Goal: Task Accomplishment & Management: Use online tool/utility

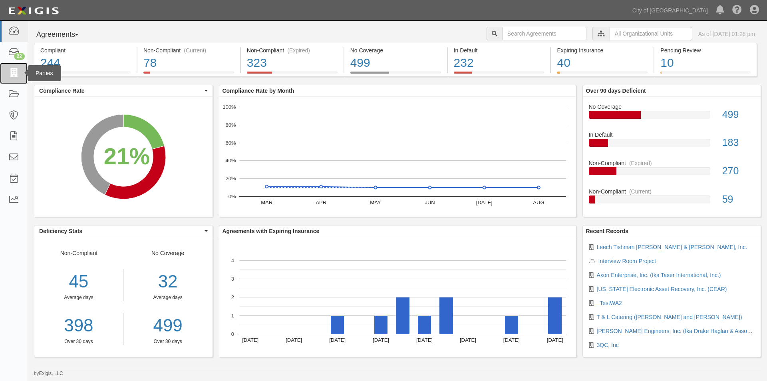
click at [17, 77] on icon at bounding box center [13, 73] width 11 height 9
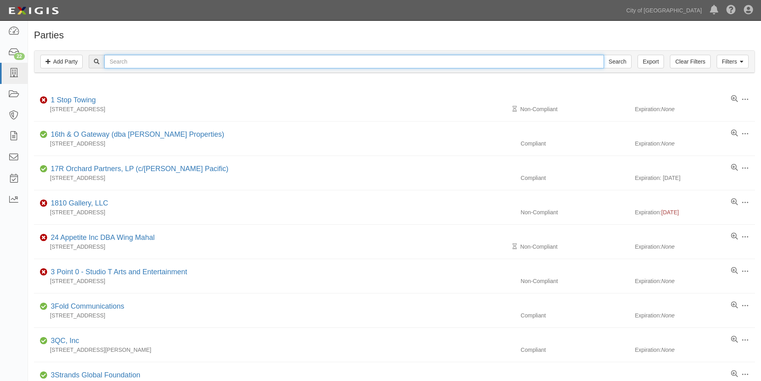
click at [148, 65] on input "text" at bounding box center [353, 62] width 499 height 14
type input "teleflex"
click at [604, 55] on input "Search" at bounding box center [618, 62] width 28 height 14
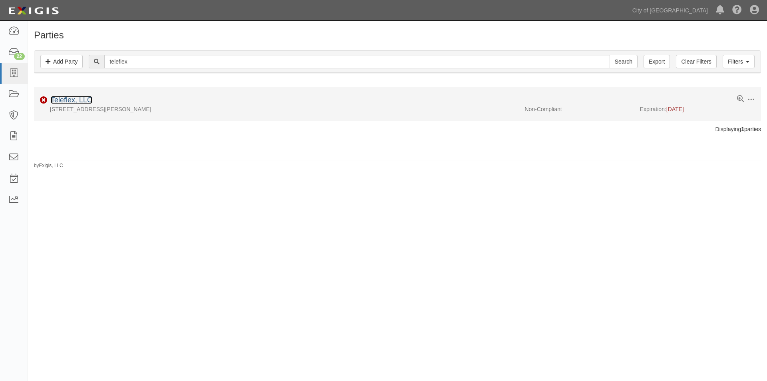
click at [84, 99] on link "Teleflex, LLC" at bounding box center [72, 100] width 42 height 8
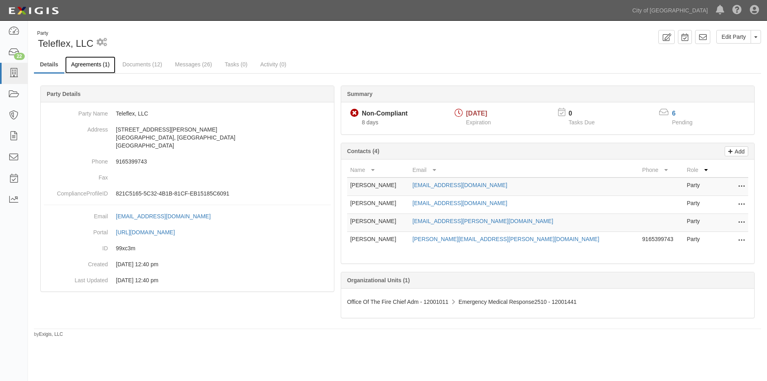
click at [86, 65] on link "Agreements (1)" at bounding box center [90, 64] width 50 height 17
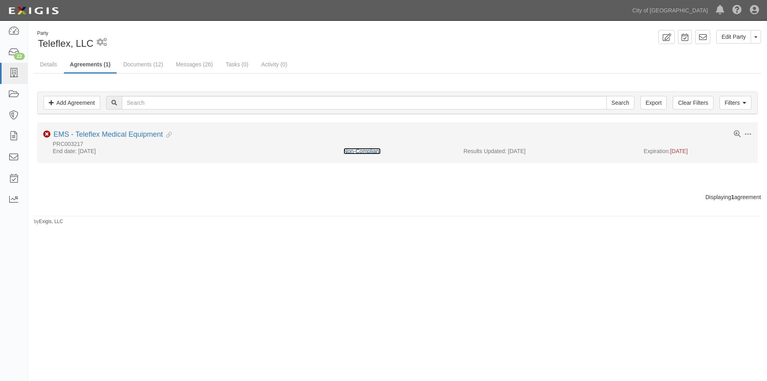
click at [360, 153] on link "Non-Compliant" at bounding box center [362, 151] width 37 height 6
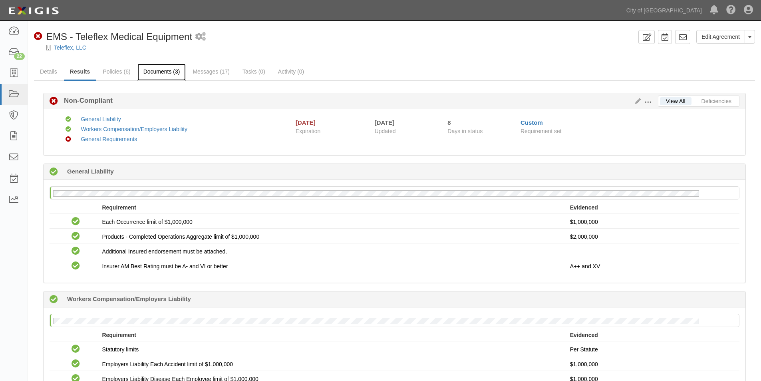
click at [166, 67] on link "Documents (3)" at bounding box center [161, 72] width 49 height 17
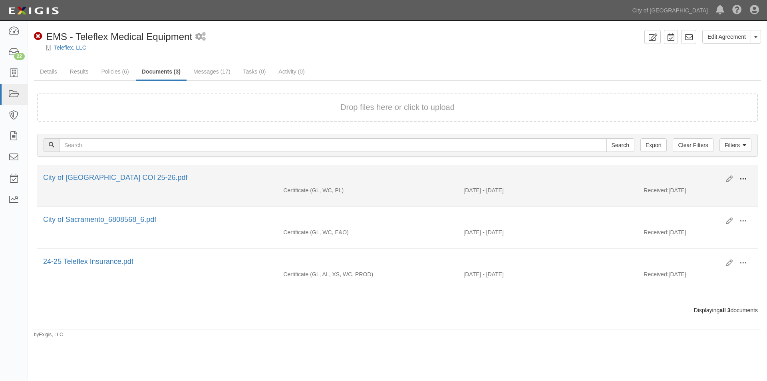
click at [744, 179] on span at bounding box center [743, 178] width 7 height 7
click at [700, 192] on link "View" at bounding box center [704, 190] width 63 height 14
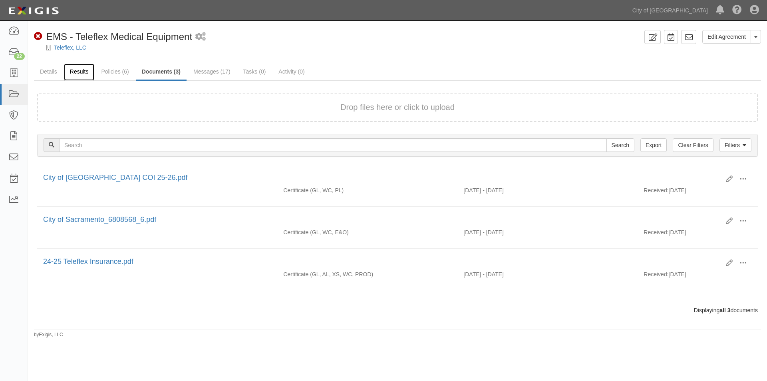
click at [87, 74] on link "Results" at bounding box center [79, 72] width 31 height 17
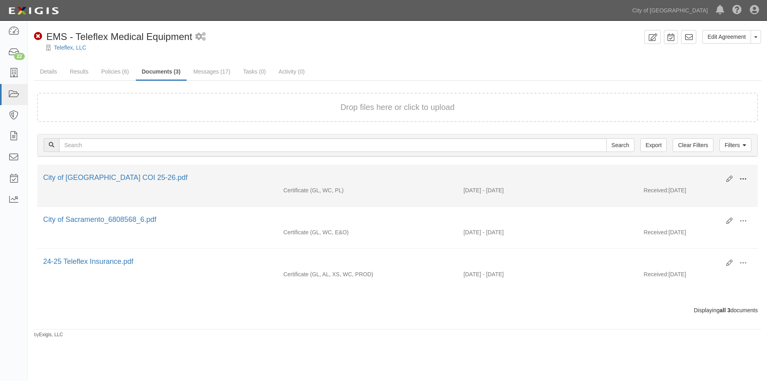
click at [743, 177] on span at bounding box center [743, 178] width 7 height 7
click at [692, 190] on link "View" at bounding box center [704, 190] width 63 height 14
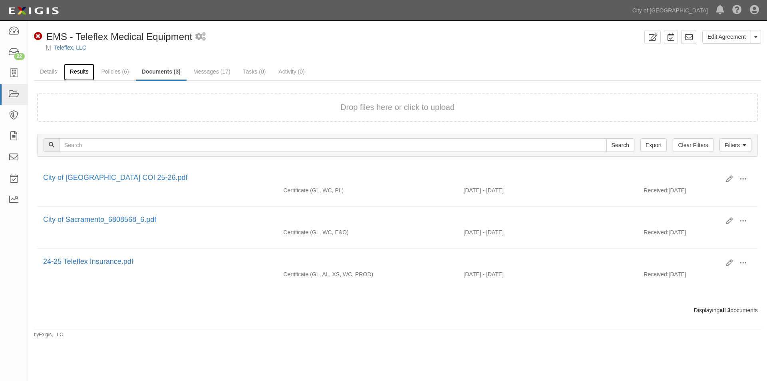
click at [86, 71] on link "Results" at bounding box center [79, 72] width 31 height 17
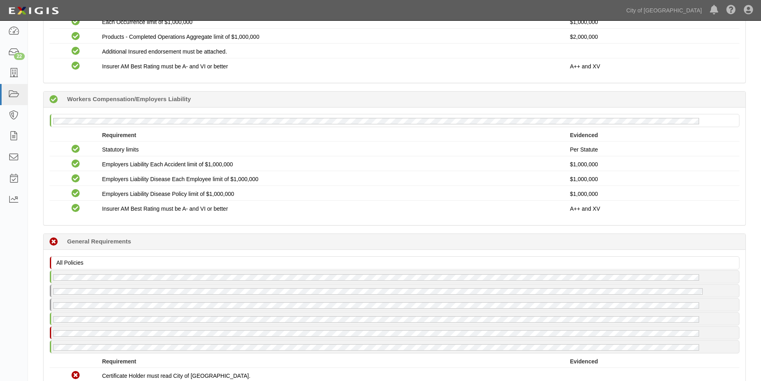
scroll to position [262, 0]
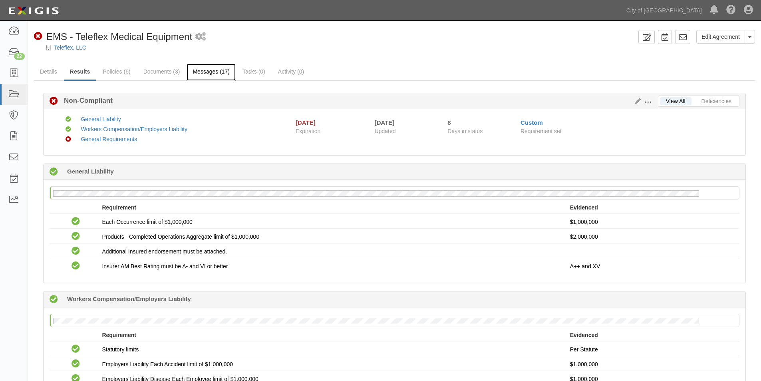
click at [202, 72] on link "Messages (17)" at bounding box center [211, 72] width 49 height 17
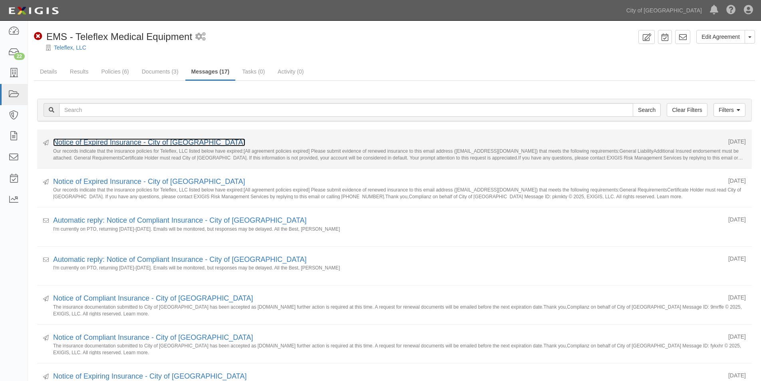
click at [120, 144] on link "Notice of Expired Insurance - City of [GEOGRAPHIC_DATA]" at bounding box center [149, 142] width 192 height 8
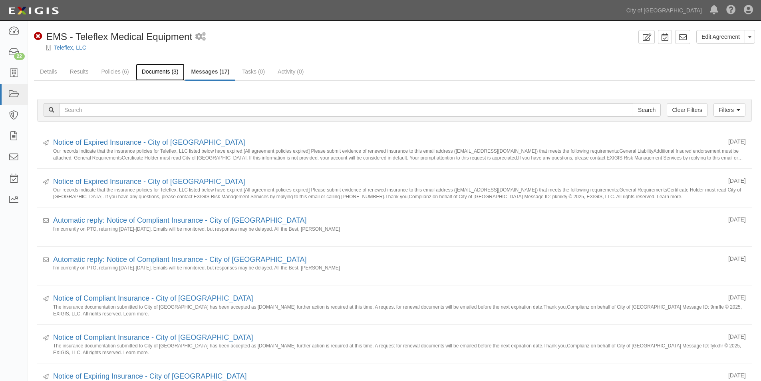
click at [149, 74] on link "Documents (3)" at bounding box center [160, 72] width 49 height 17
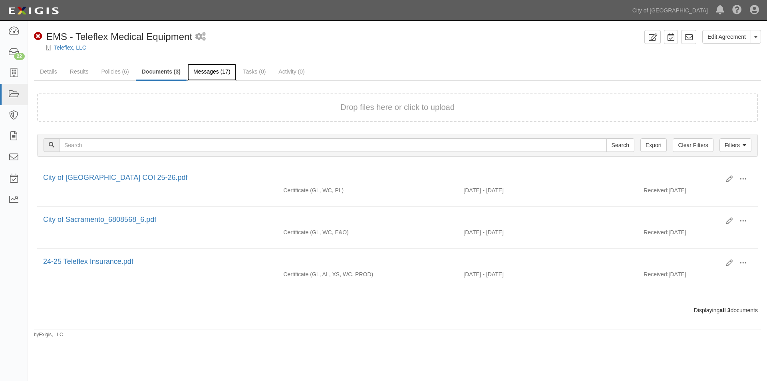
click at [210, 71] on link "Messages (17)" at bounding box center [211, 72] width 49 height 17
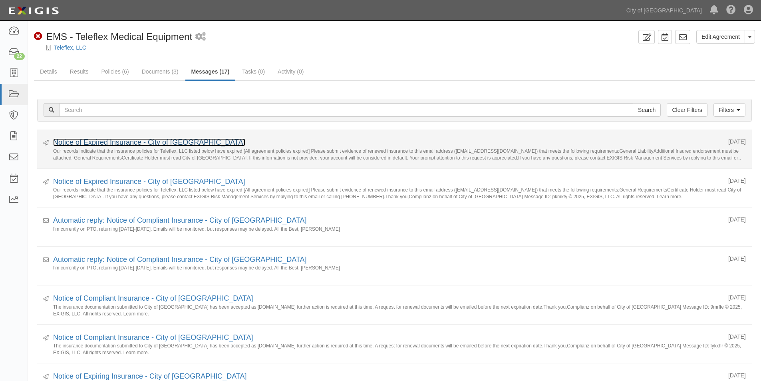
click at [97, 142] on link "Notice of Expired Insurance - City of Sacramento" at bounding box center [149, 142] width 192 height 8
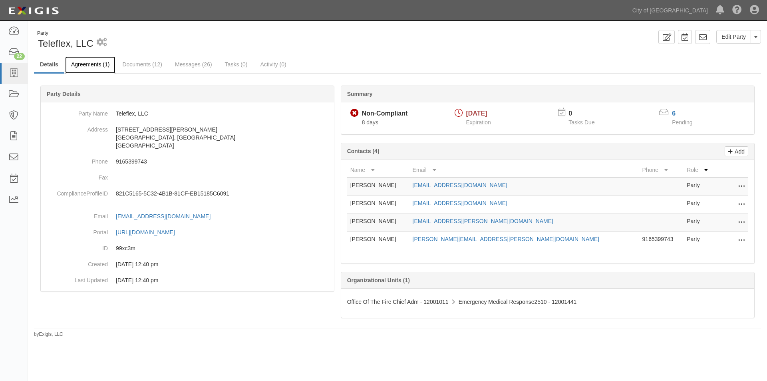
click at [94, 65] on link "Agreements (1)" at bounding box center [90, 64] width 50 height 17
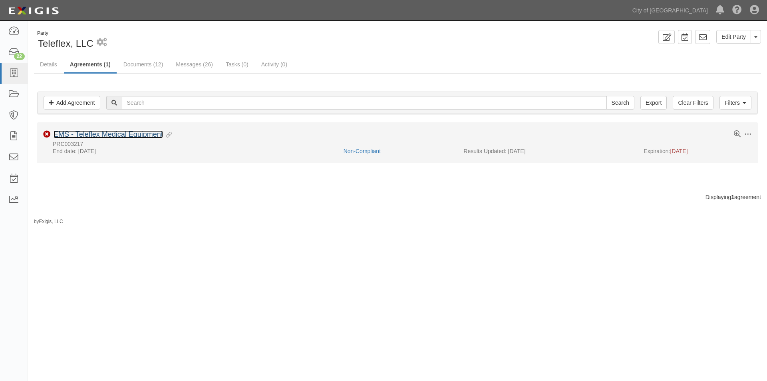
click at [114, 132] on link "EMS - Teleflex Medical Equipment" at bounding box center [108, 134] width 109 height 8
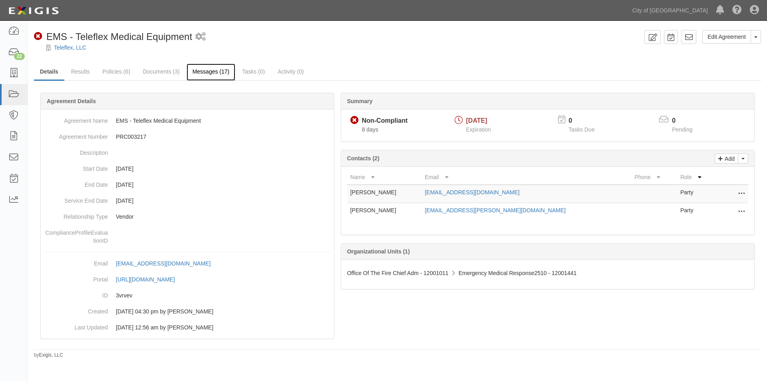
click at [204, 70] on link "Messages (17)" at bounding box center [211, 72] width 49 height 17
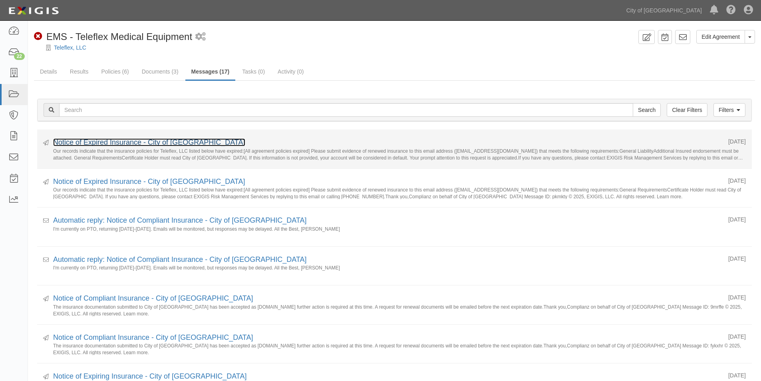
click at [140, 144] on link "Notice of Expired Insurance - City of [GEOGRAPHIC_DATA]" at bounding box center [149, 142] width 192 height 8
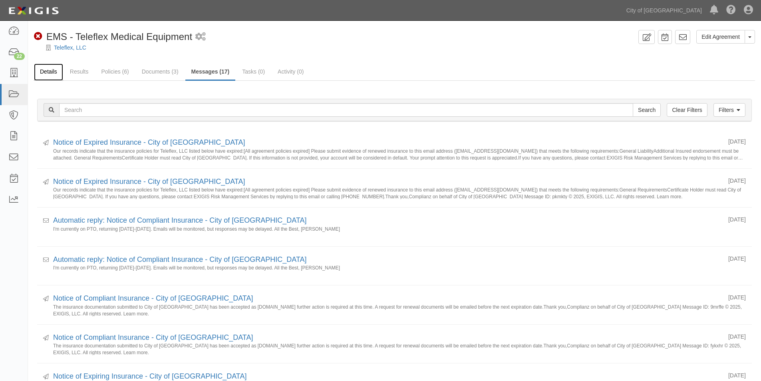
click at [57, 71] on link "Details" at bounding box center [48, 72] width 29 height 17
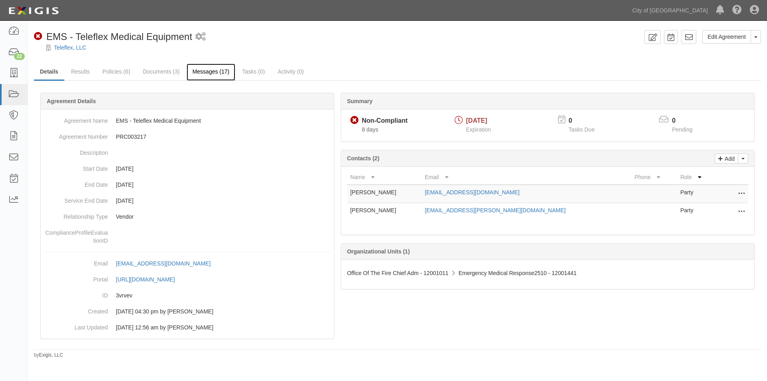
click at [200, 72] on link "Messages (17)" at bounding box center [211, 72] width 49 height 17
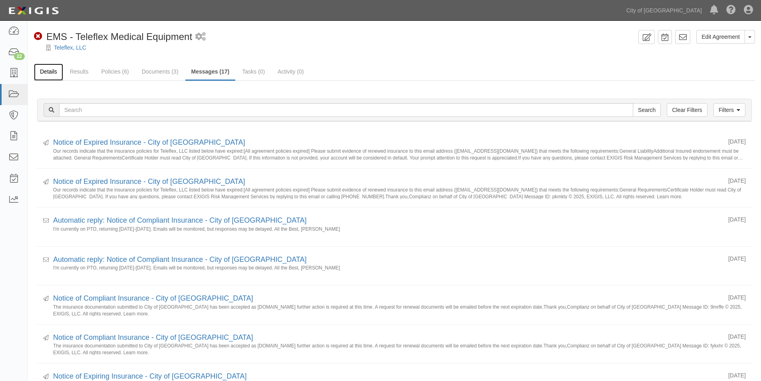
click at [49, 75] on link "Details" at bounding box center [48, 72] width 29 height 17
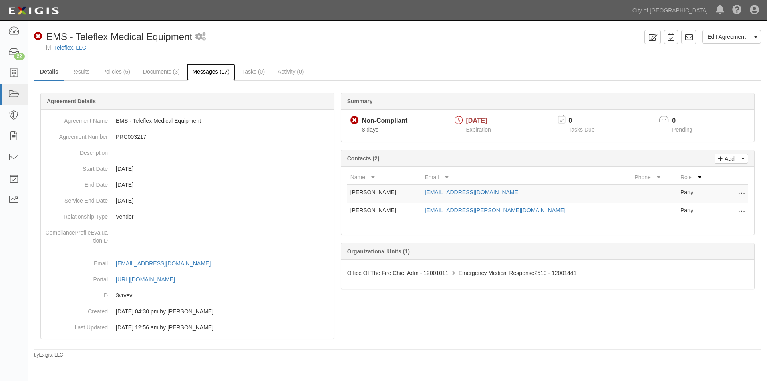
click at [197, 74] on link "Messages (17)" at bounding box center [211, 72] width 49 height 17
click at [569, 31] on div "Non-Compliant EMS - Teleflex Medical Equipment 1 scheduled workflow" at bounding box center [337, 37] width 607 height 14
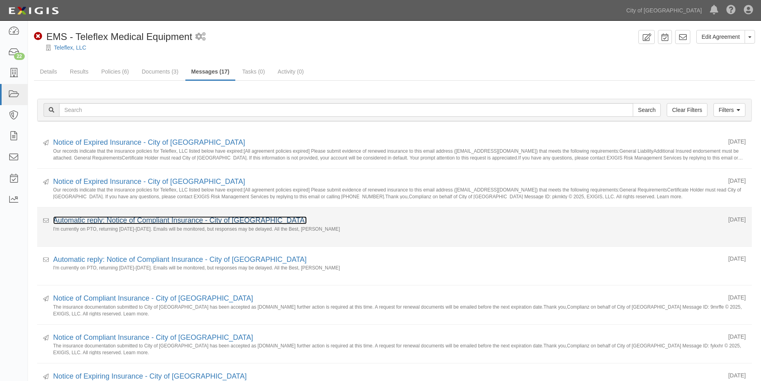
click at [176, 219] on link "Automatic reply: Notice of Compliant Insurance - City of [GEOGRAPHIC_DATA]" at bounding box center [180, 220] width 254 height 8
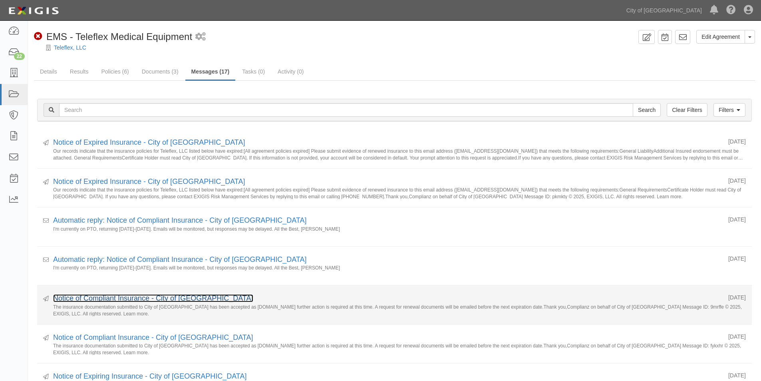
click at [89, 301] on link "Notice of Compliant Insurance - City of [GEOGRAPHIC_DATA]" at bounding box center [153, 298] width 200 height 8
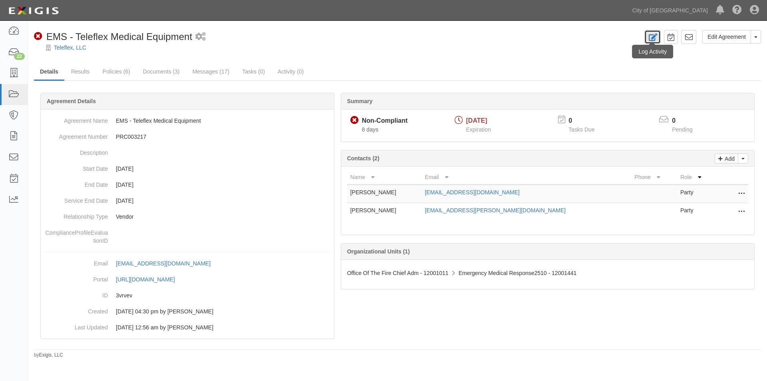
click at [649, 38] on icon at bounding box center [652, 38] width 9 height 8
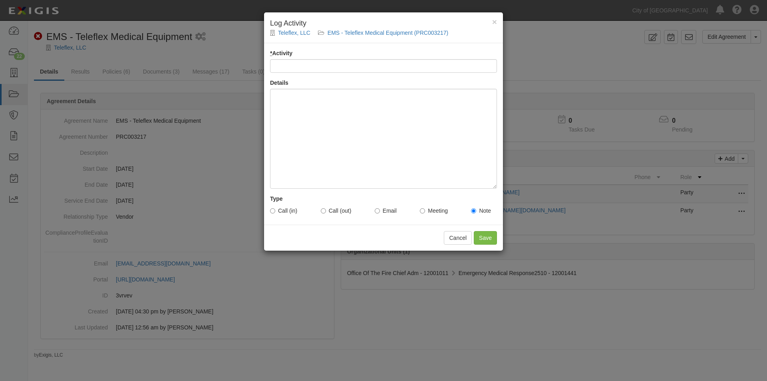
click at [309, 68] on input "* Activity" at bounding box center [383, 66] width 227 height 14
type input "Account status"
click at [294, 105] on div at bounding box center [383, 139] width 227 height 100
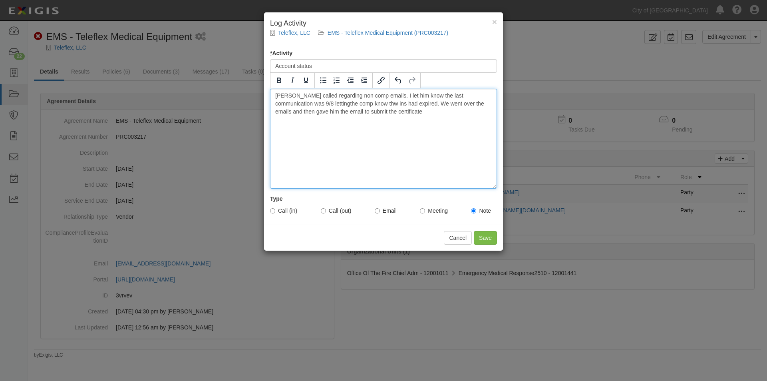
click at [290, 104] on div "JD called regarding non comp emails. I let him know the last communication was …" at bounding box center [383, 139] width 227 height 100
click at [381, 104] on div "JD called regarding non comp emails. I let him know the last communication was …" at bounding box center [383, 139] width 227 height 100
click at [275, 115] on div "JD called regarding non comp emails. I let him know the last communication was …" at bounding box center [383, 139] width 227 height 100
click at [275, 210] on label "Call (in)" at bounding box center [283, 211] width 27 height 8
click at [275, 210] on input "Call (in)" at bounding box center [272, 210] width 5 height 5
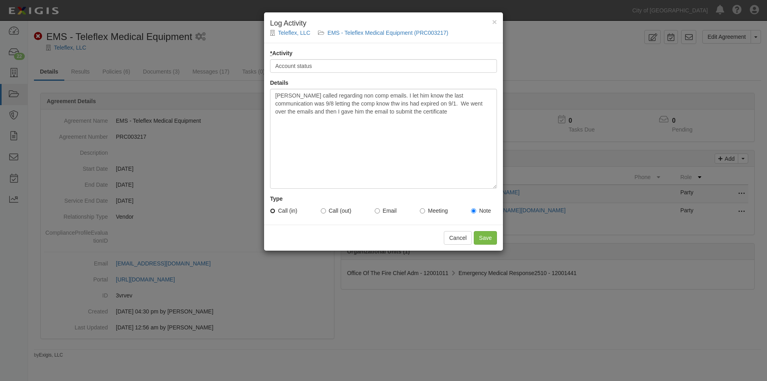
radio input "true"
click at [481, 239] on input "Save" at bounding box center [485, 238] width 23 height 14
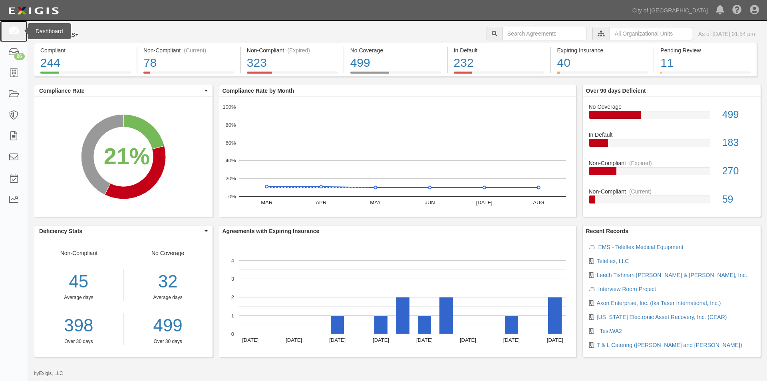
click at [18, 32] on icon at bounding box center [13, 31] width 11 height 9
click at [609, 259] on link "Teleflex, LLC" at bounding box center [613, 261] width 32 height 6
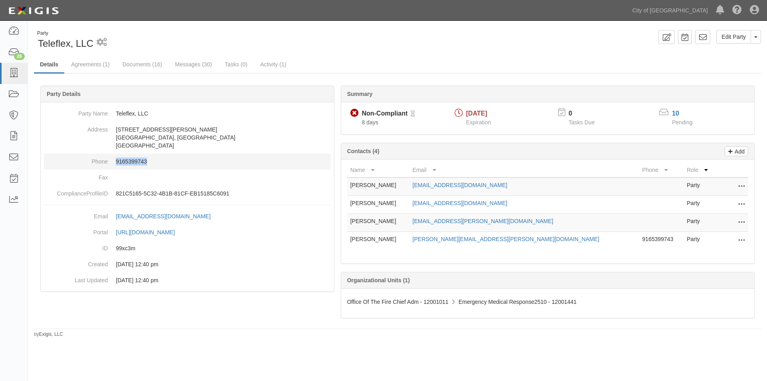
drag, startPoint x: 148, startPoint y: 163, endPoint x: 115, endPoint y: 165, distance: 33.2
click at [115, 165] on dd "9165399743" at bounding box center [187, 161] width 287 height 16
copy dd "9165399743"
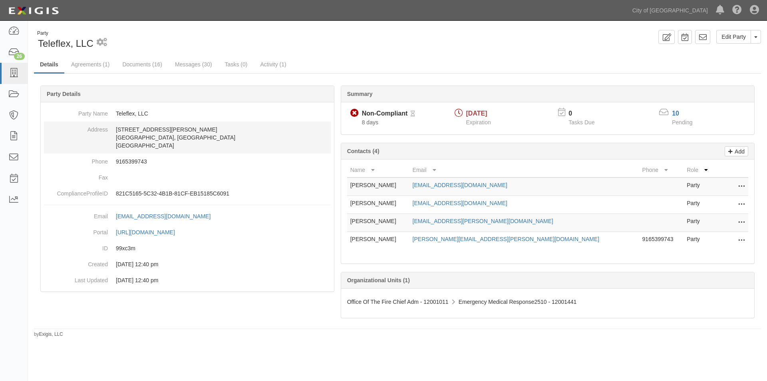
click at [324, 146] on dd "3015 Carrington Mill Blvd. Morrisville, NC 27560 United States" at bounding box center [187, 137] width 287 height 32
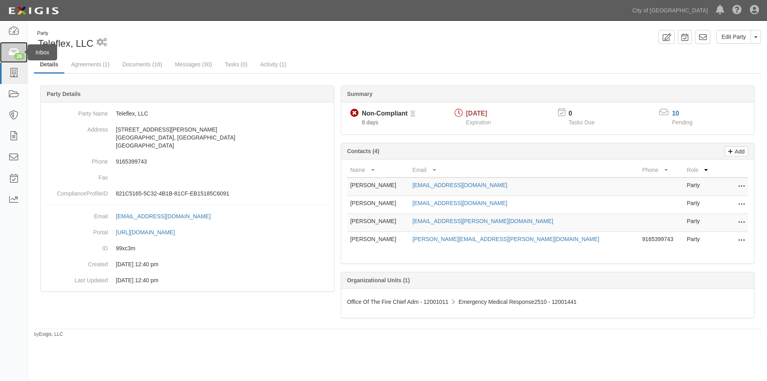
click at [12, 53] on icon at bounding box center [13, 52] width 11 height 9
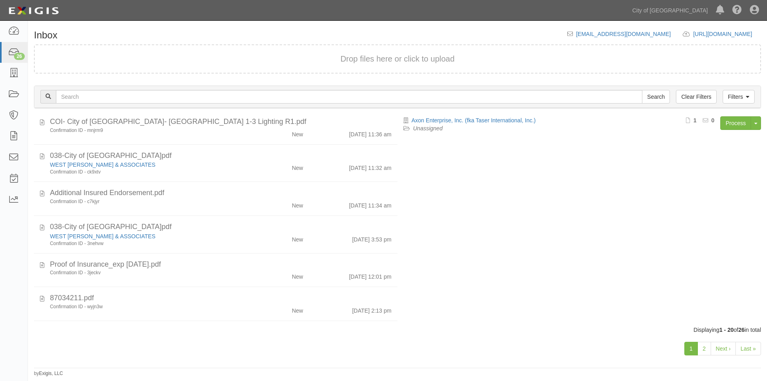
scroll to position [320, 0]
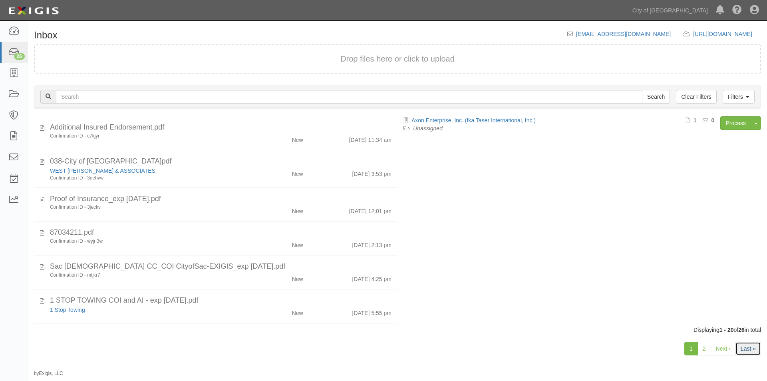
click at [742, 348] on link "Last »" at bounding box center [749, 349] width 26 height 14
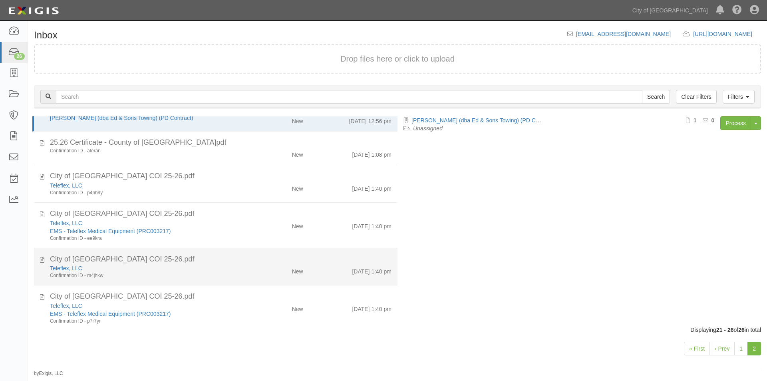
scroll to position [28, 0]
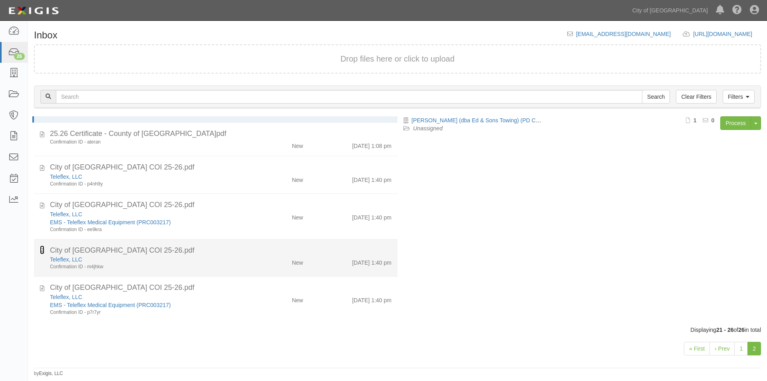
click at [43, 251] on icon at bounding box center [42, 249] width 4 height 9
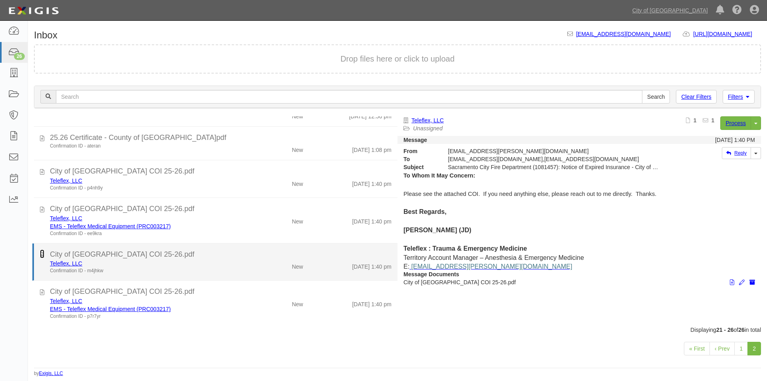
scroll to position [24, 0]
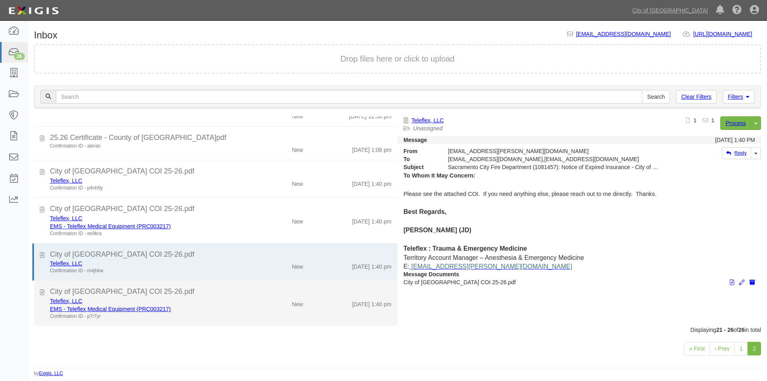
click at [44, 292] on div "City of Sacramento COI 25-26.pdf" at bounding box center [221, 292] width 354 height 10
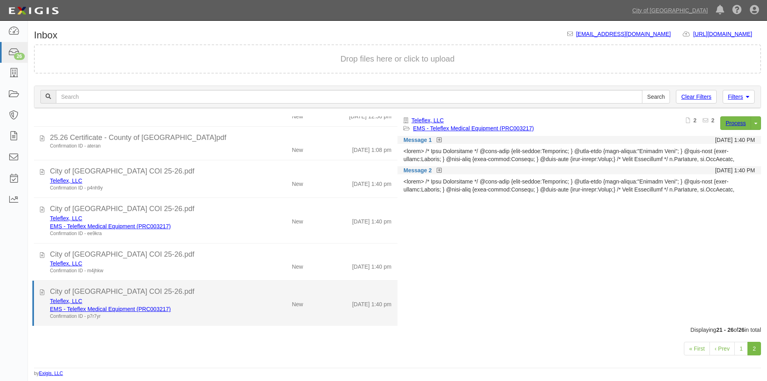
click at [203, 311] on div "EMS - Teleflex Medical Equipment (PRC003217)" at bounding box center [147, 309] width 194 height 8
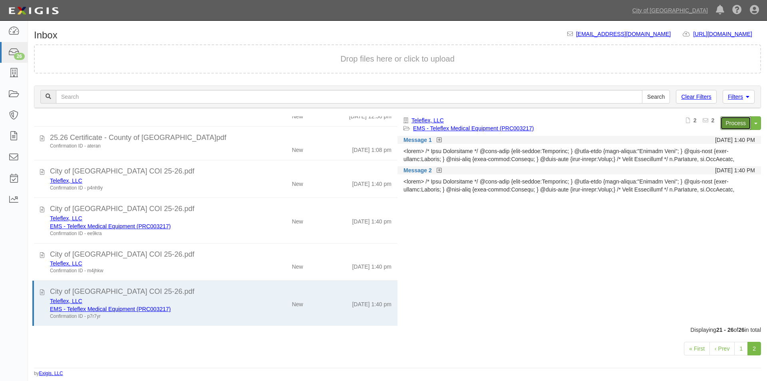
click at [738, 121] on link "Process" at bounding box center [735, 123] width 31 height 14
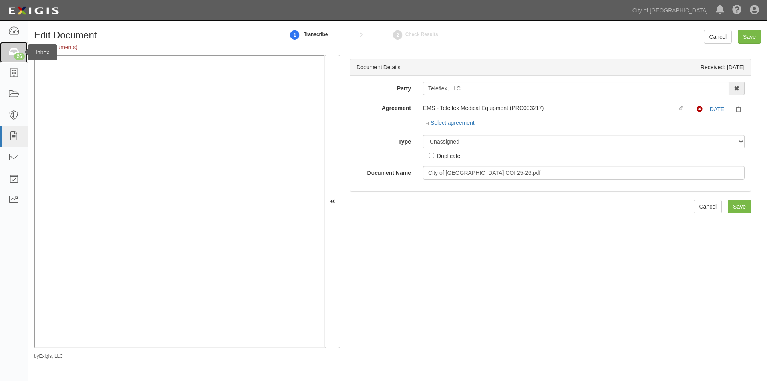
click at [10, 58] on link "26" at bounding box center [14, 52] width 28 height 21
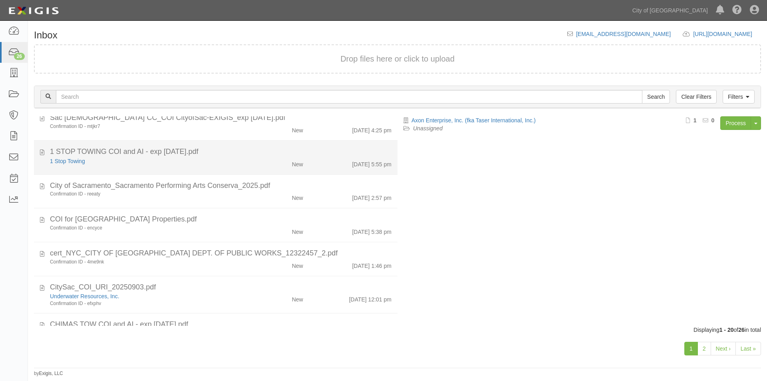
scroll to position [493, 0]
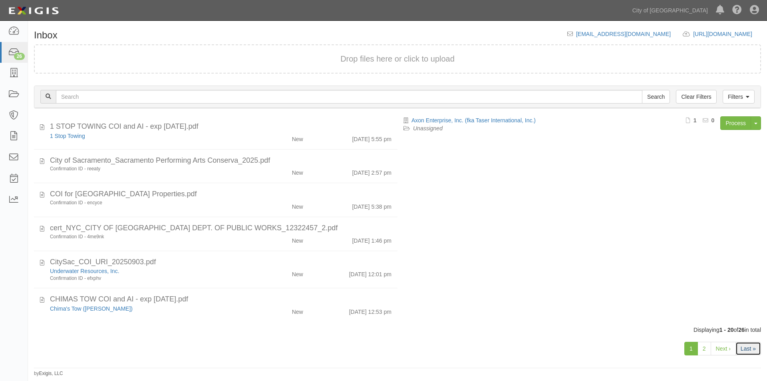
click at [751, 346] on link "Last »" at bounding box center [749, 349] width 26 height 14
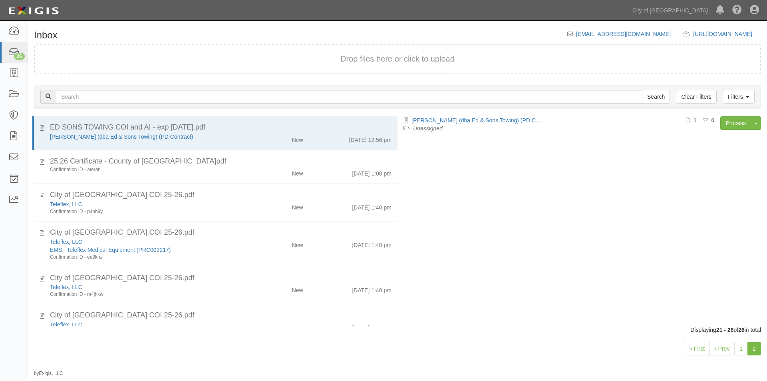
scroll to position [28, 0]
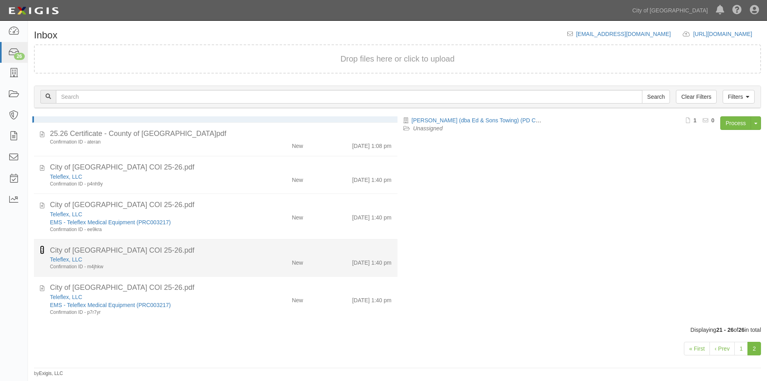
click at [42, 251] on icon at bounding box center [42, 249] width 4 height 9
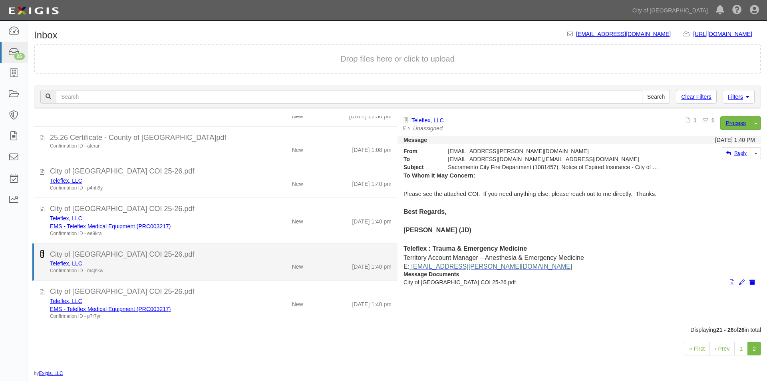
scroll to position [24, 0]
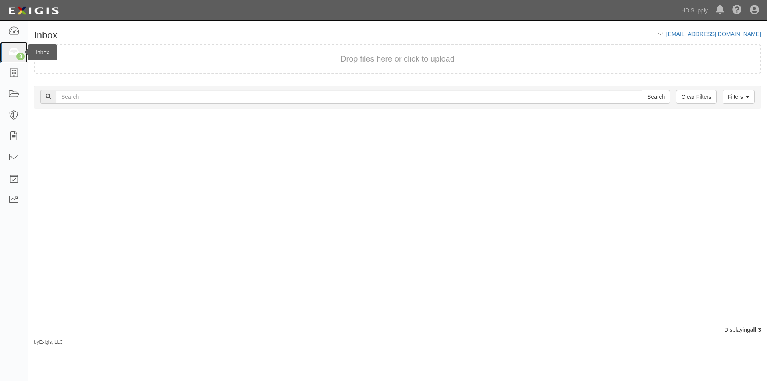
click at [13, 50] on icon at bounding box center [13, 52] width 11 height 9
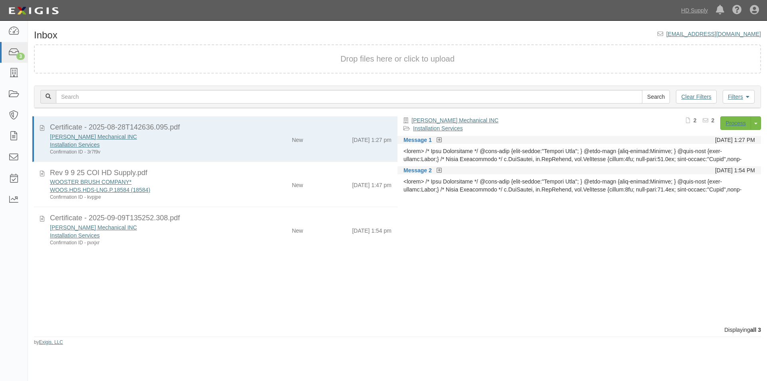
drag, startPoint x: 90, startPoint y: 297, endPoint x: 61, endPoint y: 273, distance: 38.0
click at [85, 293] on div "Certificate - 2025-08-28T142636.095.pdf Jensen Mechanical INC Installation Serv…" at bounding box center [213, 220] width 370 height 209
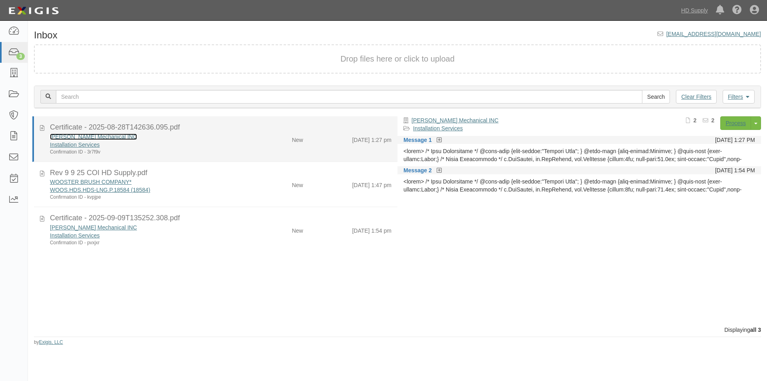
click at [64, 137] on link "[PERSON_NAME] Mechanical INC" at bounding box center [93, 136] width 87 height 6
click at [43, 129] on icon at bounding box center [42, 126] width 4 height 9
click at [149, 149] on div "Confirmation ID - 3r7f9v" at bounding box center [147, 152] width 194 height 7
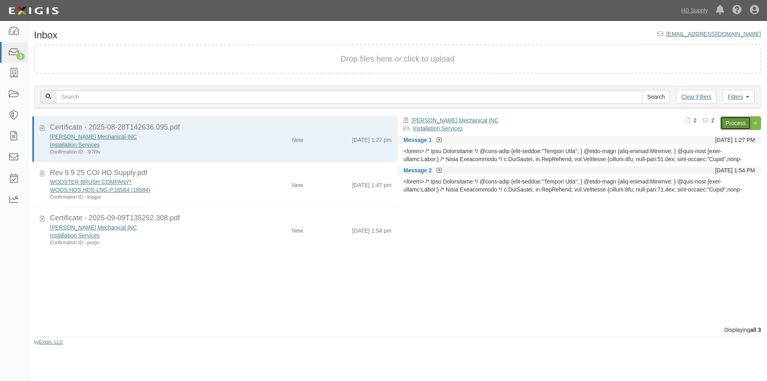
click at [736, 119] on link "Process" at bounding box center [735, 123] width 31 height 14
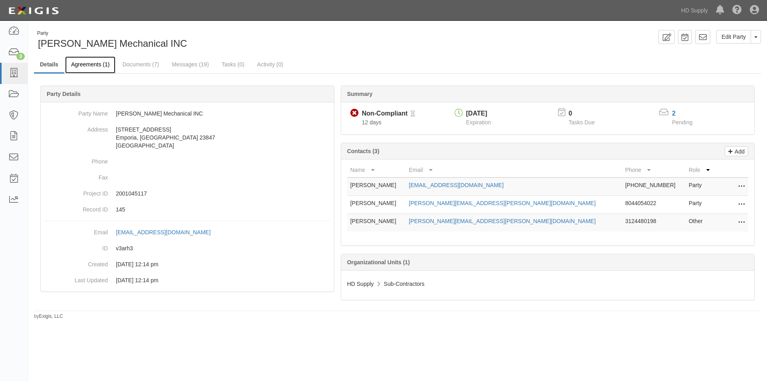
click at [96, 64] on link "Agreements (1)" at bounding box center [90, 64] width 50 height 17
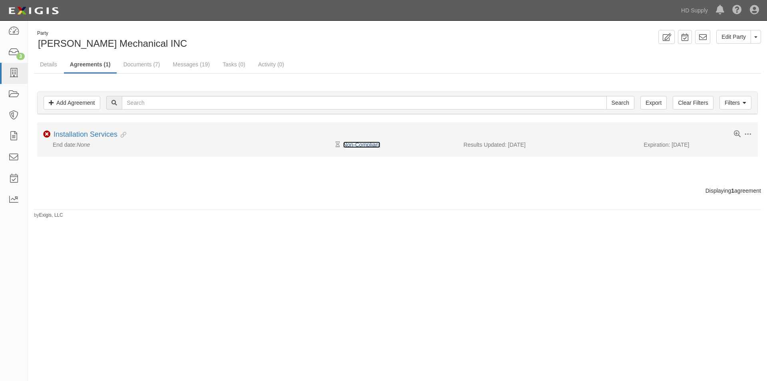
click at [356, 143] on link "Non-Compliant" at bounding box center [361, 144] width 37 height 6
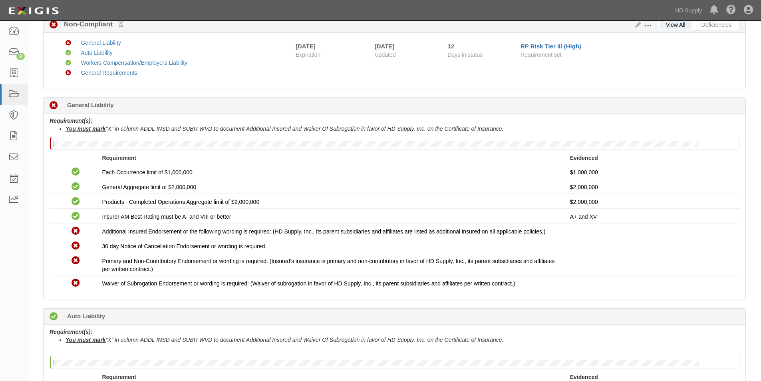
scroll to position [160, 0]
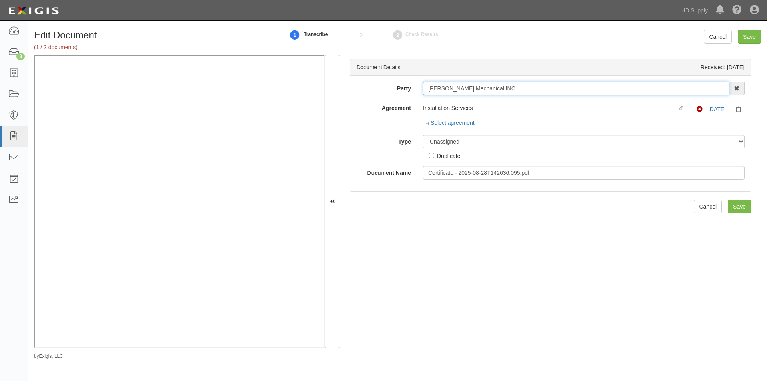
drag, startPoint x: 494, startPoint y: 87, endPoint x: 429, endPoint y: 90, distance: 65.6
click at [429, 90] on input "[PERSON_NAME] Mechanical INC" at bounding box center [576, 89] width 306 height 14
click at [463, 145] on select "Unassigned Binder Cancellation Notice Certificate Contract Endorsement Insuranc…" at bounding box center [584, 142] width 322 height 14
select select "CertificateDetail"
click at [423, 135] on select "Unassigned Binder Cancellation Notice Certificate Contract Endorsement Insuranc…" at bounding box center [584, 142] width 322 height 14
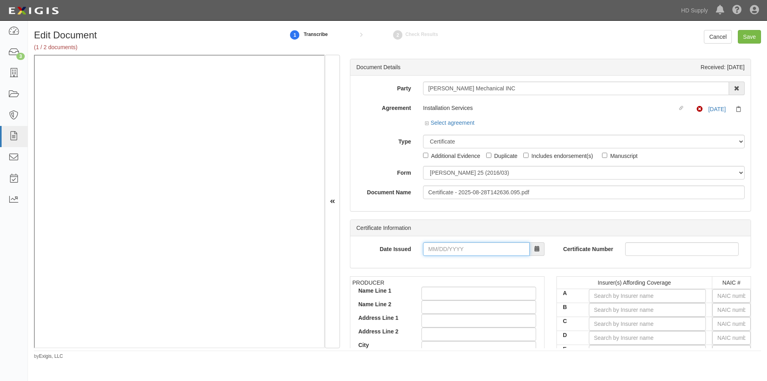
click at [447, 255] on input "Date Issued" at bounding box center [476, 249] width 107 height 14
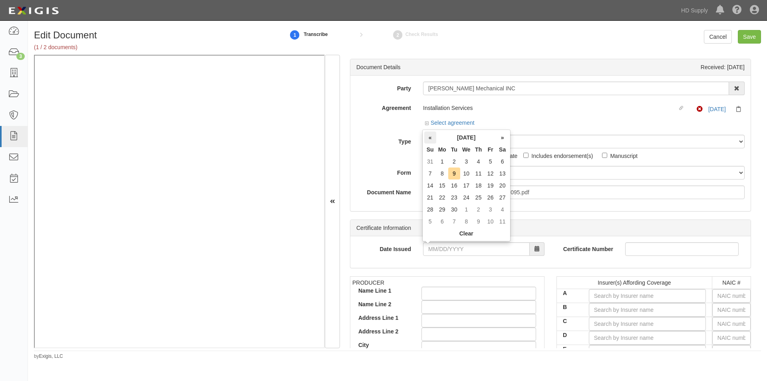
click at [430, 139] on th "«" at bounding box center [430, 137] width 12 height 12
click at [480, 214] on td "28" at bounding box center [479, 209] width 12 height 12
type input "08/28/2025"
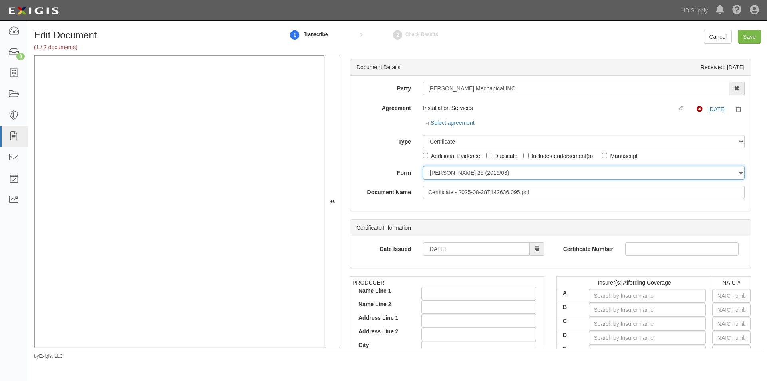
click at [466, 176] on select "ACORD 25 (2016/03) ACORD 101 ACORD 855 NY (2014/05) General" at bounding box center [584, 173] width 322 height 14
select select "GeneralFormDetail"
click at [423, 166] on select "ACORD 25 (2016/03) ACORD 101 ACORD 855 NY (2014/05) General" at bounding box center [584, 173] width 322 height 14
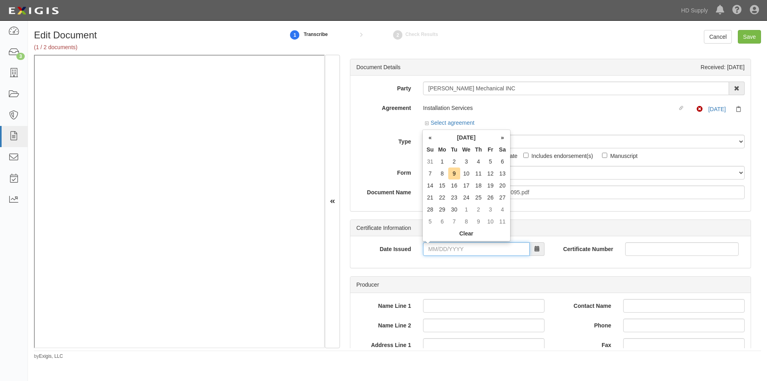
click at [472, 247] on input "Date Issued" at bounding box center [476, 249] width 107 height 14
click at [430, 138] on th "«" at bounding box center [430, 137] width 12 height 12
click at [477, 210] on td "28" at bounding box center [479, 209] width 12 height 12
type input "08/28/2025"
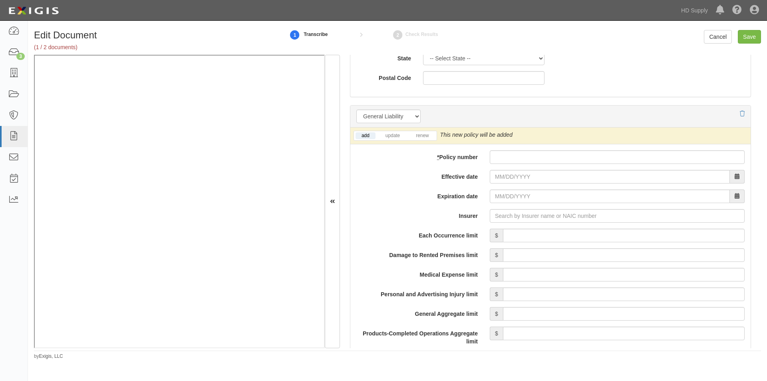
scroll to position [559, 0]
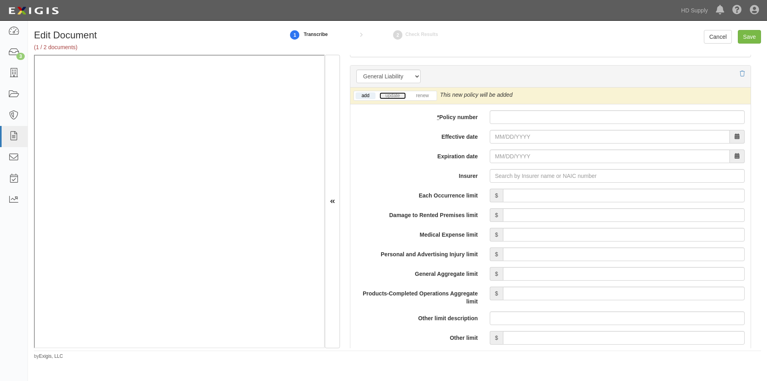
click at [398, 97] on link "update" at bounding box center [393, 95] width 26 height 7
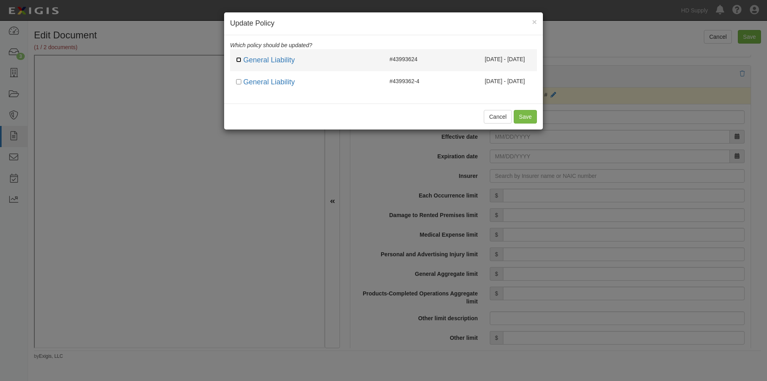
click at [241, 61] on input "checkbox" at bounding box center [238, 59] width 5 height 5
checkbox input "true"
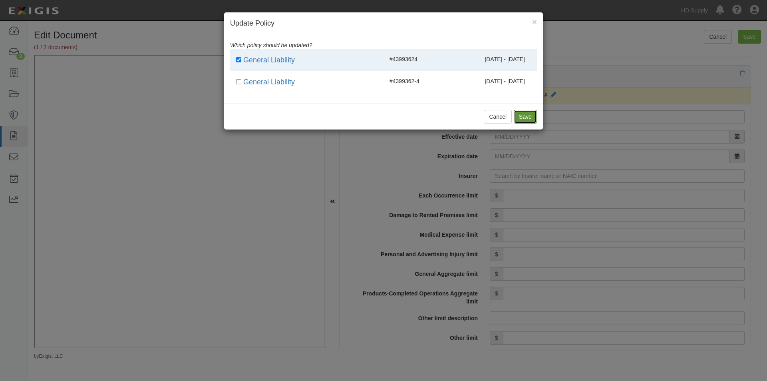
click at [523, 117] on button "Save" at bounding box center [525, 117] width 23 height 14
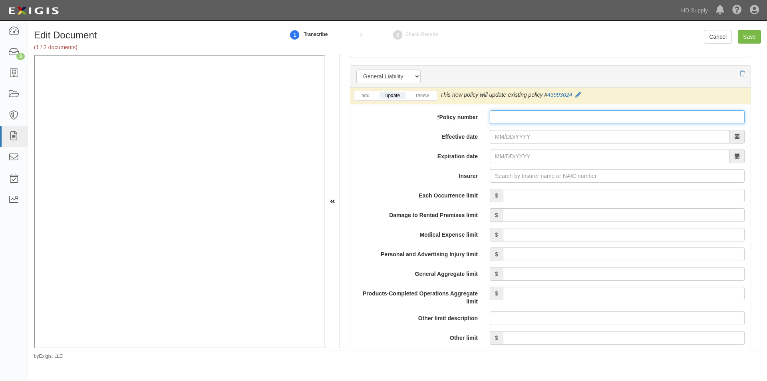
paste input "43993624"
click at [494, 121] on input "43993624" at bounding box center [617, 117] width 255 height 14
type input "43993624"
click at [501, 135] on input "Effective date" at bounding box center [610, 137] width 240 height 14
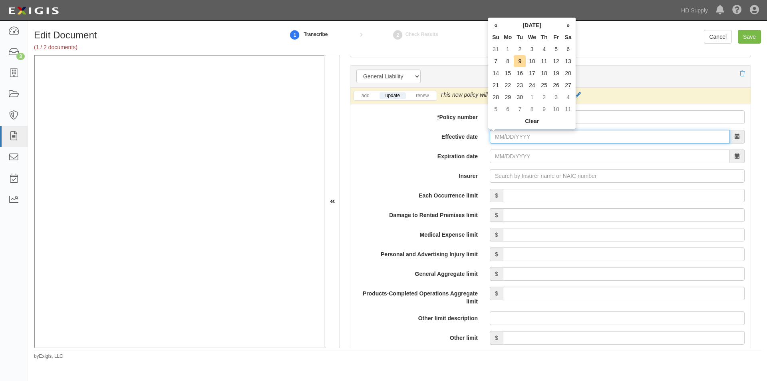
paste input "08/28/2024"
type input "08/28/2024"
type input "08/28/2025"
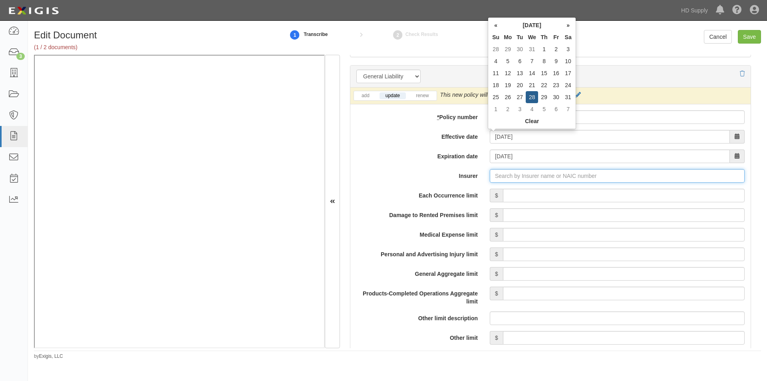
click at [509, 180] on input "Insurer" at bounding box center [617, 176] width 255 height 14
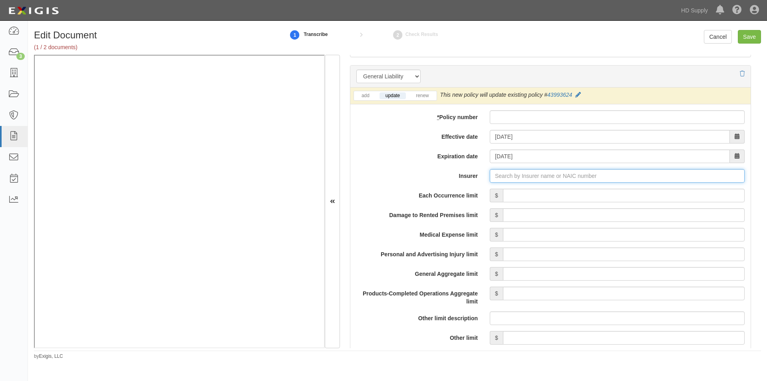
paste input "32700"
click at [496, 192] on div "Owners Insurance Company ( 32700 ) A+ XV Rating" at bounding box center [509, 191] width 143 height 10
type input "Owners Insurance Company (32700) A+ XV Rating"
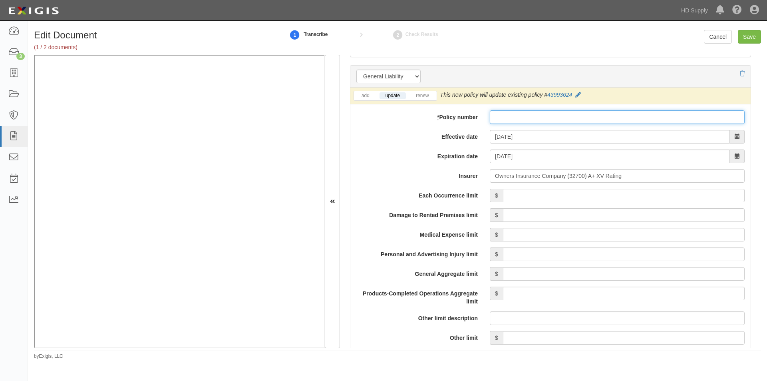
paste input "43993624"
type input "43993624"
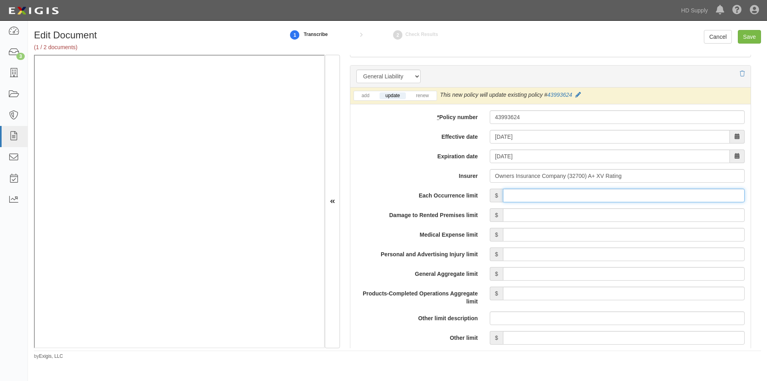
click at [539, 193] on input "Each Occurrence limit" at bounding box center [624, 196] width 242 height 14
type input "1,000,000"
click at [642, 217] on input "Damage to Rented Premises limit" at bounding box center [624, 215] width 242 height 14
type input "300,000"
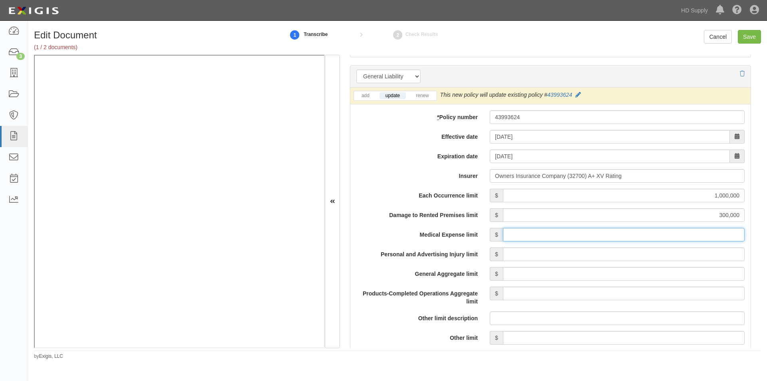
click at [648, 236] on input "Medical Expense limit" at bounding box center [624, 235] width 242 height 14
type input "10,000"
click at [648, 255] on input "Personal and Advertising Injury limit" at bounding box center [624, 254] width 242 height 14
type input "1,000,000"
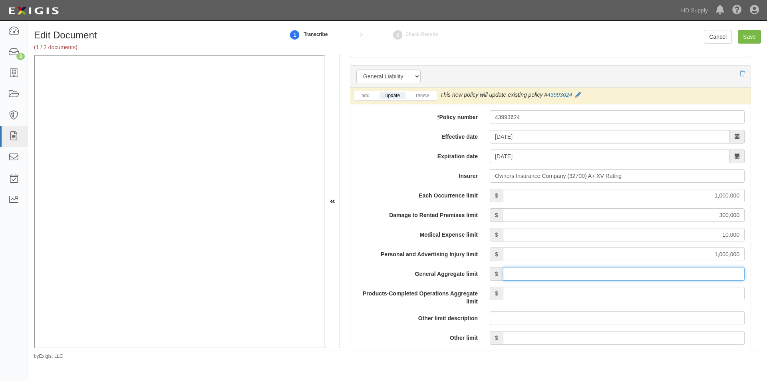
click at [650, 272] on input "General Aggregate limit" at bounding box center [624, 274] width 242 height 14
type input "2,000,000"
click at [653, 294] on input "Products-Completed Operations Aggregate limit" at bounding box center [624, 294] width 242 height 14
type input "2,000,000"
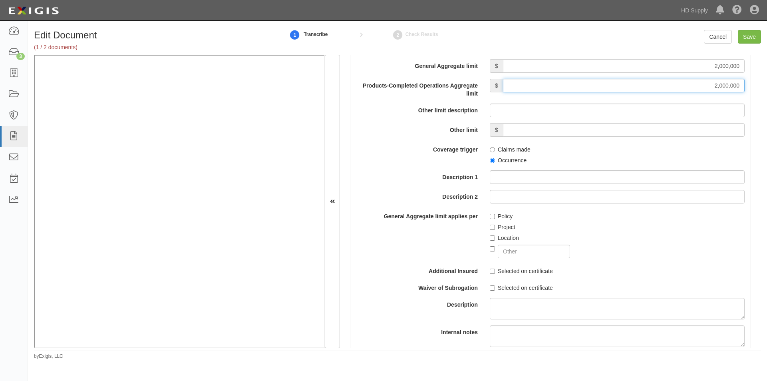
scroll to position [772, 0]
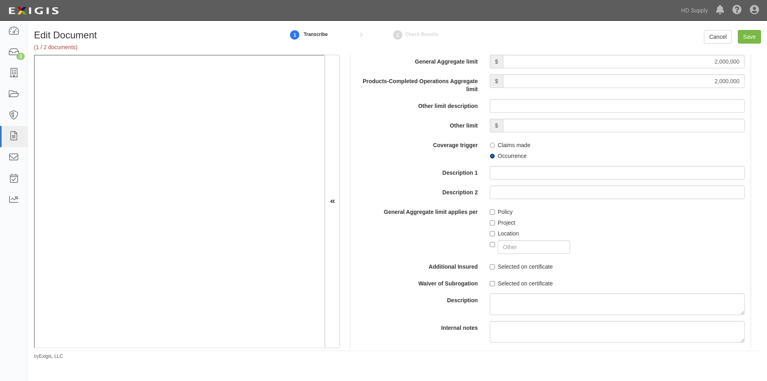
click at [491, 156] on input "Occurrence" at bounding box center [492, 155] width 5 height 5
radio input "true"
click at [490, 265] on input "Selected on certificate" at bounding box center [492, 266] width 5 height 5
checkbox input "true"
click at [490, 284] on input "Selected on certificate" at bounding box center [492, 283] width 5 height 5
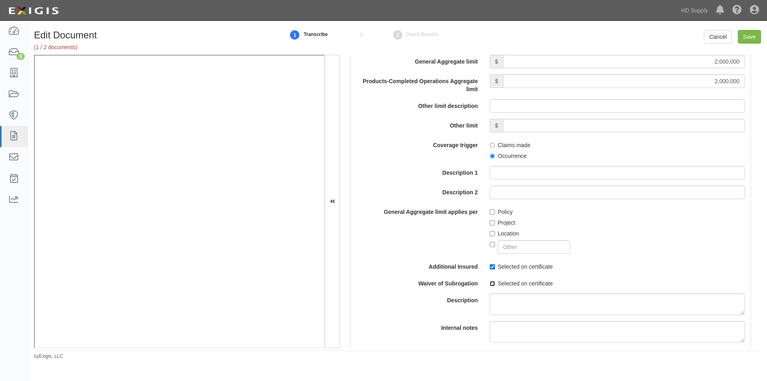
checkbox input "true"
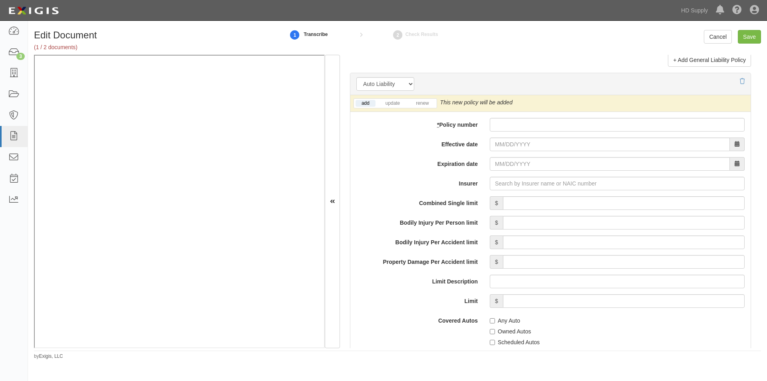
scroll to position [1108, 0]
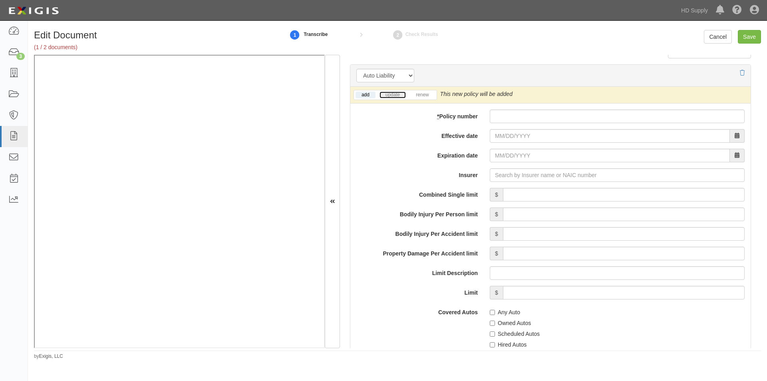
click at [398, 95] on link "update" at bounding box center [393, 95] width 26 height 7
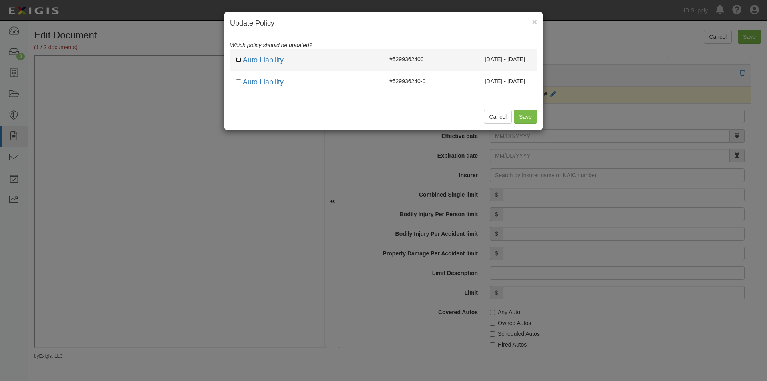
click at [240, 59] on input "checkbox" at bounding box center [238, 59] width 5 height 5
checkbox input "true"
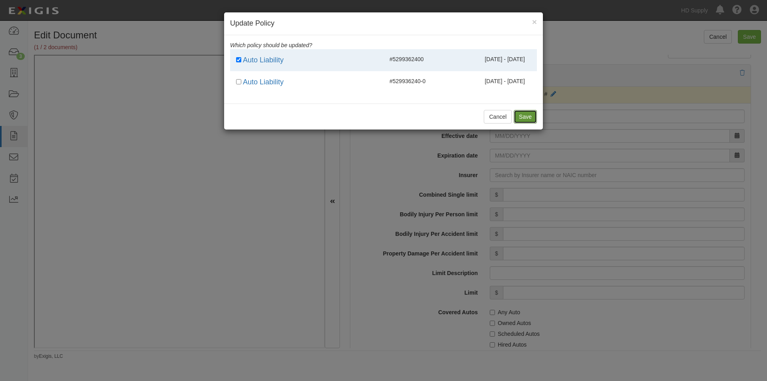
click at [531, 113] on button "Save" at bounding box center [525, 117] width 23 height 14
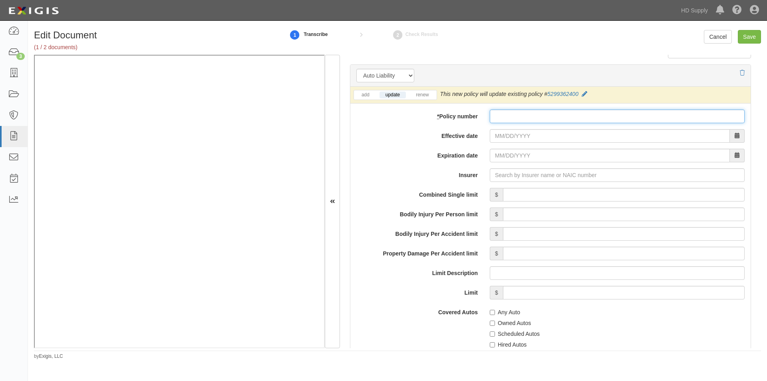
paste input "5299362400"
type input "5299362400"
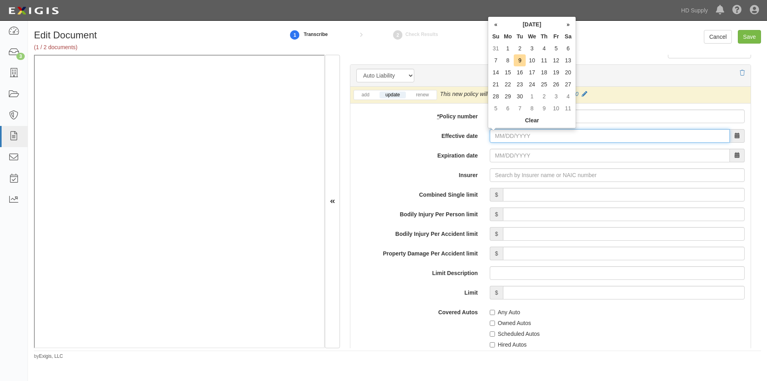
click at [502, 141] on input "Effective date" at bounding box center [610, 136] width 240 height 14
type input "08/28/2024"
type input "08/28/2025"
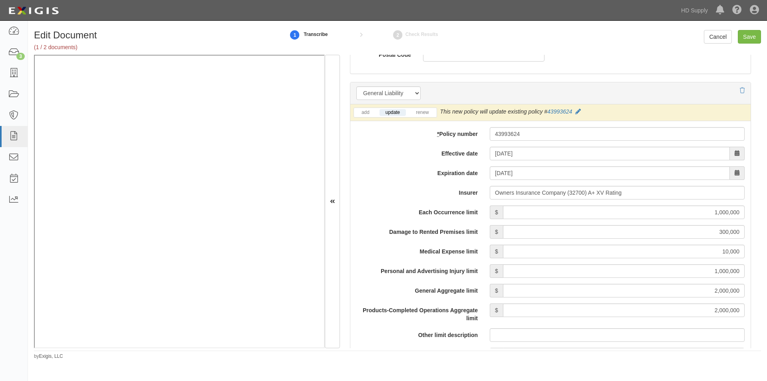
scroll to position [530, 0]
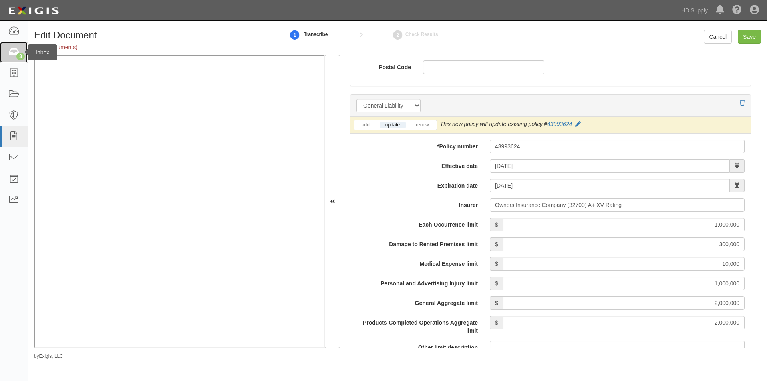
click at [16, 51] on icon at bounding box center [13, 52] width 11 height 9
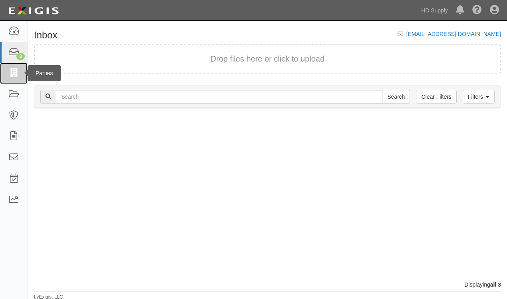
click at [15, 72] on icon at bounding box center [13, 73] width 11 height 9
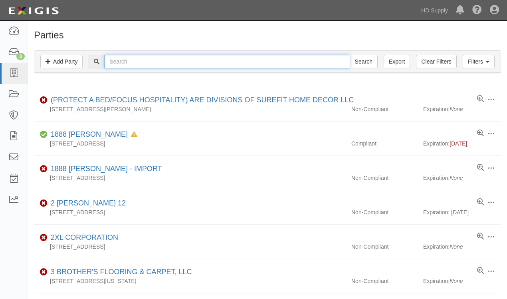
paste input "[PERSON_NAME] Mechanical INC"
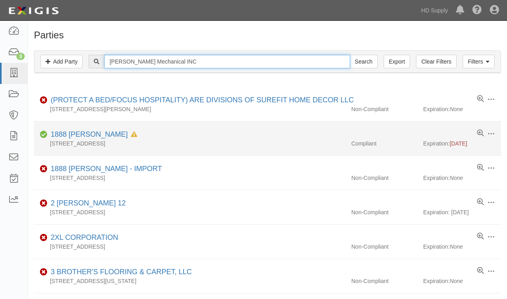
type input "[PERSON_NAME] Mechanical INC"
click at [350, 55] on input "Search" at bounding box center [364, 62] width 28 height 14
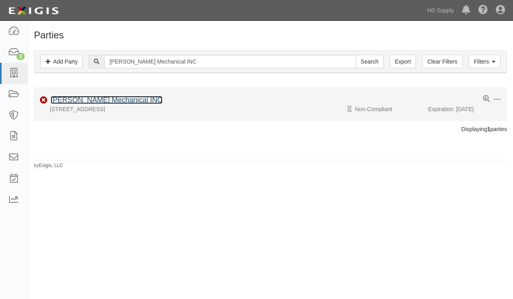
click at [110, 102] on link "[PERSON_NAME] Mechanical INC" at bounding box center [107, 100] width 112 height 8
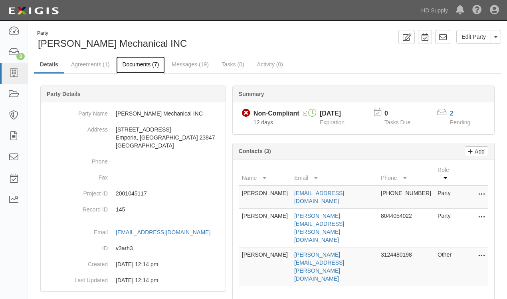
click at [140, 68] on link "Documents (7)" at bounding box center [140, 64] width 49 height 17
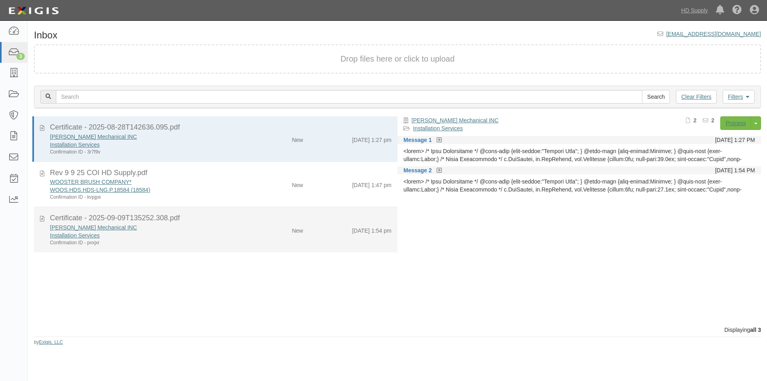
click at [38, 219] on div "Certificate - 2025-09-09T135252.308.pdf [PERSON_NAME] Mechanical INC Installati…" at bounding box center [216, 229] width 364 height 33
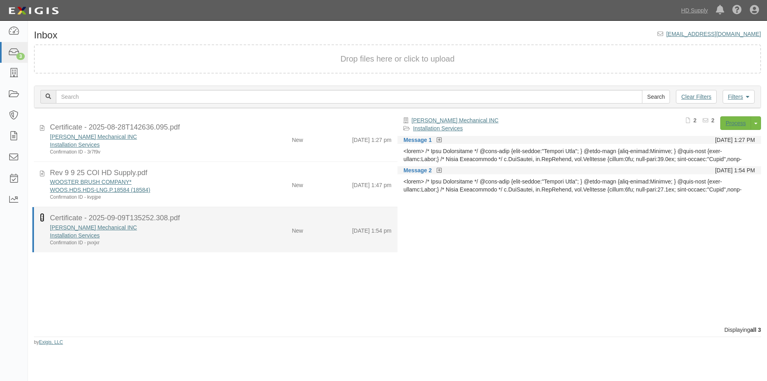
click at [40, 218] on icon at bounding box center [42, 217] width 4 height 9
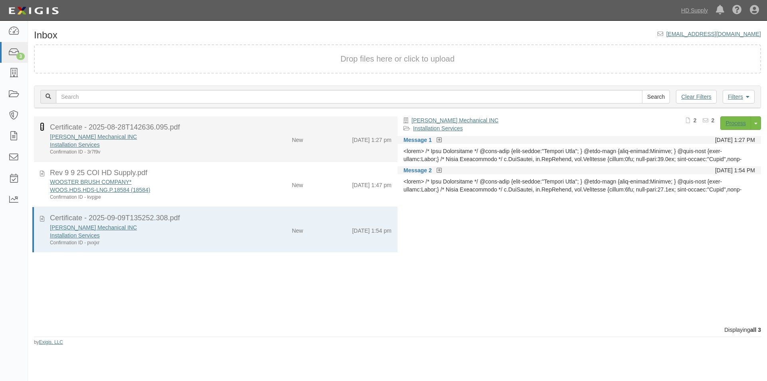
click at [43, 126] on icon at bounding box center [42, 126] width 4 height 9
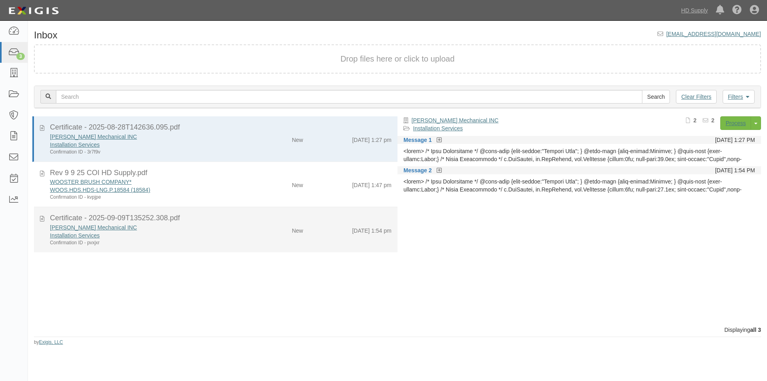
drag, startPoint x: 39, startPoint y: 217, endPoint x: 50, endPoint y: 219, distance: 11.7
click at [39, 217] on div "Certificate - 2025-09-09T135252.308.pdf Jensen Mechanical INC Installation Serv…" at bounding box center [216, 229] width 364 height 33
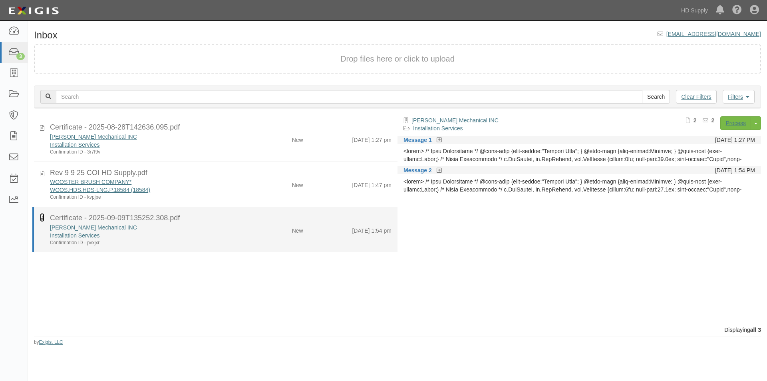
click at [42, 217] on icon at bounding box center [42, 217] width 4 height 9
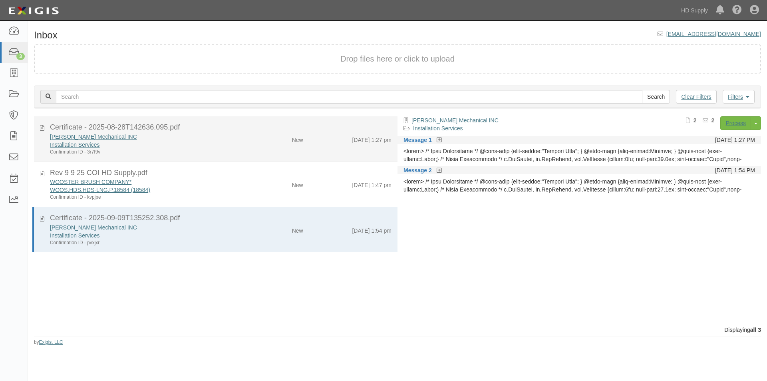
click at [186, 149] on div "Confirmation ID - 3r7f9v" at bounding box center [147, 152] width 194 height 7
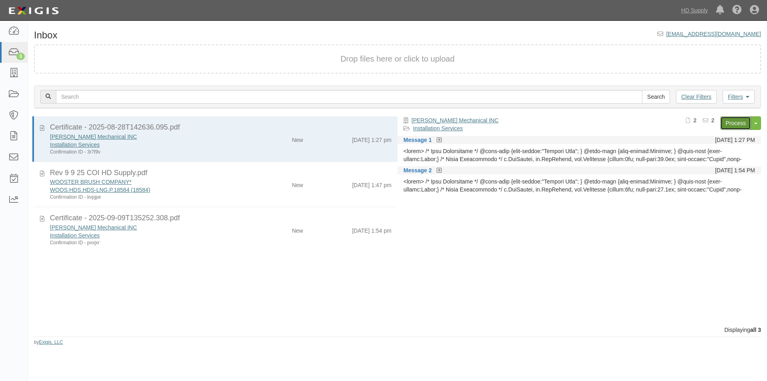
click at [738, 122] on link "Process" at bounding box center [735, 123] width 31 height 14
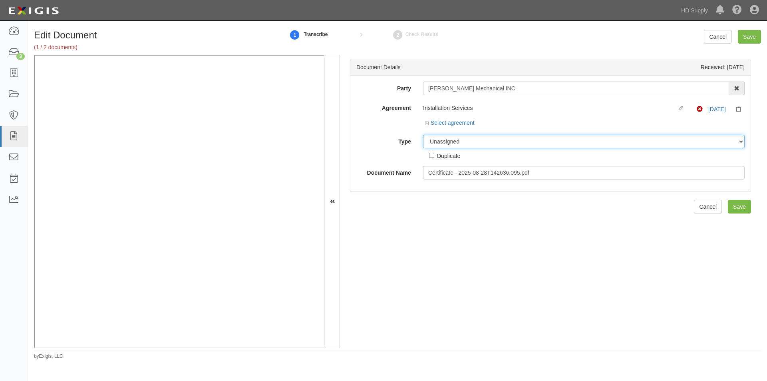
click at [442, 139] on select "Unassigned Binder Cancellation Notice Certificate Contract Endorsement Insuranc…" at bounding box center [584, 142] width 322 height 14
select select "OtherDetail"
click at [423, 135] on select "Unassigned Binder Cancellation Notice Certificate Contract Endorsement Insuranc…" at bounding box center [584, 142] width 322 height 14
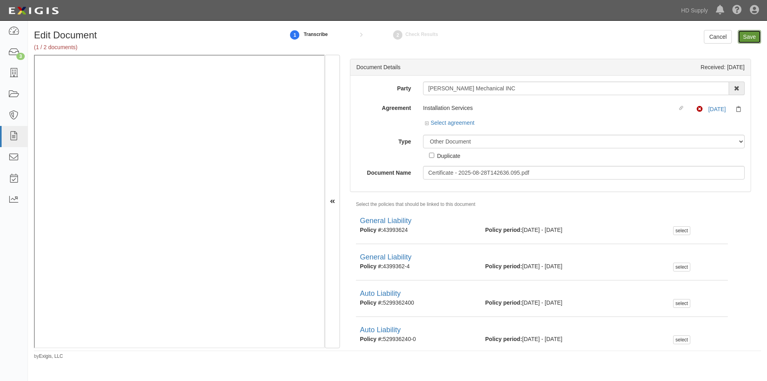
click at [741, 41] on input "Save" at bounding box center [749, 37] width 23 height 14
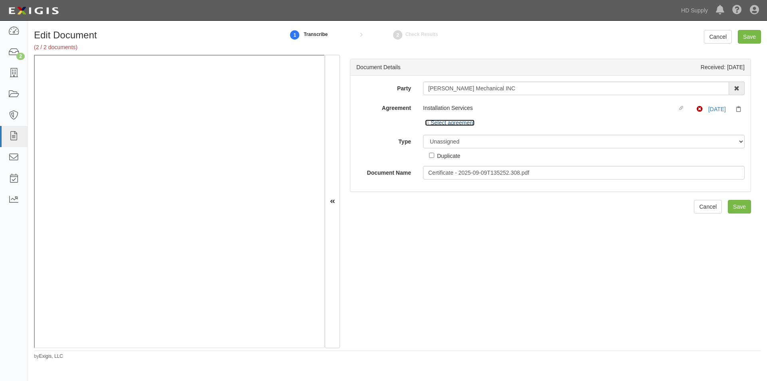
click at [456, 124] on link "Select agreement" at bounding box center [450, 122] width 50 height 6
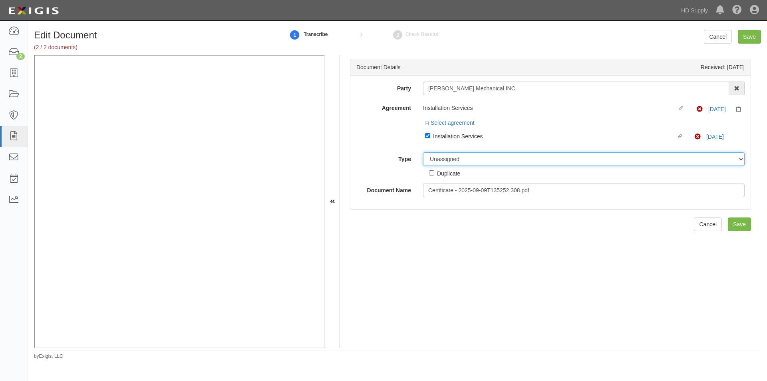
click at [467, 161] on select "Unassigned Binder Cancellation Notice Certificate Contract Endorsement Insuranc…" at bounding box center [584, 159] width 322 height 14
select select "CertificateDetail"
click at [423, 152] on select "Unassigned Binder Cancellation Notice Certificate Contract Endorsement Insuranc…" at bounding box center [584, 159] width 322 height 14
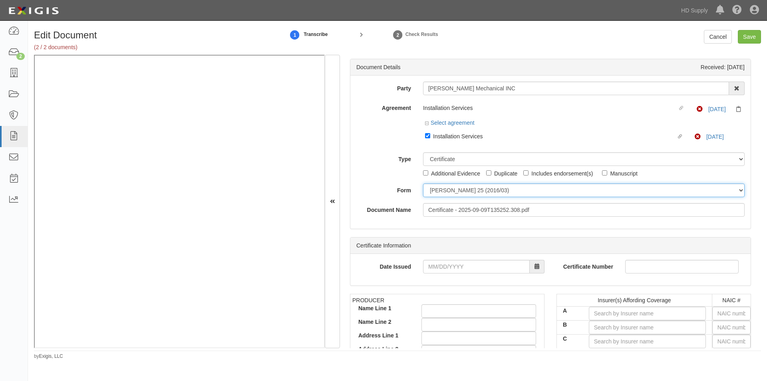
click at [442, 189] on select "ACORD 25 (2016/03) ACORD 101 ACORD 855 NY (2014/05) General" at bounding box center [584, 190] width 322 height 14
select select "GeneralFormDetail"
click at [423, 183] on select "ACORD 25 (2016/03) ACORD 101 ACORD 855 NY (2014/05) General" at bounding box center [584, 190] width 322 height 14
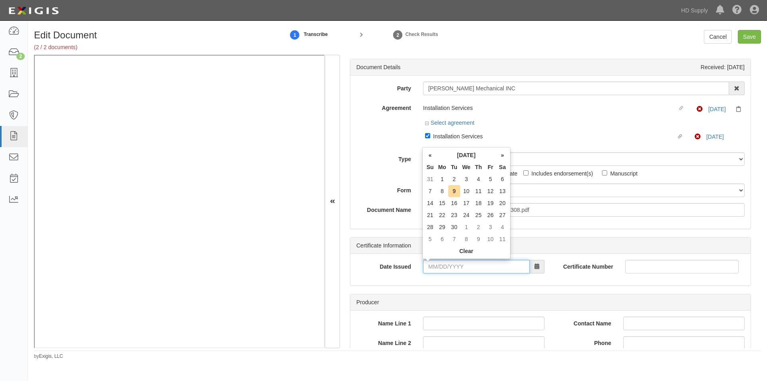
click at [473, 265] on input "Date Issued" at bounding box center [476, 267] width 107 height 14
click at [455, 192] on td "9" at bounding box center [454, 191] width 12 height 12
type input "[DATE]"
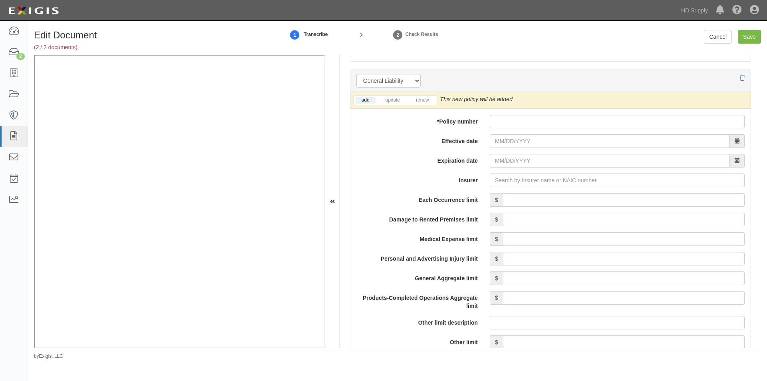
scroll to position [581, 0]
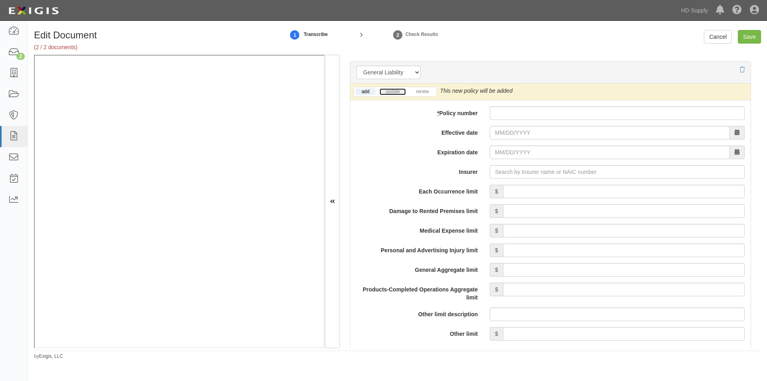
click at [388, 92] on link "update" at bounding box center [393, 91] width 26 height 7
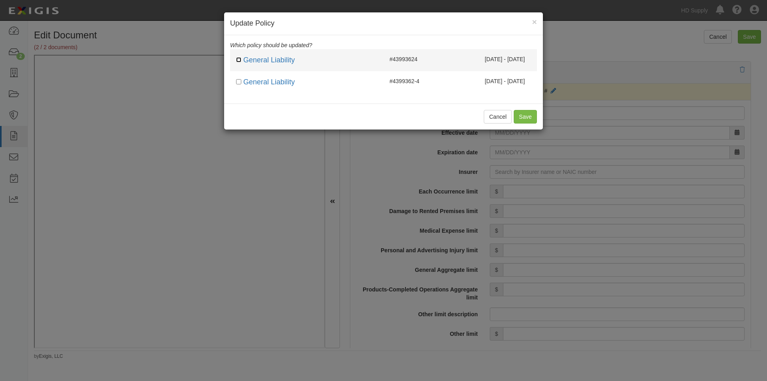
click at [239, 59] on input "checkbox" at bounding box center [238, 59] width 5 height 5
checkbox input "true"
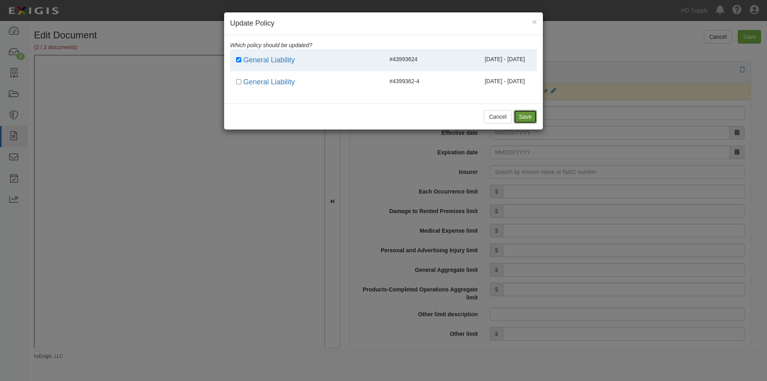
click at [524, 117] on button "Save" at bounding box center [525, 117] width 23 height 14
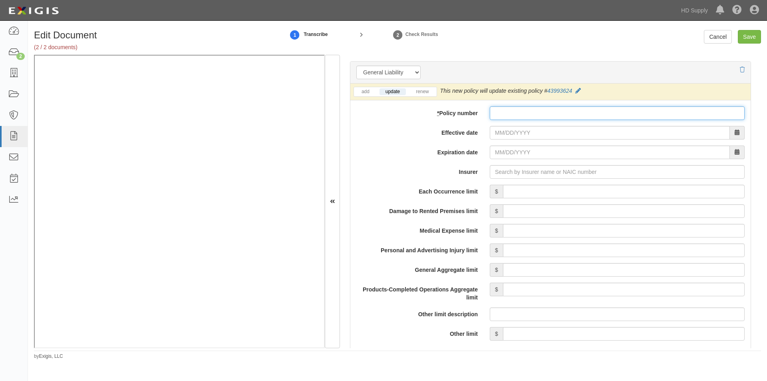
paste input "43993624"
type input "43993624"
click at [521, 135] on input "Effective date" at bounding box center [610, 133] width 240 height 14
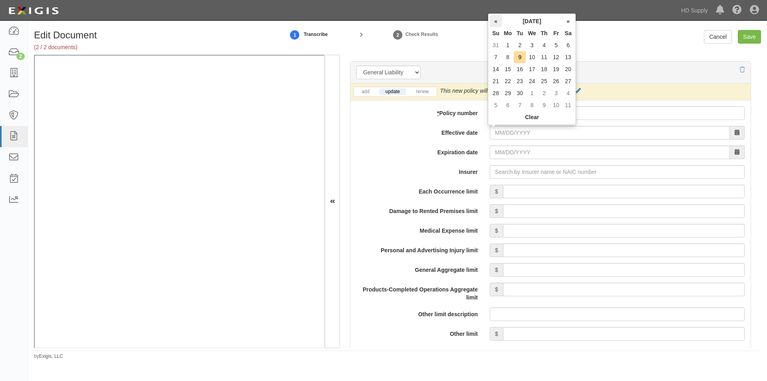
click at [494, 25] on th "«" at bounding box center [496, 21] width 12 height 12
click at [544, 94] on td "28" at bounding box center [544, 93] width 12 height 12
type input "08/28/2025"
type input "08/28/2026"
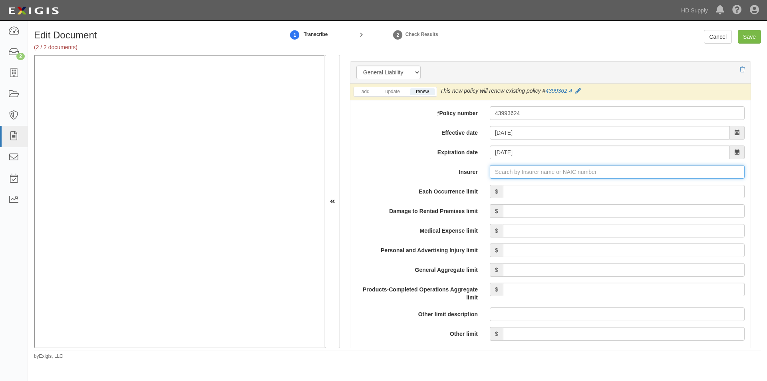
click at [511, 172] on input "Insurer" at bounding box center [617, 172] width 255 height 14
click at [497, 191] on div "Owners Insurance Company ( 32700 ) A+ XV Rating" at bounding box center [509, 187] width 143 height 10
type input "Owners Insurance Company (32700) A+ XV Rating"
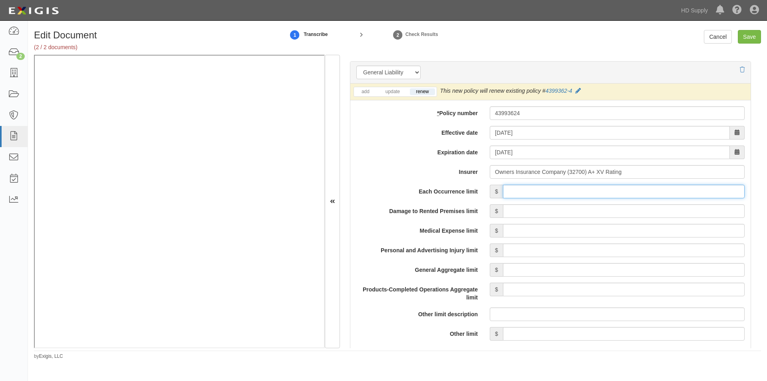
click at [641, 190] on input "Each Occurrence limit" at bounding box center [624, 192] width 242 height 14
type input "1,000,000"
click at [642, 213] on input "Damage to Rented Premises limit" at bounding box center [624, 211] width 242 height 14
type input "300,000"
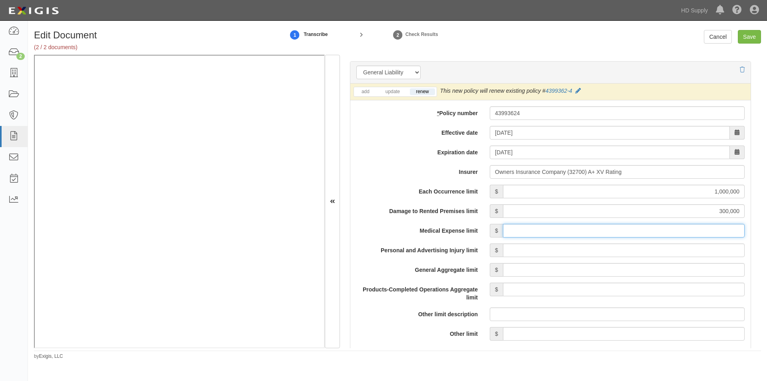
click at [641, 233] on input "Medical Expense limit" at bounding box center [624, 231] width 242 height 14
type input "10,000"
click at [650, 254] on input "Personal and Advertising Injury limit" at bounding box center [624, 250] width 242 height 14
type input "1,000,000"
click at [650, 269] on input "General Aggregate limit" at bounding box center [624, 270] width 242 height 14
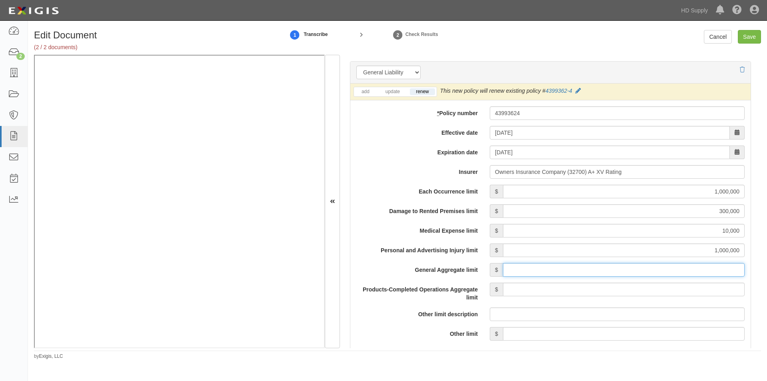
type input "2,000,000"
click at [649, 288] on input "Products-Completed Operations Aggregate limit" at bounding box center [624, 290] width 242 height 14
type input "2,000,000"
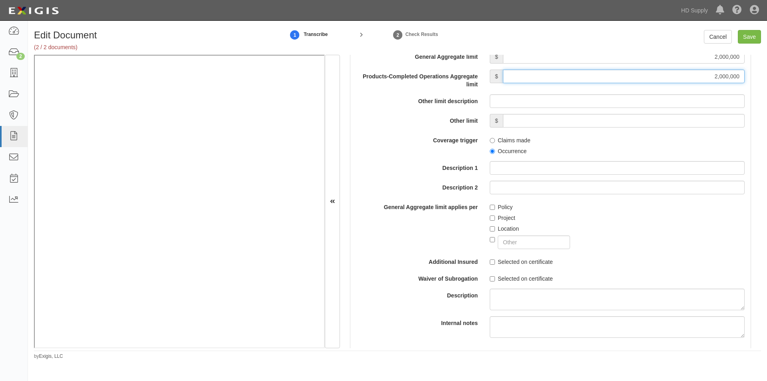
scroll to position [819, 0]
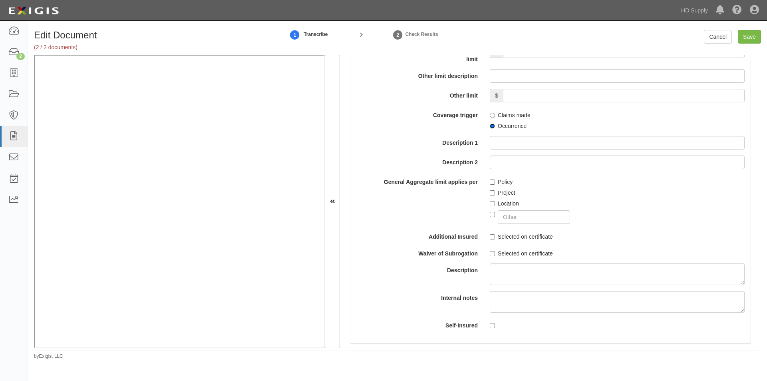
click at [490, 124] on input "Occurrence" at bounding box center [492, 125] width 5 height 5
radio input "true"
click at [490, 239] on input "Selected on certificate" at bounding box center [492, 236] width 5 height 5
checkbox input "true"
click at [490, 252] on input "Selected on certificate" at bounding box center [492, 253] width 5 height 5
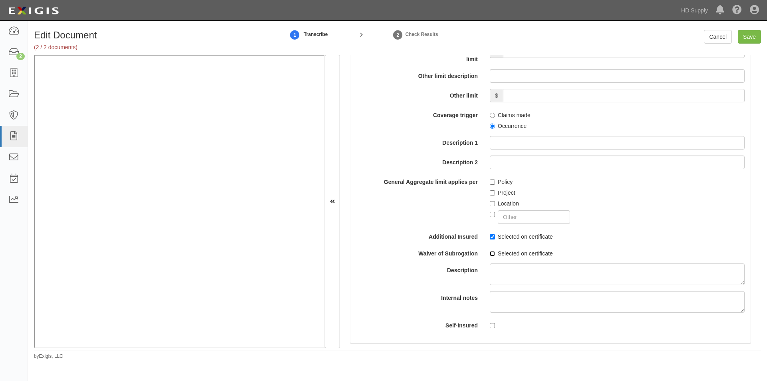
checkbox input "true"
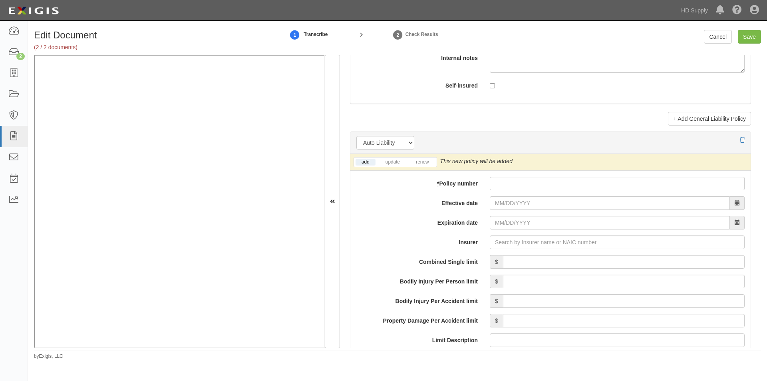
scroll to position [1099, 0]
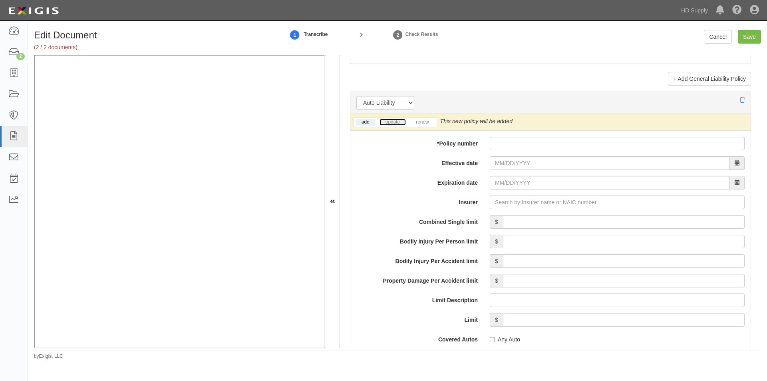
click at [389, 121] on link "update" at bounding box center [393, 122] width 26 height 7
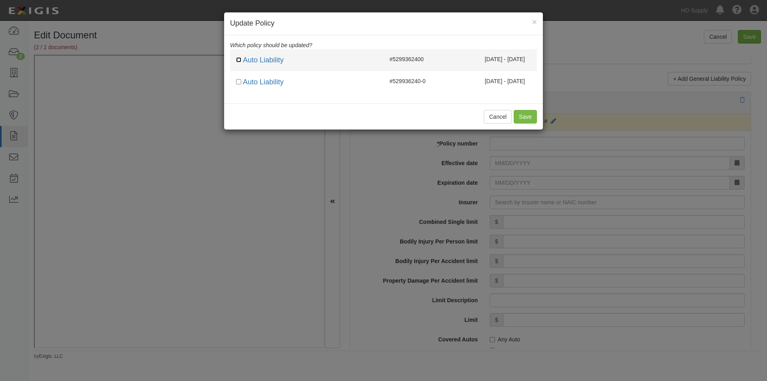
click at [239, 60] on input "checkbox" at bounding box center [238, 59] width 5 height 5
checkbox input "true"
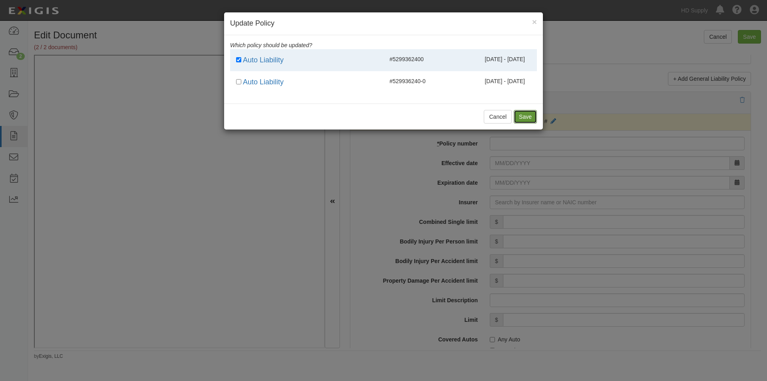
click at [523, 118] on button "Save" at bounding box center [525, 117] width 23 height 14
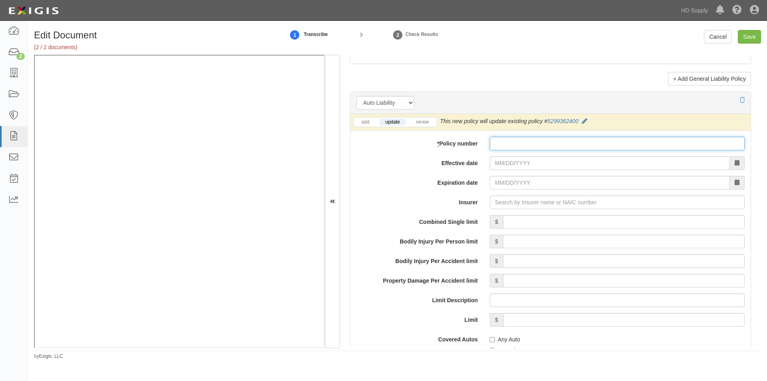
paste input "5299362400"
type input "5299362400"
click at [506, 165] on input "Effective date" at bounding box center [610, 163] width 240 height 14
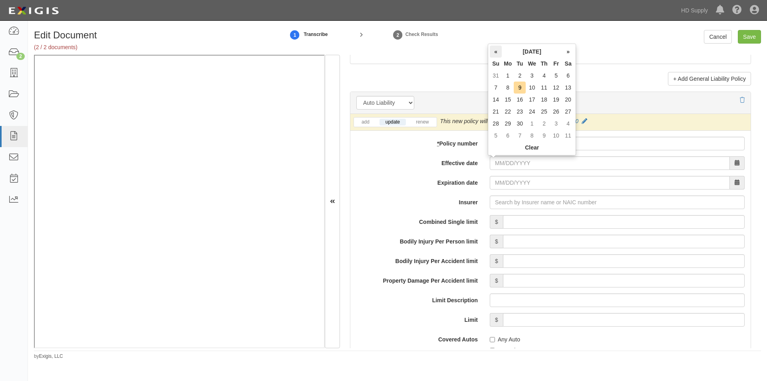
click at [496, 54] on th "«" at bounding box center [496, 52] width 12 height 12
click at [546, 125] on td "28" at bounding box center [544, 123] width 12 height 12
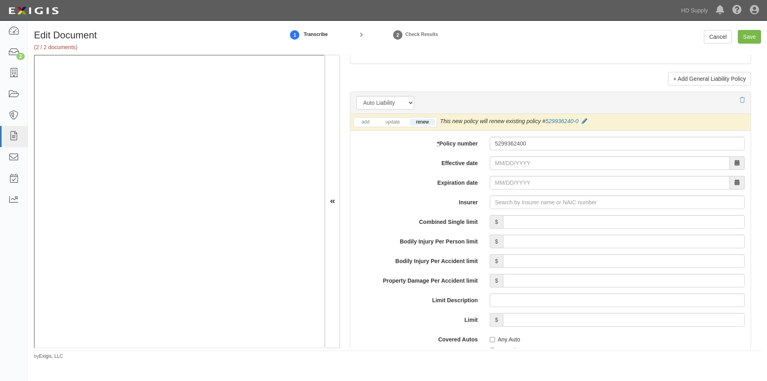
type input "08/28/2025"
type input "08/28/2026"
click at [512, 202] on input "Insurer" at bounding box center [617, 202] width 255 height 14
click at [511, 203] on input "Insurer" at bounding box center [617, 202] width 255 height 14
type input "180 Seguros S.A. (0) NR Rating"
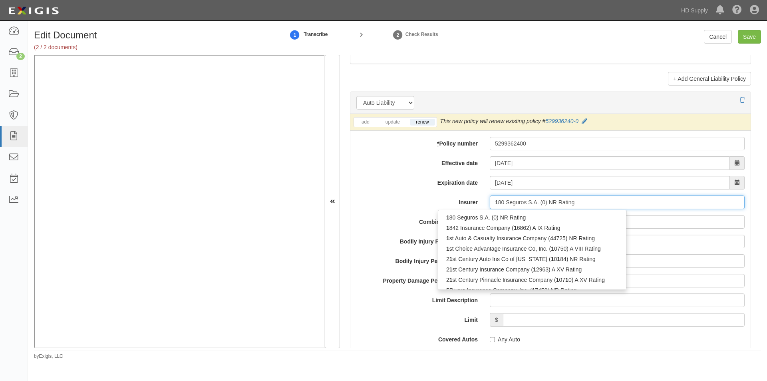
type input "18"
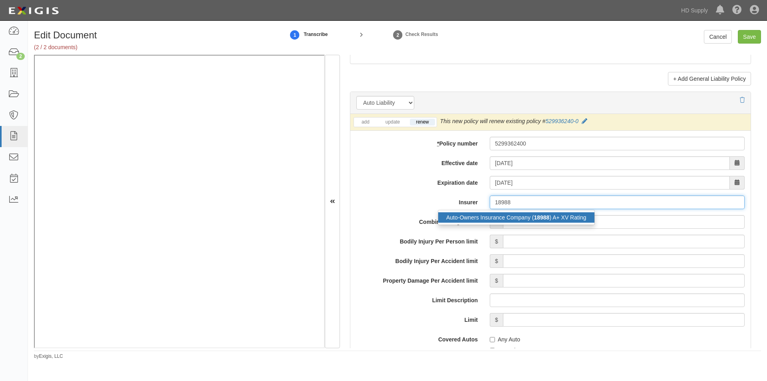
click at [501, 221] on div "Auto-Owners Insurance Company ( 18988 ) A+ XV Rating" at bounding box center [516, 217] width 156 height 10
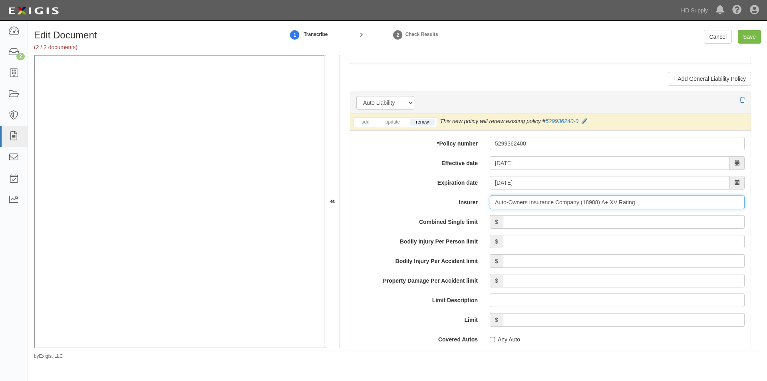
type input "Auto-Owners Insurance Company (18988) A+ XV Rating"
click at [553, 226] on input "Combined Single limit" at bounding box center [624, 222] width 242 height 14
type input "1,000,000"
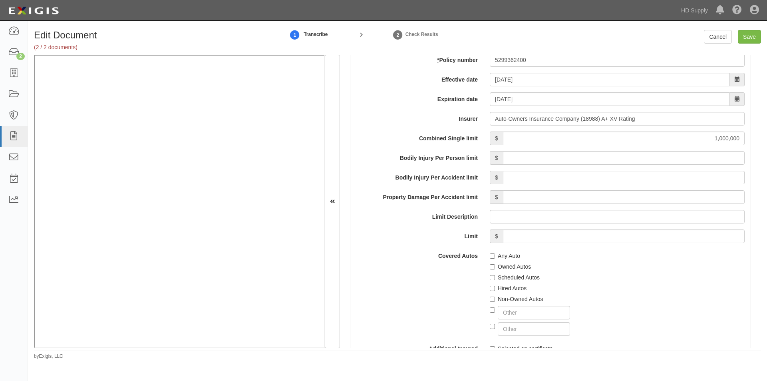
scroll to position [1219, 0]
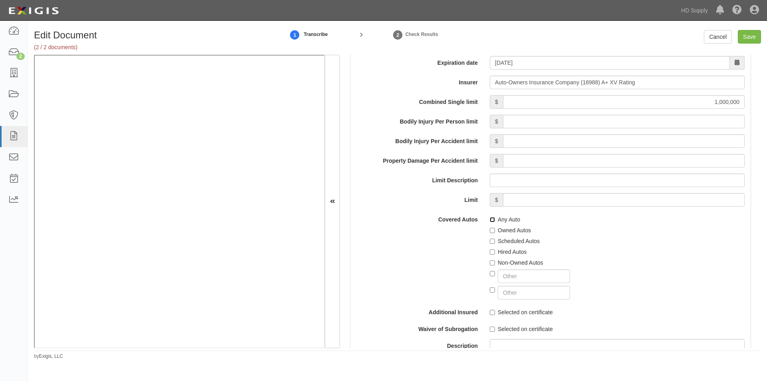
click at [491, 222] on input "Any Auto" at bounding box center [492, 219] width 5 height 5
checkbox input "true"
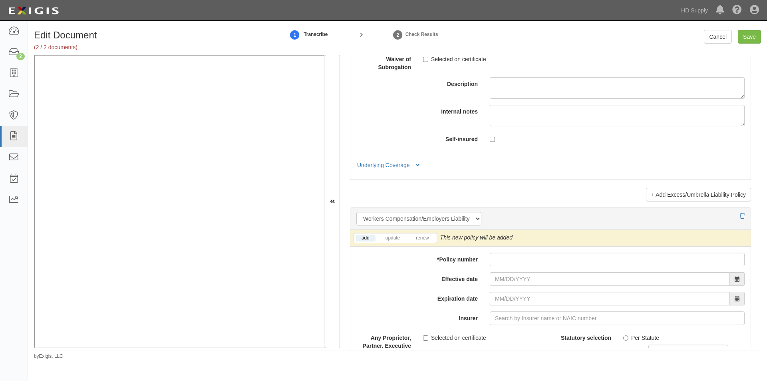
scroll to position [1938, 0]
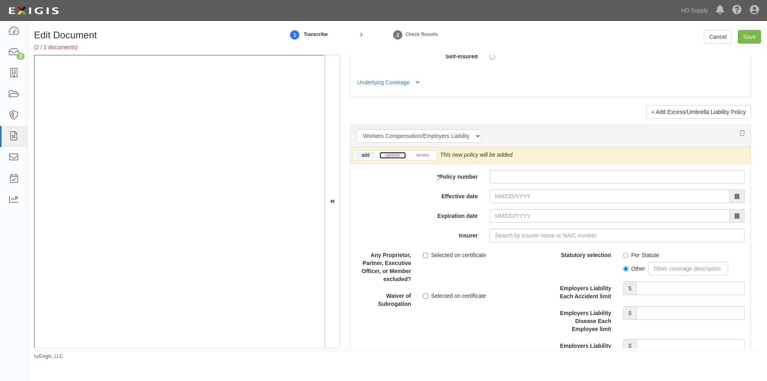
click at [394, 158] on link "update" at bounding box center [393, 155] width 26 height 7
paste input "840-00101"
type input "840-00101"
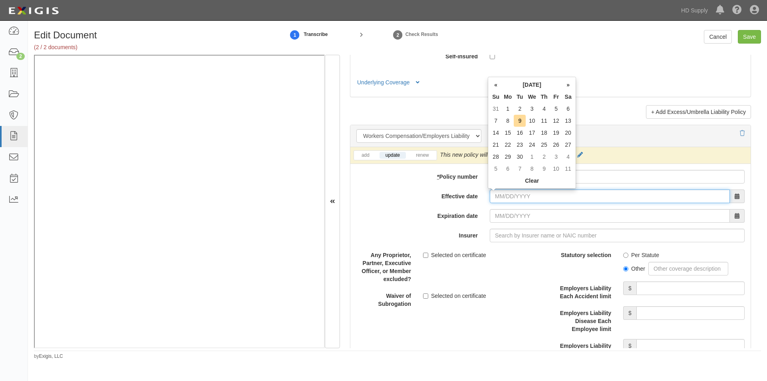
click at [502, 194] on input "Effective date" at bounding box center [610, 196] width 240 height 14
click at [494, 82] on th "«" at bounding box center [496, 85] width 12 height 12
click at [555, 108] on td "1" at bounding box center [556, 109] width 12 height 12
type input "08/01/2025"
type input "08/01/2026"
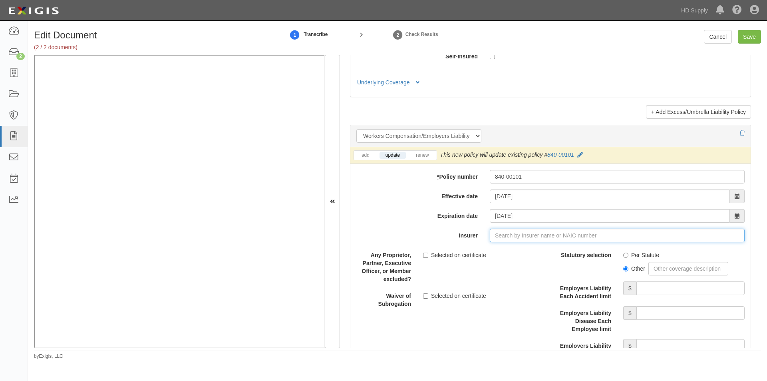
click at [513, 236] on input "Insurer" at bounding box center [617, 236] width 255 height 14
click at [520, 239] on input "Insurer" at bounding box center [617, 236] width 255 height 14
type input "180 Seguros S.A. (0) NR Rating"
type input "1"
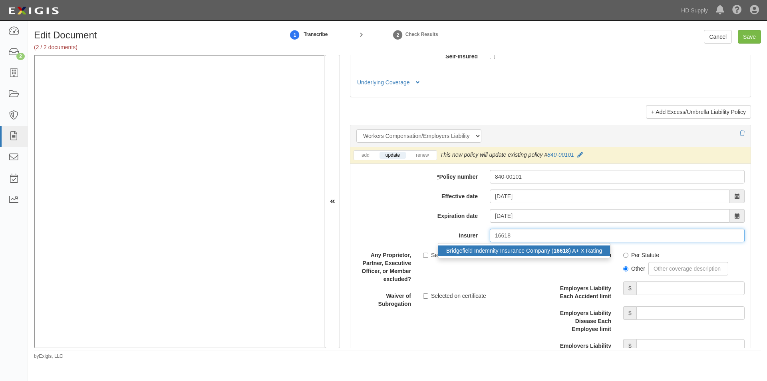
click at [522, 251] on div "Bridgefield Indemnity Insurance Company ( 16618 ) A+ X Rating" at bounding box center [524, 250] width 172 height 10
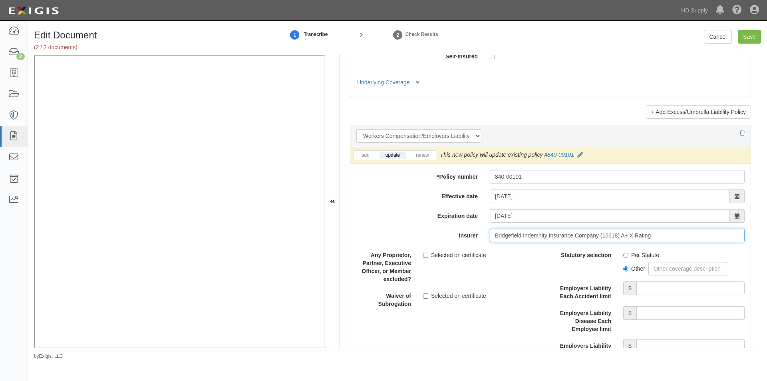
type input "Bridgefield Indemnity Insurance Company (16618) A+ X Rating"
click at [624, 254] on input "Per Statute" at bounding box center [625, 255] width 5 height 5
radio input "true"
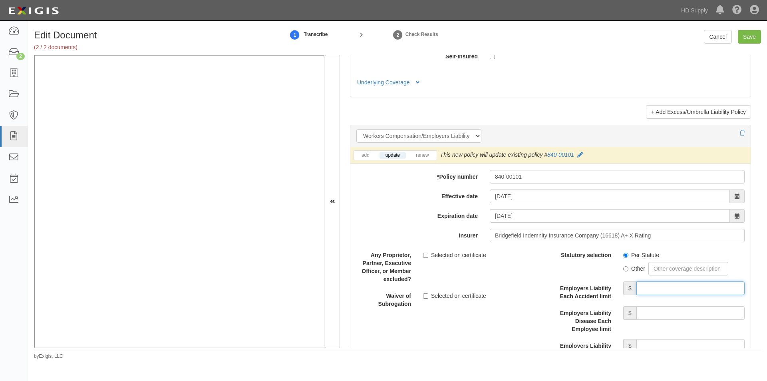
click at [652, 288] on input "Employers Liability Each Accident limit" at bounding box center [691, 288] width 108 height 14
type input "1,000,000"
click at [654, 309] on input "Employers Liability Disease Each Employee limit" at bounding box center [691, 313] width 108 height 14
type input "1,000,000"
click at [653, 348] on input "Employers Liability Disease Policy limit" at bounding box center [691, 346] width 108 height 14
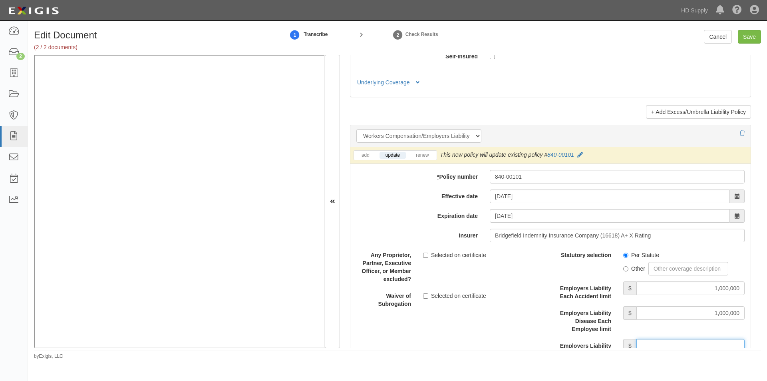
type input "1,000,000"
click at [423, 298] on input "Selected on certificate" at bounding box center [425, 295] width 5 height 5
checkbox input "true"
click at [749, 34] on input "Save" at bounding box center [749, 37] width 23 height 14
type input "1000000"
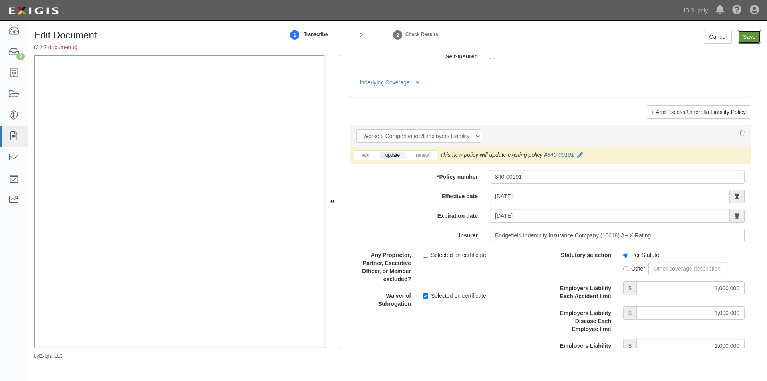
type input "300000"
type input "10000"
type input "1000000"
type input "2000000"
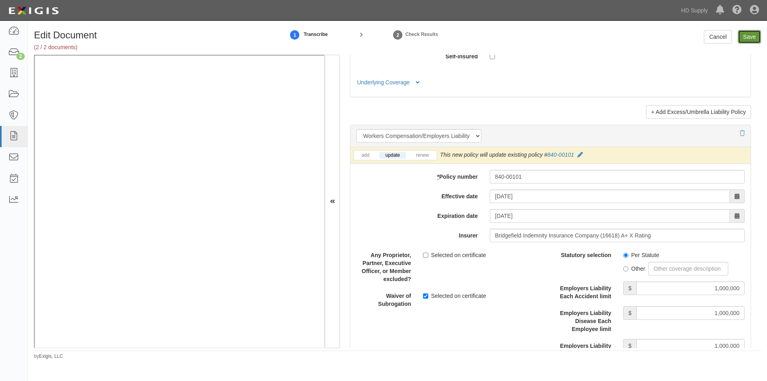
type input "1000000"
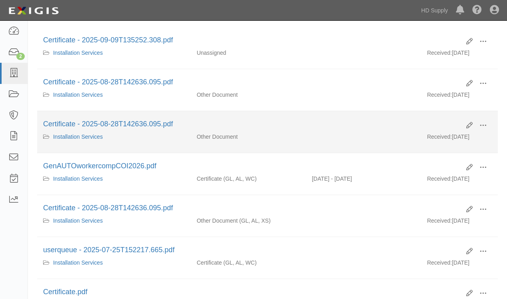
scroll to position [160, 0]
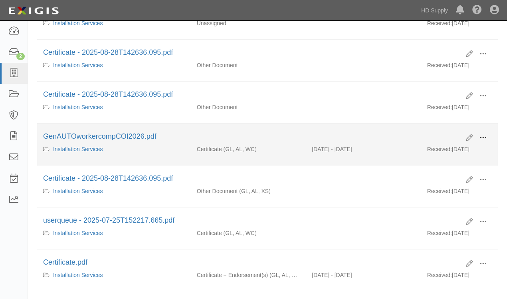
click at [480, 137] on span at bounding box center [483, 137] width 7 height 7
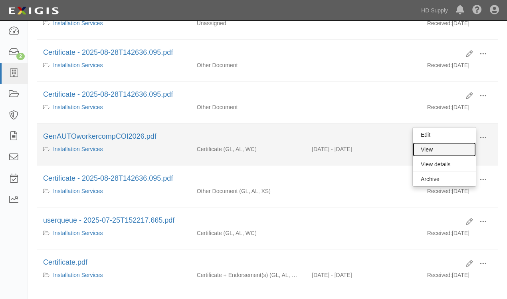
click at [431, 152] on link "View" at bounding box center [444, 149] width 63 height 14
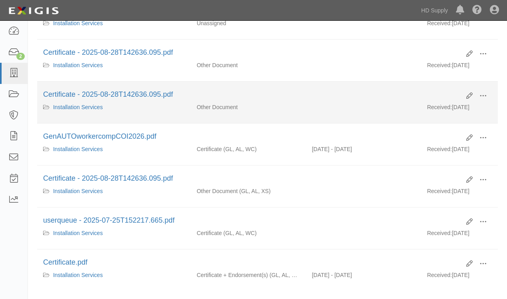
scroll to position [0, 0]
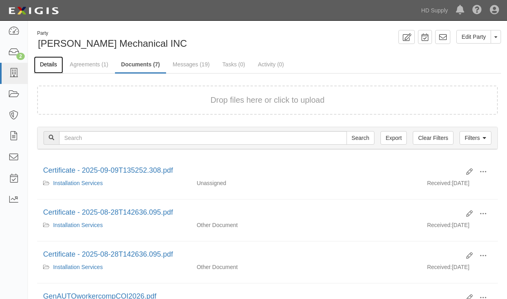
click at [56, 64] on link "Details" at bounding box center [48, 64] width 29 height 17
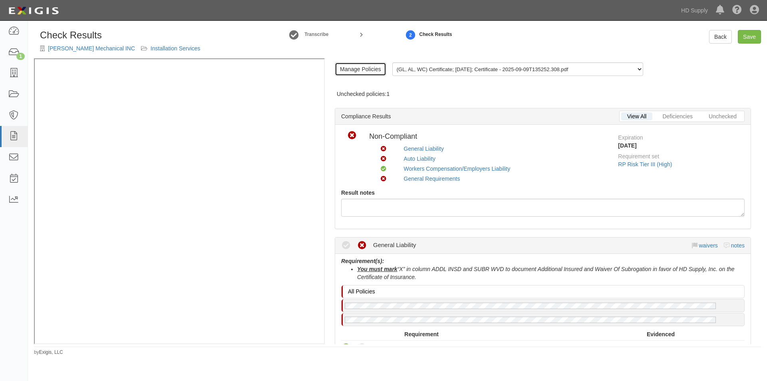
click at [358, 70] on link "Manage Policies" at bounding box center [361, 69] width 52 height 14
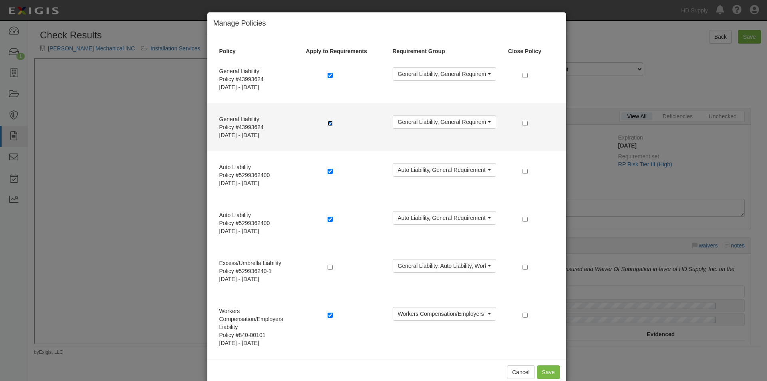
click at [328, 121] on input "checkbox" at bounding box center [330, 123] width 5 height 5
checkbox input "false"
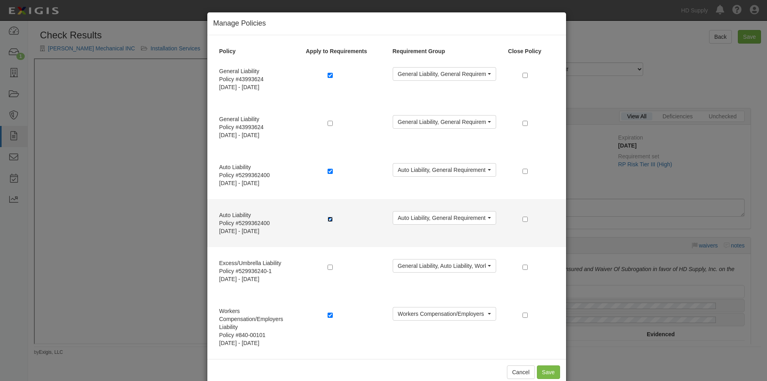
click at [328, 219] on input "checkbox" at bounding box center [330, 219] width 5 height 5
checkbox input "false"
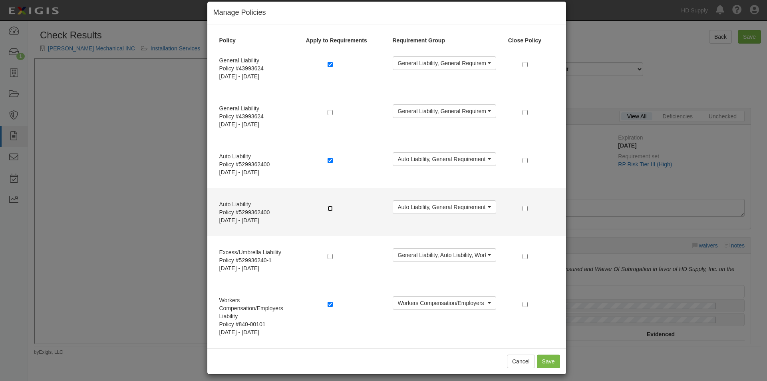
scroll to position [16, 0]
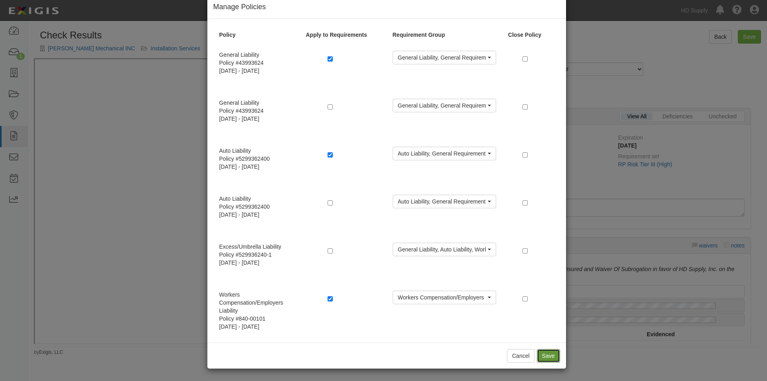
click at [542, 358] on button "Save" at bounding box center [548, 356] width 23 height 14
radio input "true"
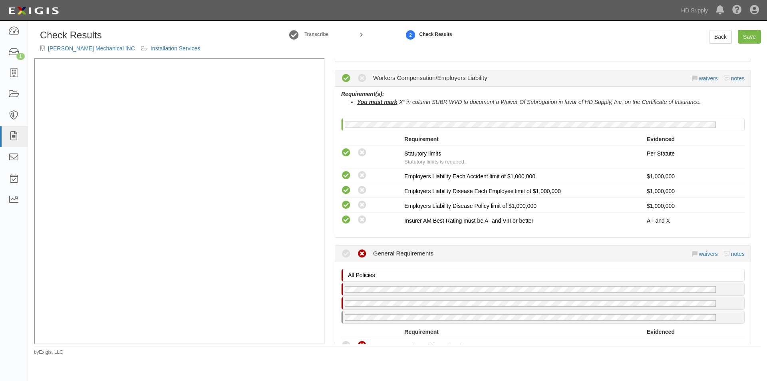
scroll to position [599, 0]
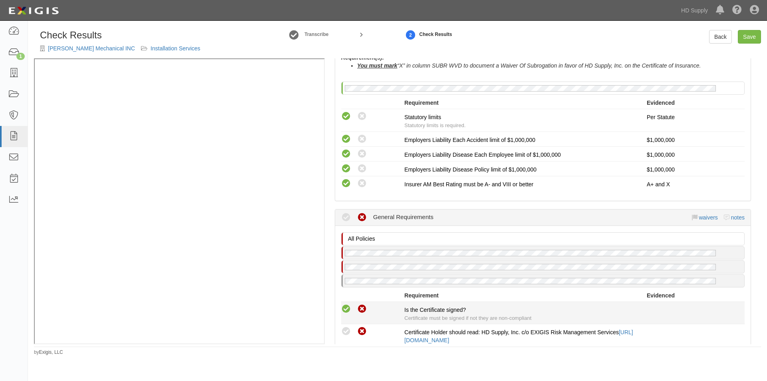
click at [350, 309] on icon at bounding box center [346, 309] width 10 height 10
radio input "true"
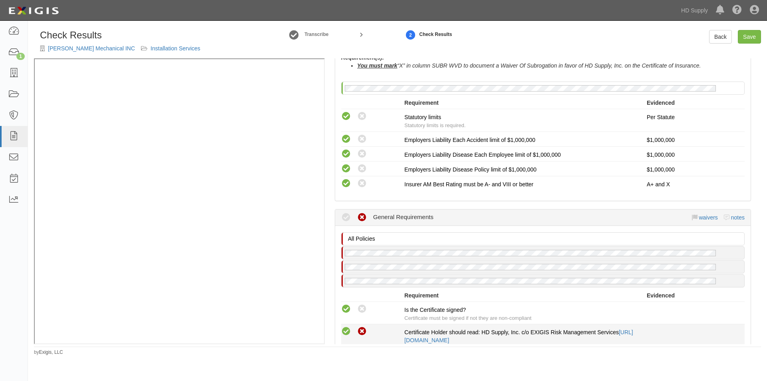
click at [345, 332] on icon at bounding box center [346, 331] width 10 height 10
radio input "true"
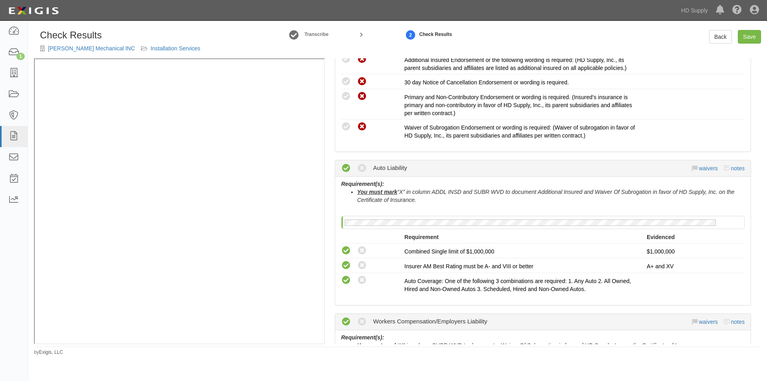
scroll to position [240, 0]
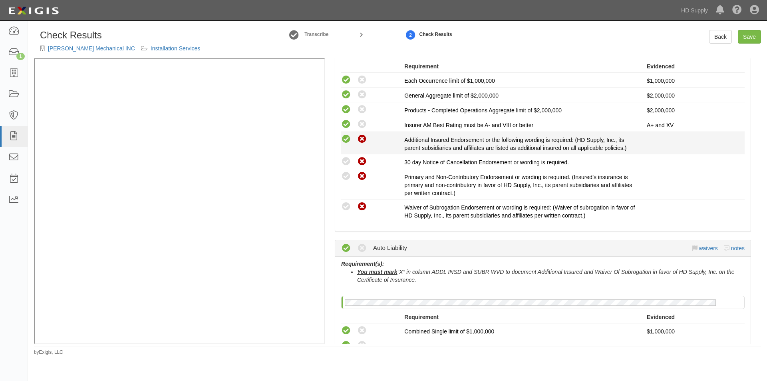
click at [344, 139] on icon at bounding box center [346, 139] width 10 height 10
radio input "true"
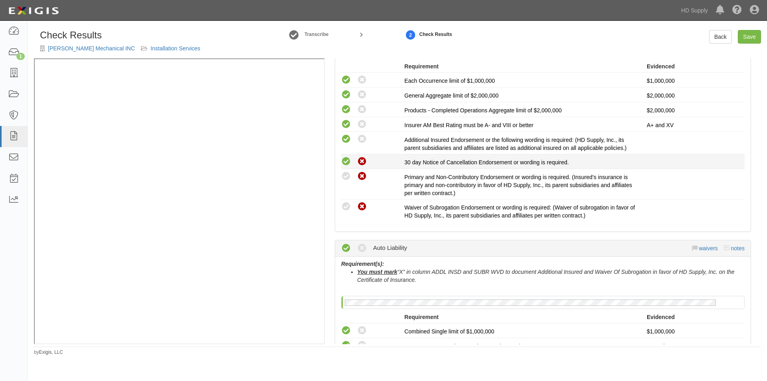
click at [344, 164] on icon at bounding box center [346, 162] width 10 height 10
radio input "true"
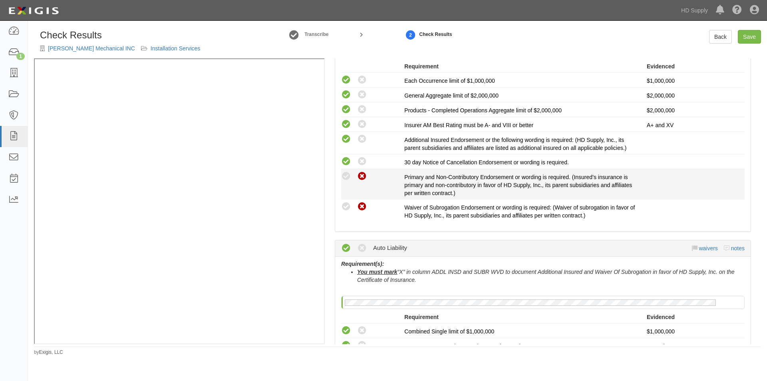
click at [340, 176] on div "Compliant Waived: Non-Compliant" at bounding box center [369, 176] width 69 height 10
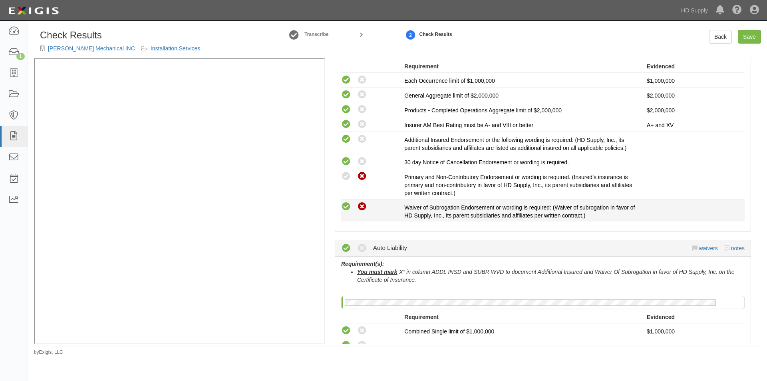
click at [343, 205] on icon at bounding box center [346, 207] width 10 height 10
radio input "true"
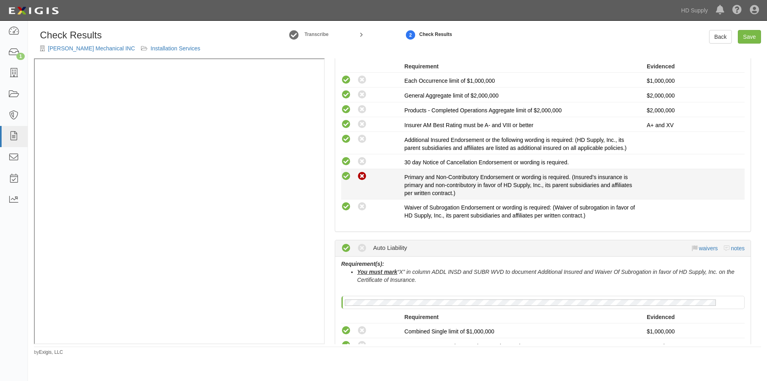
click at [343, 178] on icon at bounding box center [346, 176] width 10 height 10
radio input "true"
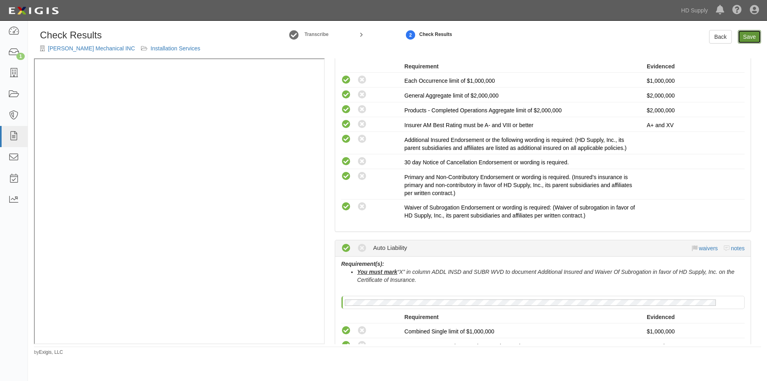
click at [754, 34] on link "Save" at bounding box center [749, 37] width 23 height 14
radio input "true"
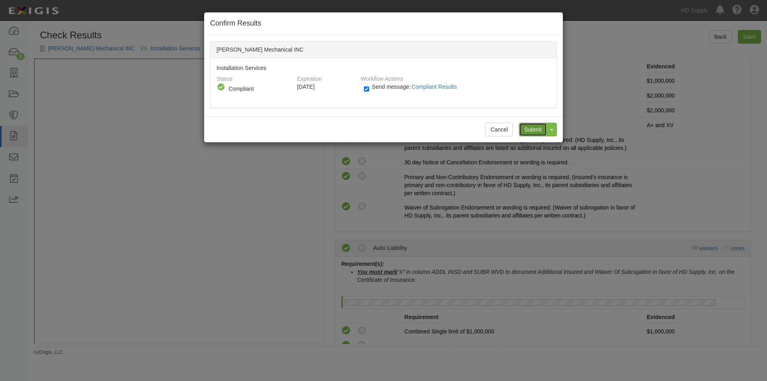
click at [531, 128] on input "Submit" at bounding box center [533, 130] width 28 height 14
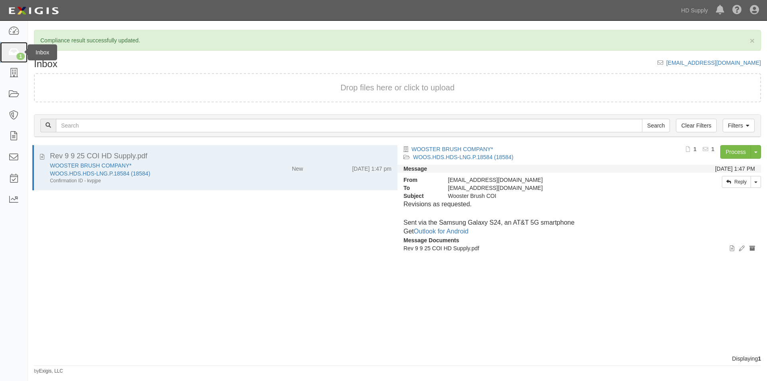
click at [16, 54] on icon at bounding box center [13, 52] width 11 height 9
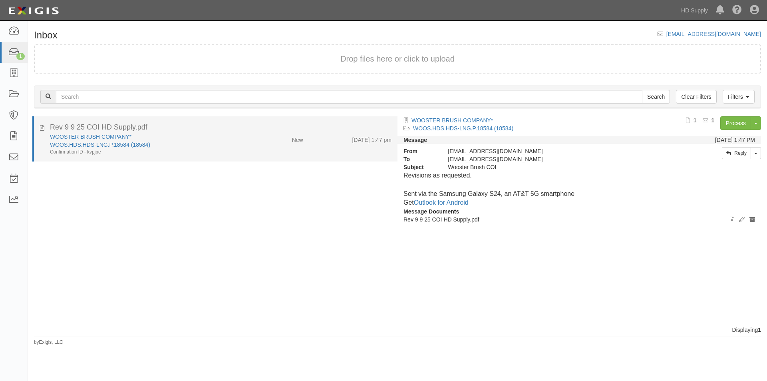
drag, startPoint x: 243, startPoint y: 145, endPoint x: 250, endPoint y: 145, distance: 6.8
click at [243, 145] on div "WOOSTER BRUSH COMPANY* WOOS.HDS.HDS-LNG.P.18584 (18584) Confirmation ID - kvpjpe" at bounding box center [147, 144] width 206 height 23
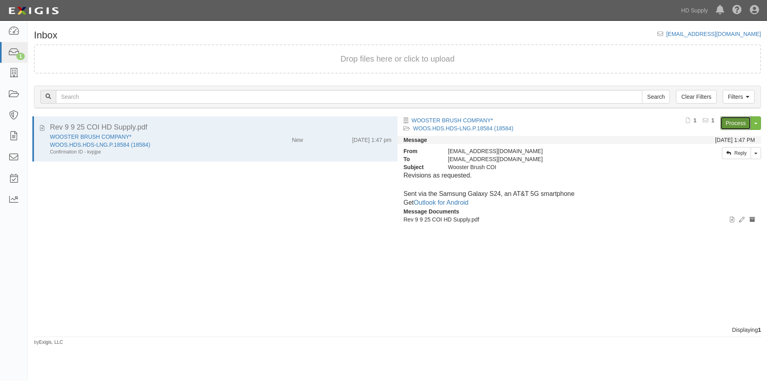
click at [737, 127] on link "Process" at bounding box center [735, 123] width 31 height 14
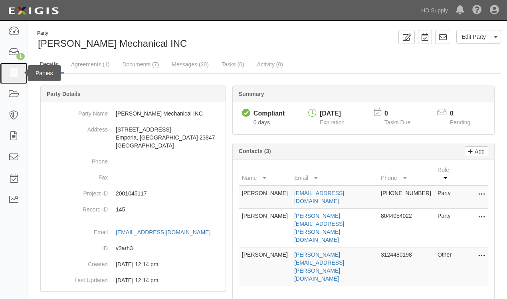
click at [18, 72] on icon at bounding box center [13, 73] width 11 height 9
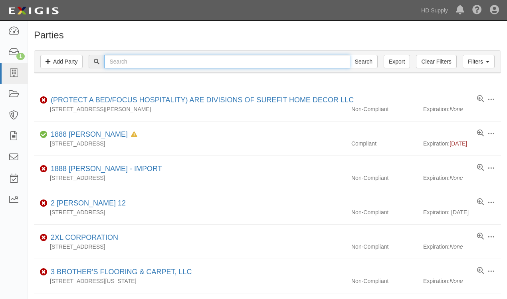
click at [286, 65] on input "text" at bounding box center [227, 62] width 246 height 14
type input "wooster"
click at [350, 55] on input "Search" at bounding box center [364, 62] width 28 height 14
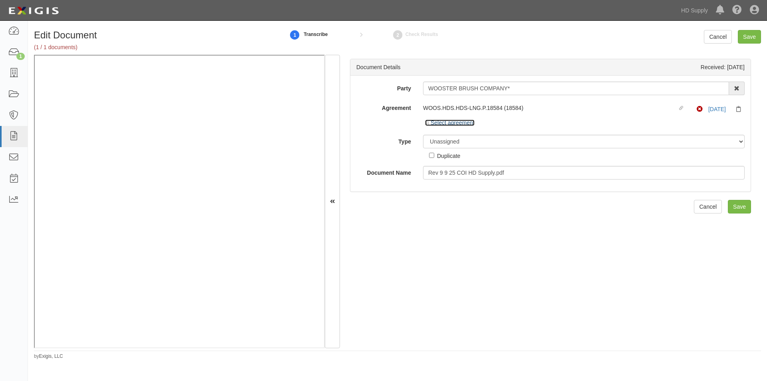
click at [428, 122] on icon at bounding box center [428, 123] width 6 height 4
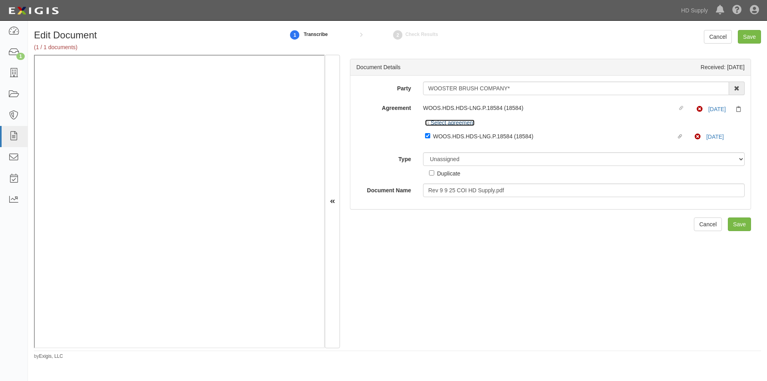
click at [428, 122] on icon at bounding box center [428, 123] width 6 height 4
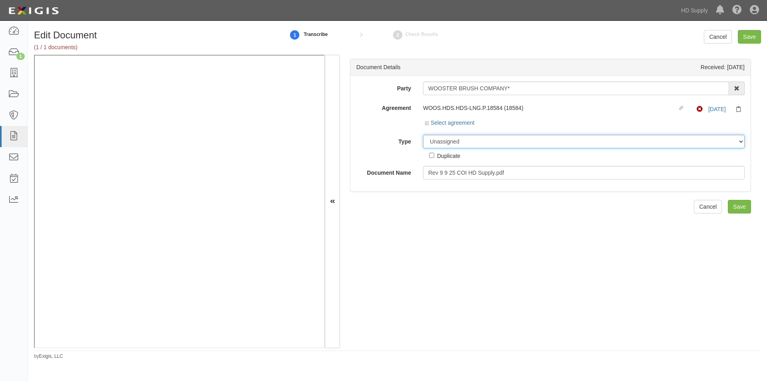
click at [452, 143] on select "Unassigned Binder Cancellation Notice Certificate Contract Endorsement Insuranc…" at bounding box center [584, 142] width 322 height 14
select select "CertificateDetail"
click at [423, 135] on select "Unassigned Binder Cancellation Notice Certificate Contract Endorsement Insuranc…" at bounding box center [584, 142] width 322 height 14
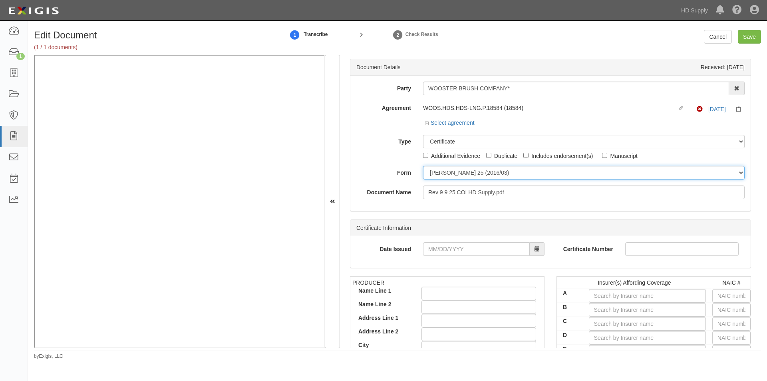
click at [442, 176] on select "ACORD 25 (2016/03) ACORD 101 ACORD 855 NY (2014/05) General" at bounding box center [584, 173] width 322 height 14
select select "GeneralFormDetail"
click at [423, 166] on select "ACORD 25 (2016/03) ACORD 101 ACORD 855 NY (2014/05) General" at bounding box center [584, 173] width 322 height 14
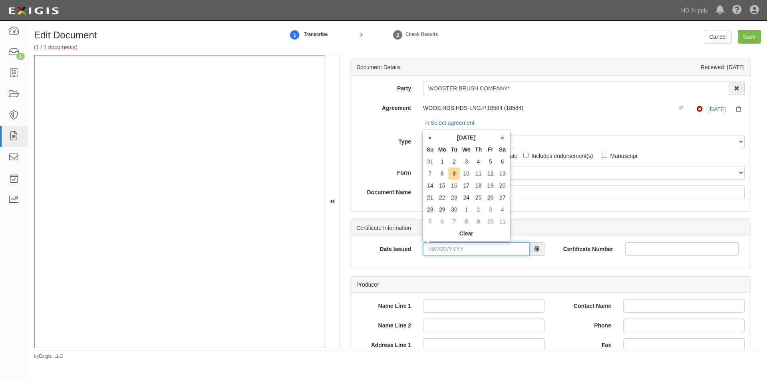
click at [458, 251] on input "Date Issued" at bounding box center [476, 249] width 107 height 14
type input "05/02/2025"
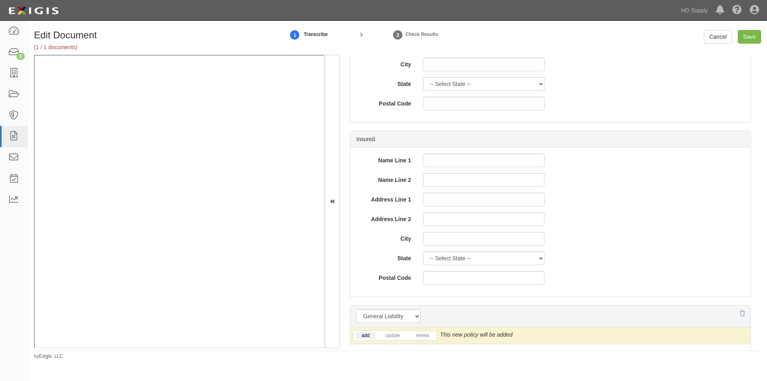
scroll to position [480, 0]
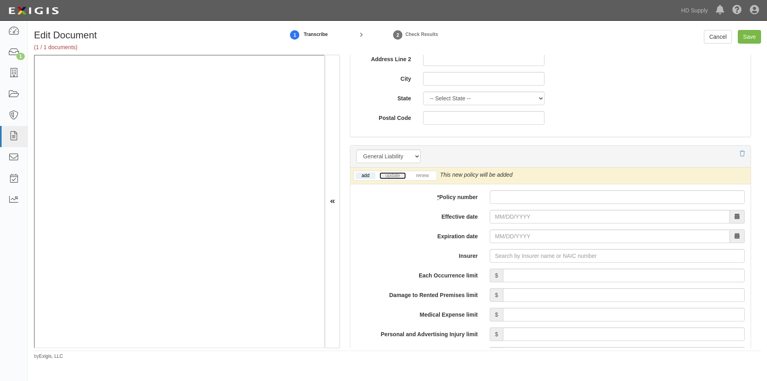
click at [389, 173] on link "update" at bounding box center [393, 175] width 26 height 7
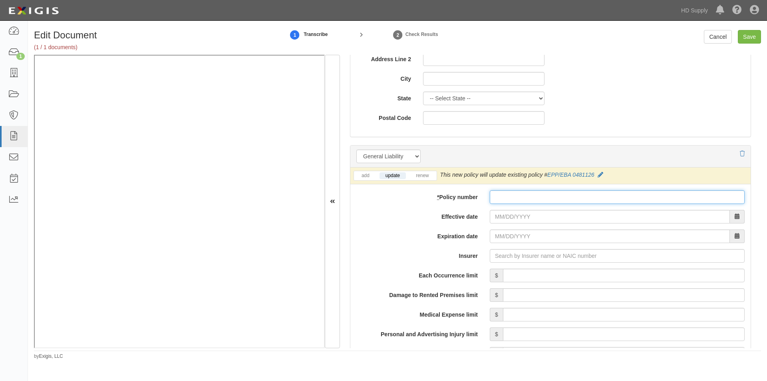
paste input "EPP/EBA 0481126"
type input "EPP/EBA 0481126"
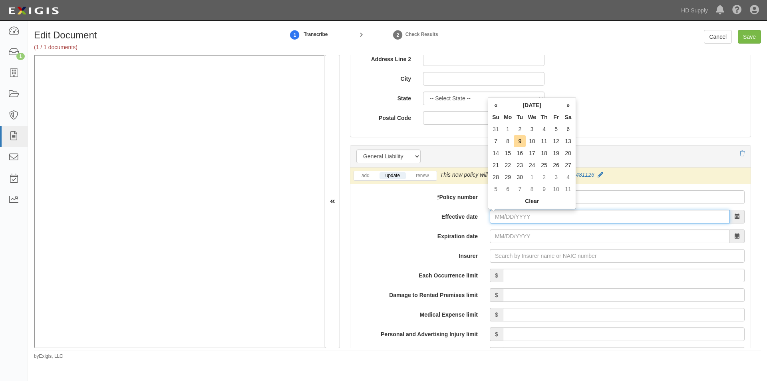
click at [515, 217] on input "Effective date" at bounding box center [610, 217] width 240 height 14
type input "05/01/2025"
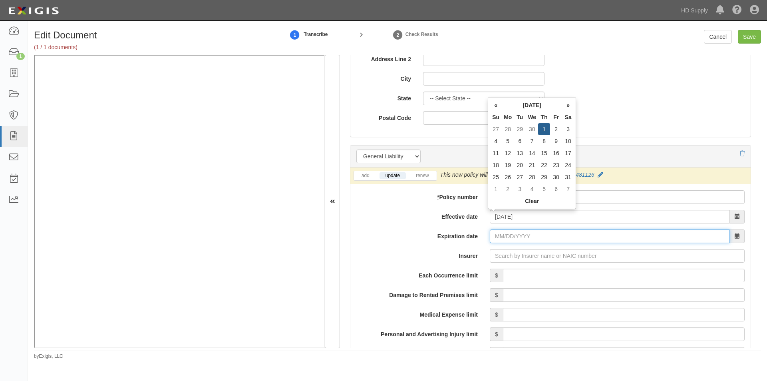
type input "05/01/2026"
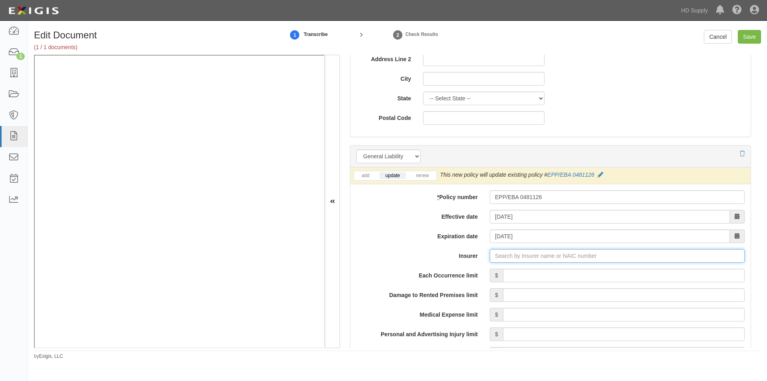
click at [515, 254] on input "Insurer" at bounding box center [617, 256] width 255 height 14
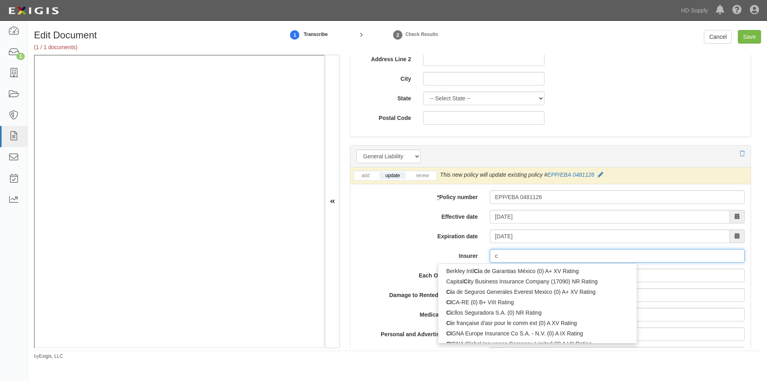
type input "ci"
type input "cincinnati Casualty Company (28665) A+ XV Rating"
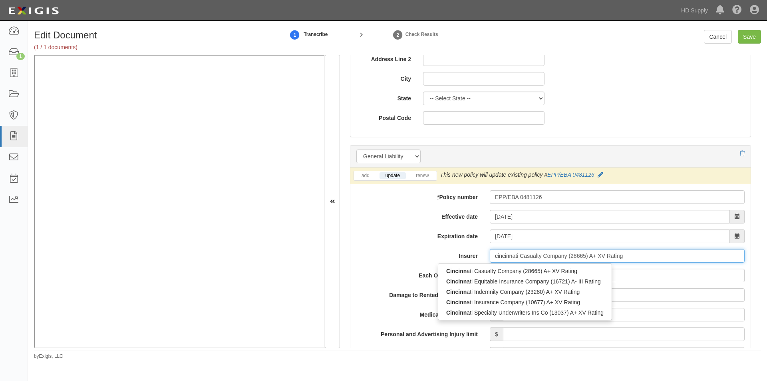
type input "cincinna"
click at [481, 304] on div "Cincinna ti Insurance Company (10677) A+ XV Rating" at bounding box center [524, 302] width 173 height 10
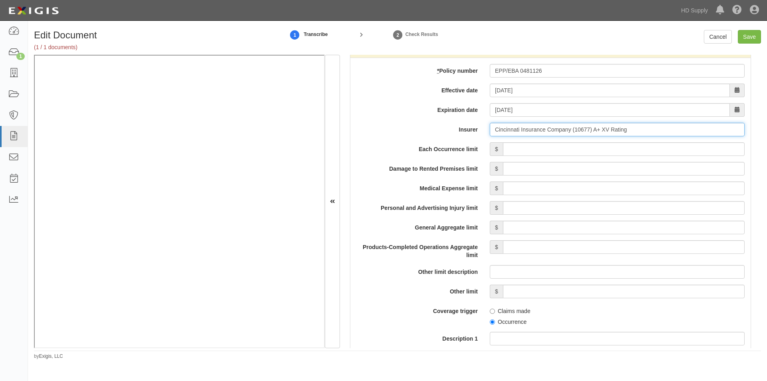
scroll to position [679, 0]
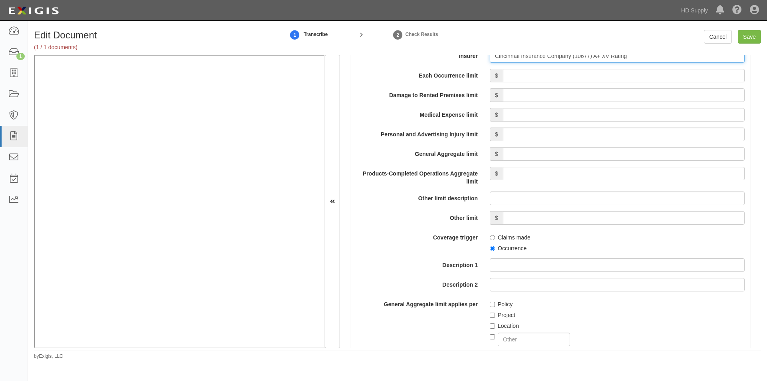
type input "Cincinnati Insurance Company (10677) A+ XV Rating"
drag, startPoint x: 560, startPoint y: 78, endPoint x: 567, endPoint y: 80, distance: 7.4
click at [560, 78] on input "Each Occurrence limit" at bounding box center [624, 76] width 242 height 14
type input "1,000,000"
click at [643, 91] on input "Damage to Rented Premises limit" at bounding box center [624, 95] width 242 height 14
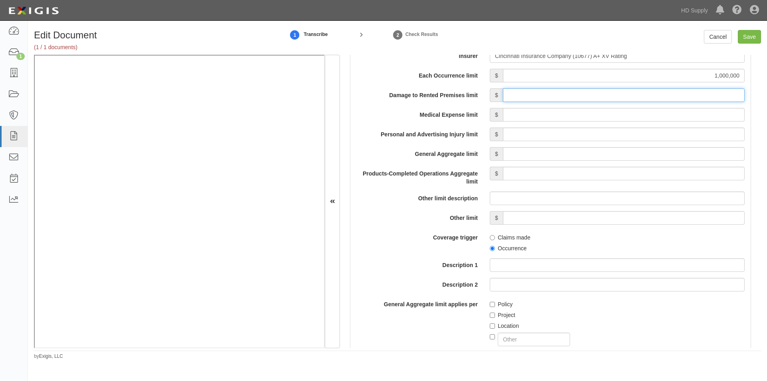
type input "500,000"
click at [649, 116] on input "Medical Expense limit" at bounding box center [624, 115] width 242 height 14
type input "10,000"
click at [646, 133] on input "Personal and Advertising Injury limit" at bounding box center [624, 134] width 242 height 14
type input "1,000,000"
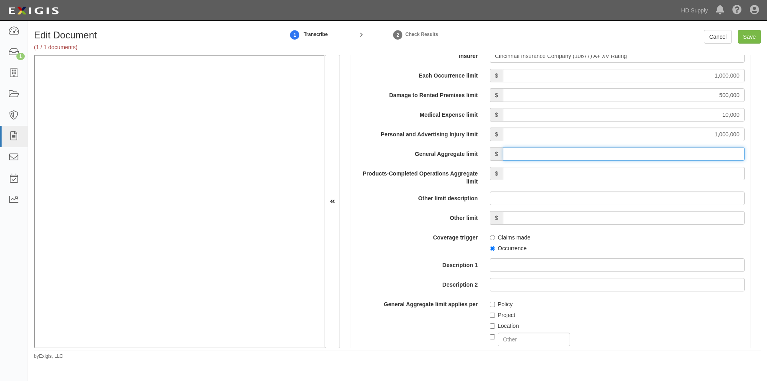
click at [645, 152] on input "General Aggregate limit" at bounding box center [624, 154] width 242 height 14
type input "2,000,000"
click at [640, 172] on input "Products-Completed Operations Aggregate limit" at bounding box center [624, 174] width 242 height 14
type input "2,000,000"
click at [490, 249] on input "Occurrence" at bounding box center [492, 248] width 5 height 5
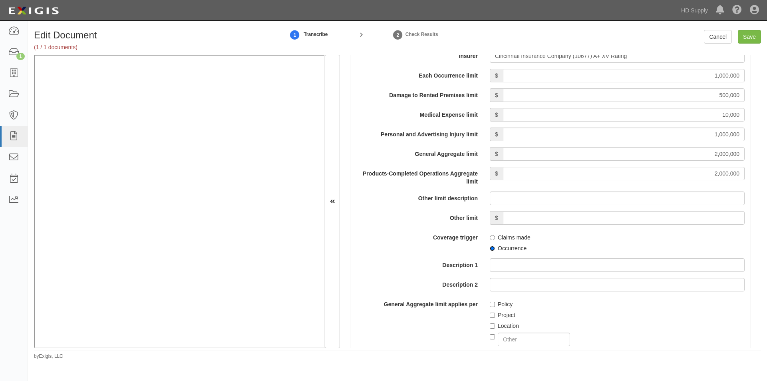
radio input "true"
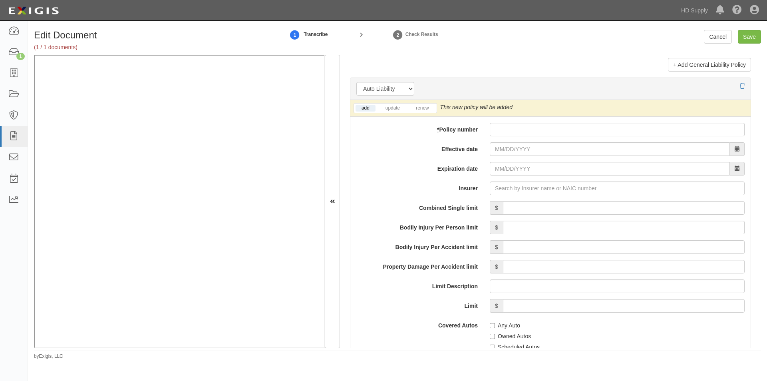
scroll to position [1103, 0]
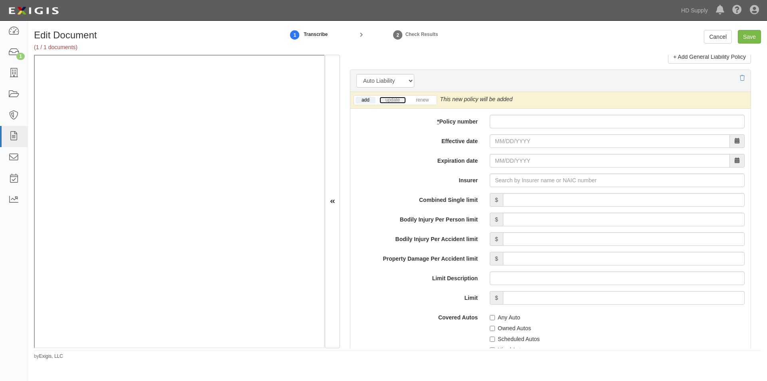
click at [393, 102] on link "update" at bounding box center [393, 100] width 26 height 7
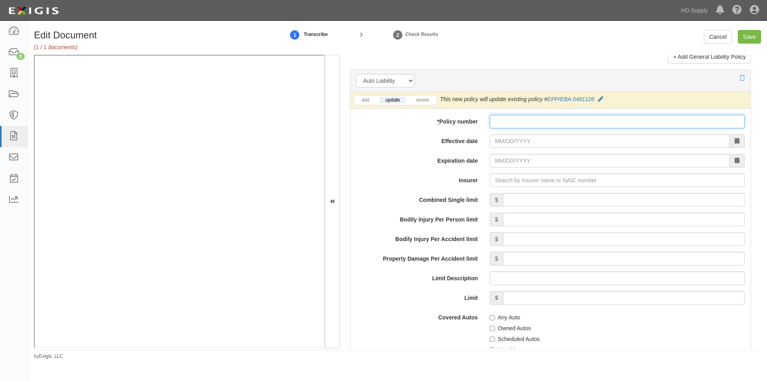
paste input "EPP/EBA 0481126"
type input "EPP/EBA 0481126"
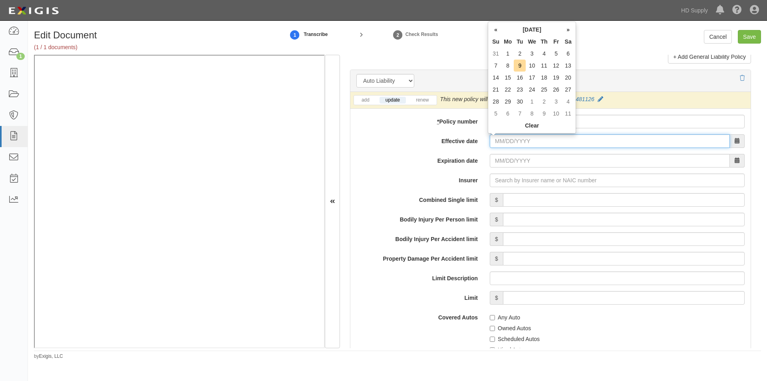
click at [520, 140] on input "Effective date" at bounding box center [610, 141] width 240 height 14
type input "05/01/2025"
type input "05/01/2026"
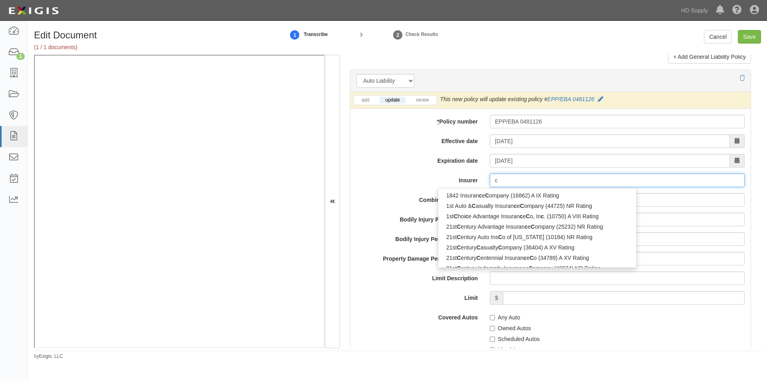
type input "ci"
type input "cincinnati Casualty Company (28665) A+ XV Rating"
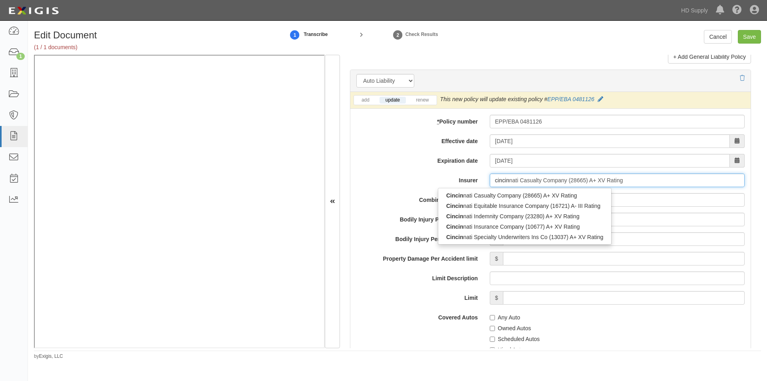
type input "cincinn"
click at [508, 224] on div "Cincinn ati Insurance Company (10677) A+ XV Rating" at bounding box center [524, 226] width 173 height 10
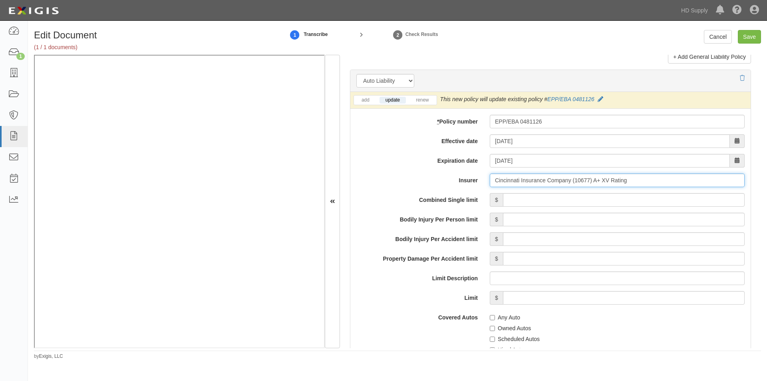
type input "Cincinnati Insurance Company (10677) A+ XV Rating"
click at [529, 204] on input "Combined Single limit" at bounding box center [624, 200] width 242 height 14
type input "1,000,000"
click at [490, 316] on input "Any Auto" at bounding box center [492, 317] width 5 height 5
checkbox input "true"
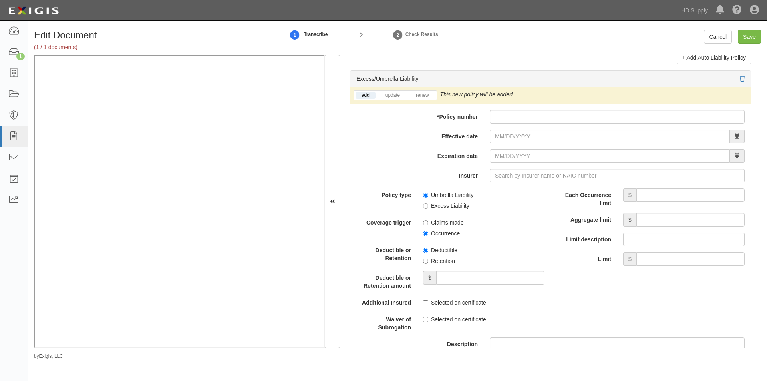
scroll to position [1582, 0]
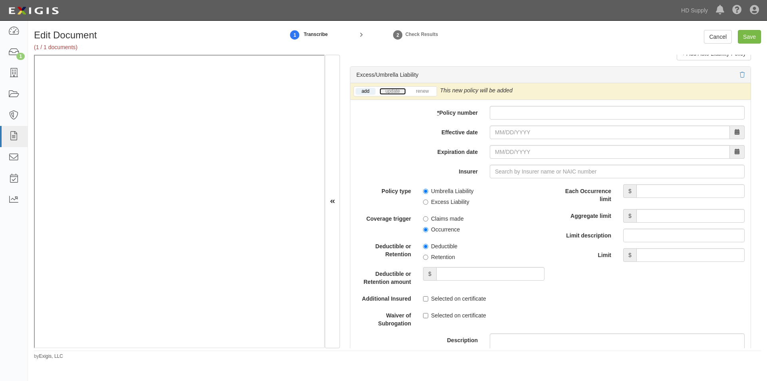
click at [388, 90] on link "update" at bounding box center [393, 91] width 26 height 7
paste input "EPP/EBA 0481126"
type input "EPP/EBA 0481126"
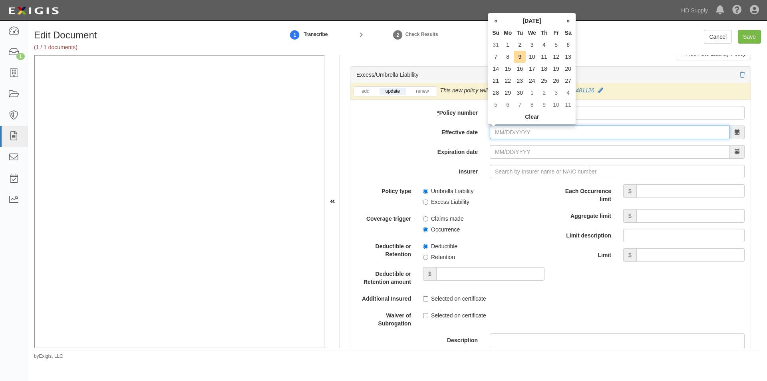
click at [513, 133] on input "Effective date" at bounding box center [610, 132] width 240 height 14
type input "05/01/2025"
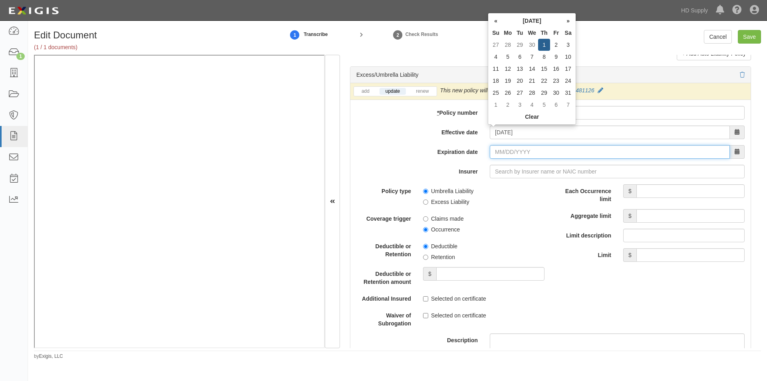
type input "05/01/2026"
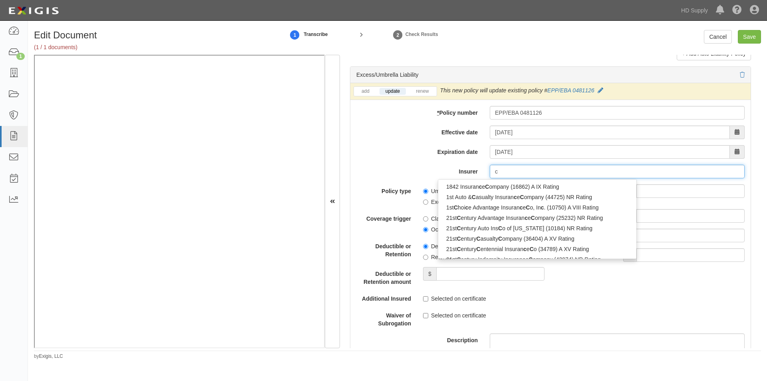
type input "ci"
type input "cincinnati Casualty Company (28665) A+ XV Rating"
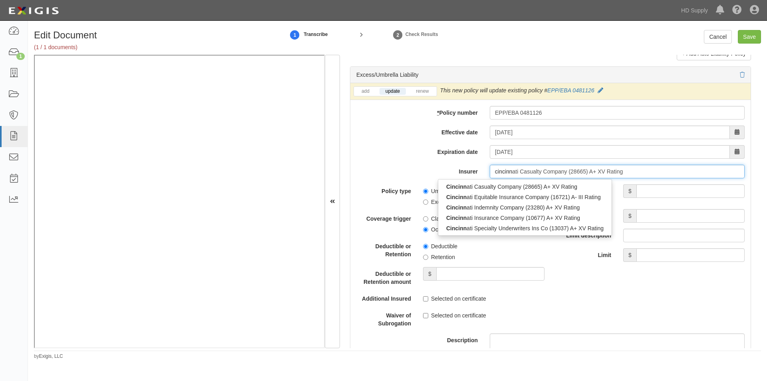
type input "cincinna"
click at [494, 216] on div "Cincinna ti Insurance Company (10677) A+ XV Rating" at bounding box center [524, 218] width 173 height 10
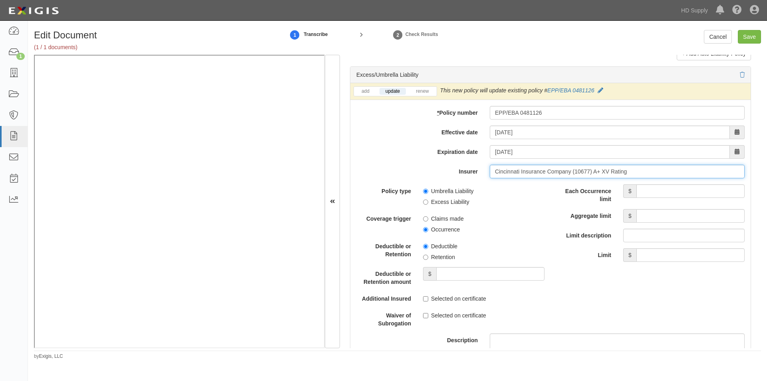
type input "Cincinnati Insurance Company (10677) A+ XV Rating"
click at [427, 193] on input "Umbrella Liability" at bounding box center [425, 191] width 5 height 5
radio input "true"
click at [426, 257] on input "Retention" at bounding box center [425, 257] width 5 height 5
radio input "true"
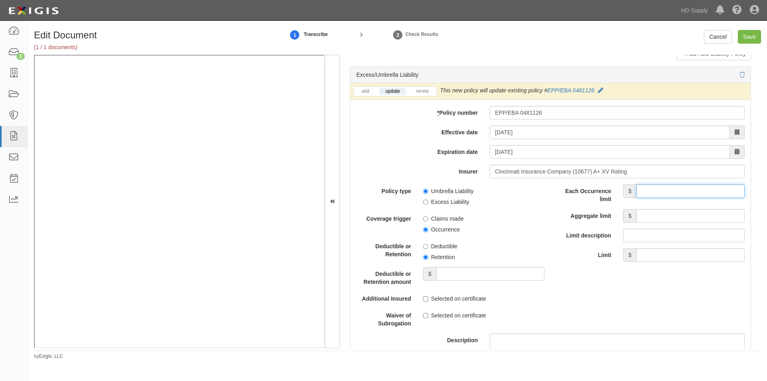
click at [672, 193] on input "Each Occurrence limit" at bounding box center [691, 191] width 108 height 14
type input "5,000,000"
click at [653, 219] on input "Aggregate limit" at bounding box center [691, 216] width 108 height 14
type input "5,000,000"
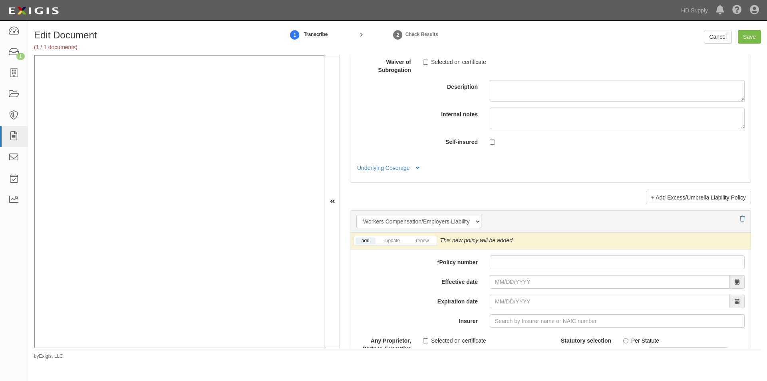
scroll to position [1901, 0]
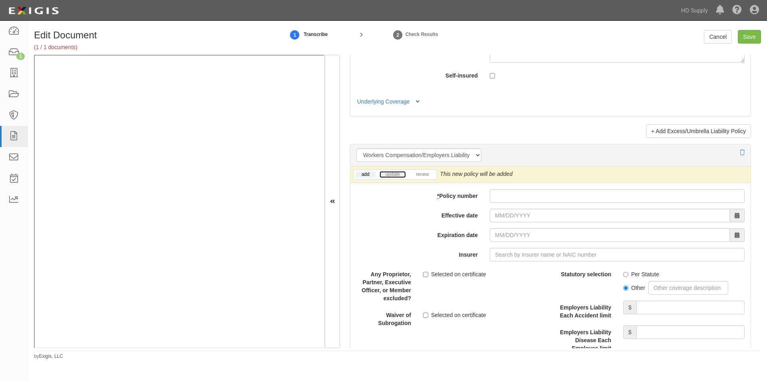
click at [394, 173] on link "update" at bounding box center [393, 174] width 26 height 7
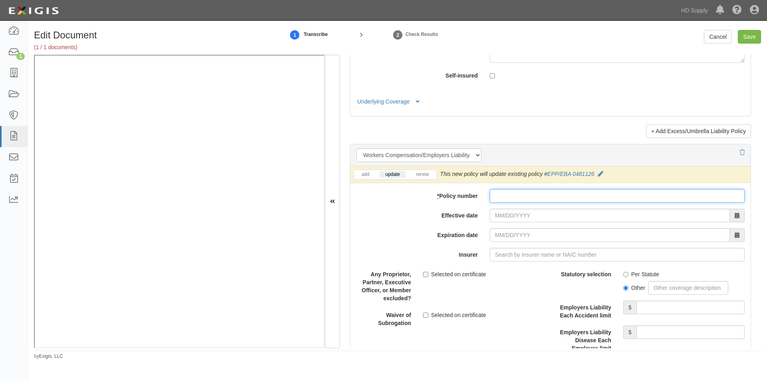
paste input "EPP/EBA 0481126"
type input "EPP/EBA 0481126"
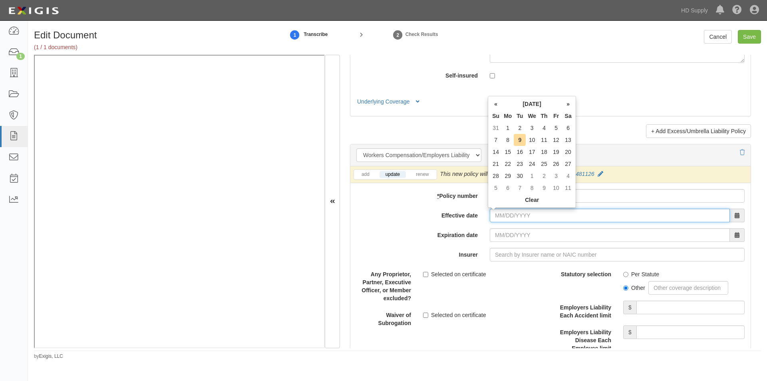
click at [514, 215] on input "Effective date" at bounding box center [610, 216] width 240 height 14
type input "05/01/2025"
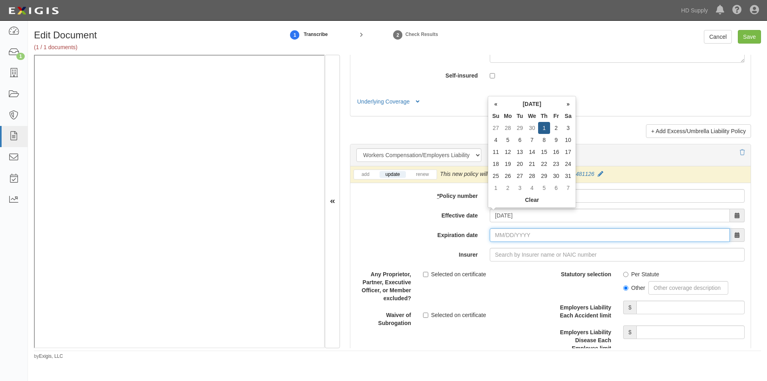
type input "05/01/2026"
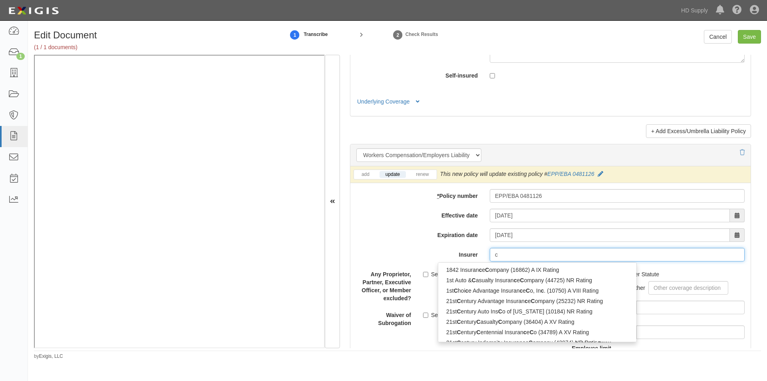
type input "ci"
type input "cincinnati Casualty Company (28665) A+ XV Rating"
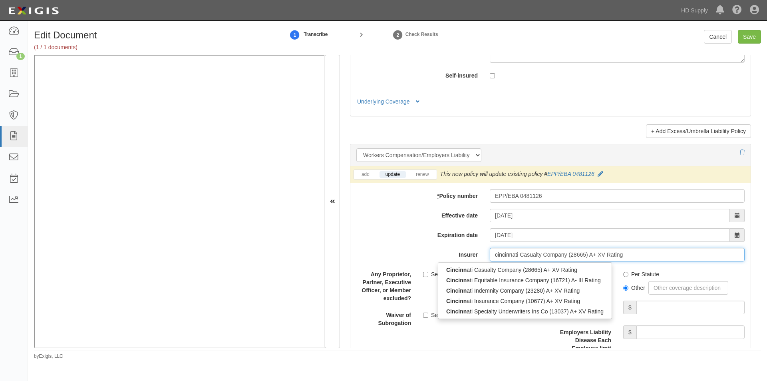
type input "cincinna"
click at [491, 305] on div "Cincinna ti Insurance Company (10677) A+ XV Rating" at bounding box center [524, 301] width 173 height 10
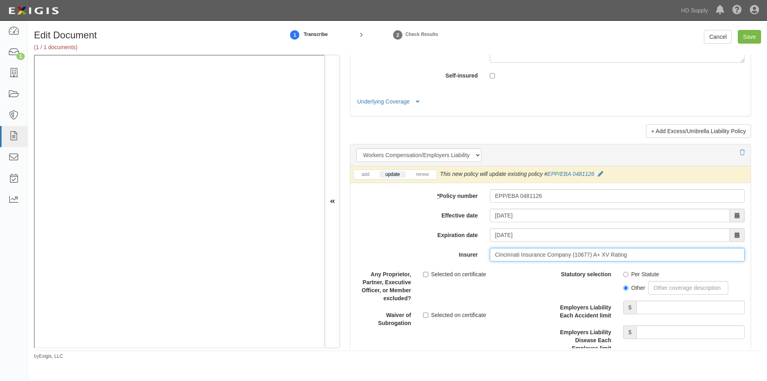
type input "Cincinnati Insurance Company (10677) A+ XV Rating"
click at [623, 273] on input "Per Statute" at bounding box center [625, 274] width 5 height 5
radio input "true"
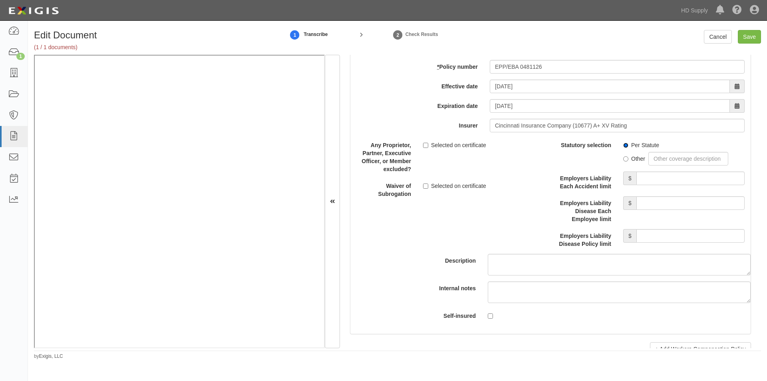
scroll to position [2051, 0]
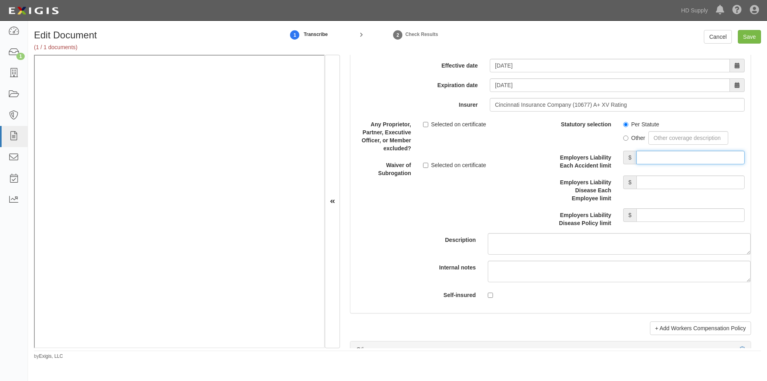
click at [649, 159] on input "Employers Liability Each Accident limit" at bounding box center [691, 158] width 108 height 14
type input "1,000,000"
click at [655, 181] on input "Employers Liability Disease Each Employee limit" at bounding box center [691, 182] width 108 height 14
type input "1,000,000"
click at [655, 213] on input "Employers Liability Disease Policy limit" at bounding box center [691, 215] width 108 height 14
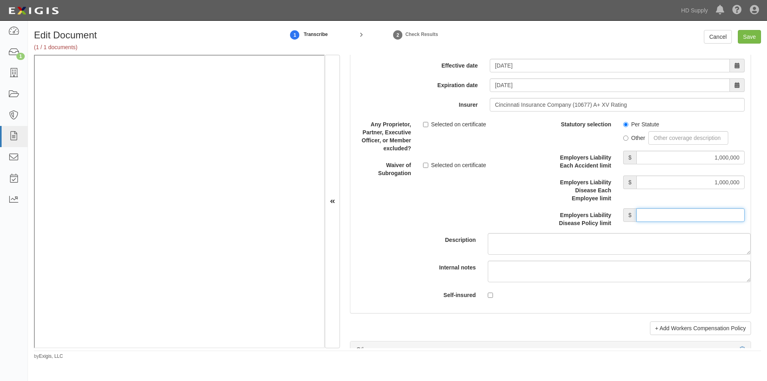
type input "1,000,000"
click at [750, 37] on input "Save" at bounding box center [749, 37] width 23 height 14
type input "1000000"
type input "500000"
type input "10000"
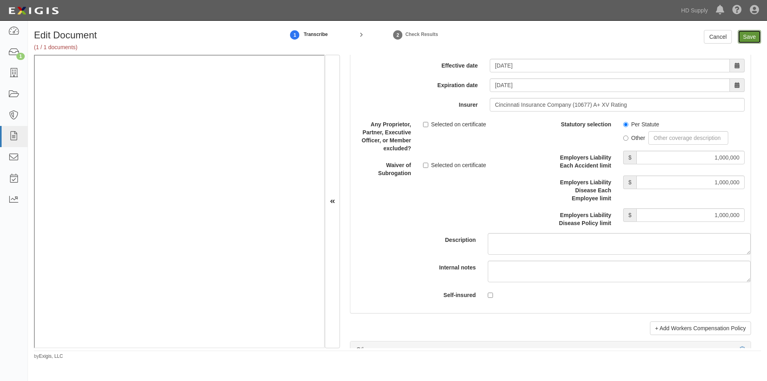
type input "1000000"
type input "2000000"
type input "1000000"
type input "5000000"
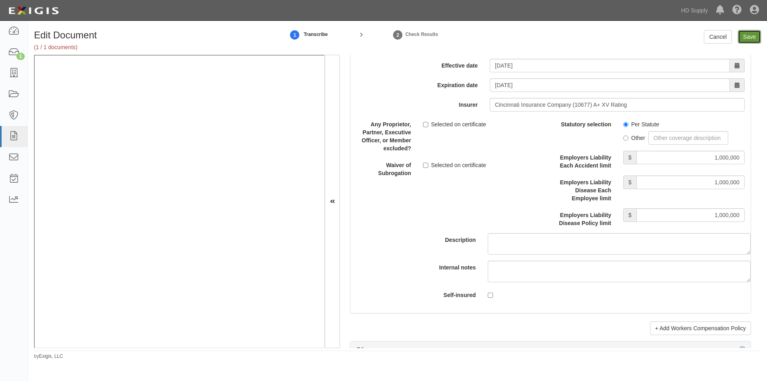
type input "5000000"
type input "1000000"
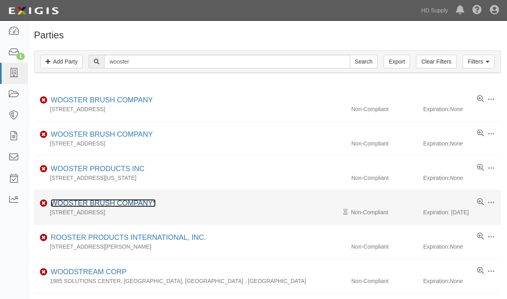
click at [143, 200] on link "WOOSTER BRUSH COMPANY*" at bounding box center [103, 203] width 105 height 8
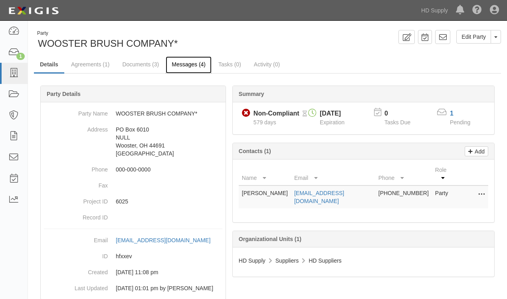
click at [198, 66] on link "Messages (4)" at bounding box center [189, 64] width 46 height 17
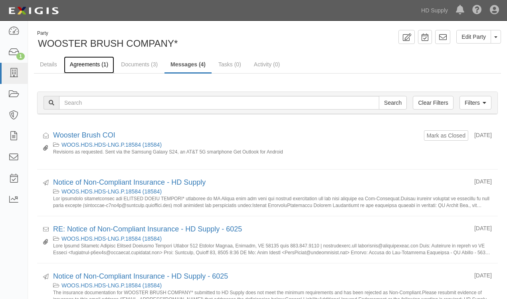
click at [84, 66] on link "Agreements (1)" at bounding box center [89, 64] width 50 height 17
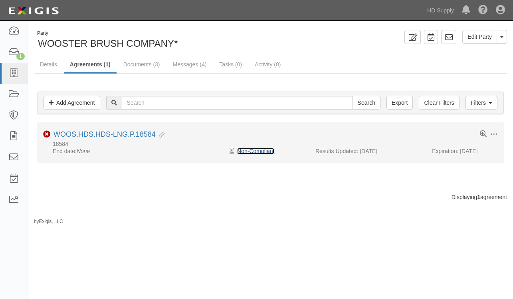
click at [257, 152] on link "Non-Compliant" at bounding box center [255, 151] width 37 height 6
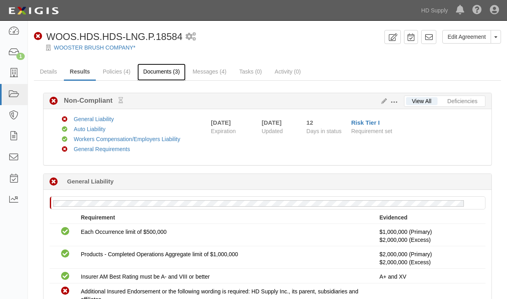
click at [169, 68] on link "Documents (3)" at bounding box center [161, 72] width 49 height 17
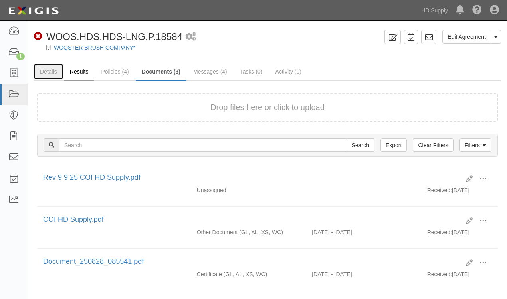
drag, startPoint x: 59, startPoint y: 70, endPoint x: 64, endPoint y: 70, distance: 5.2
click at [59, 70] on link "Details" at bounding box center [48, 72] width 29 height 16
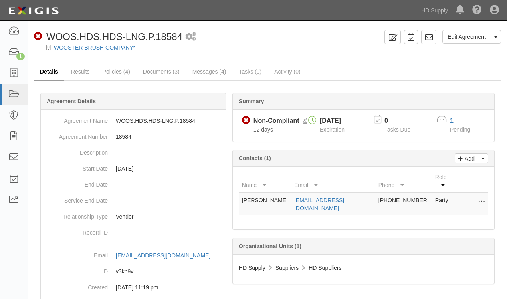
click at [51, 74] on link "Details" at bounding box center [49, 72] width 30 height 17
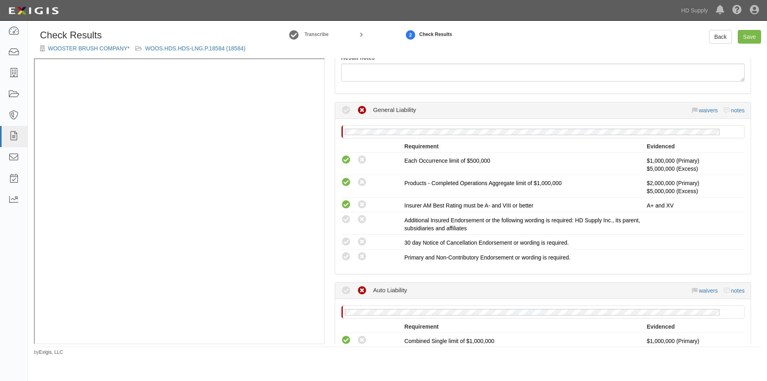
scroll to position [160, 0]
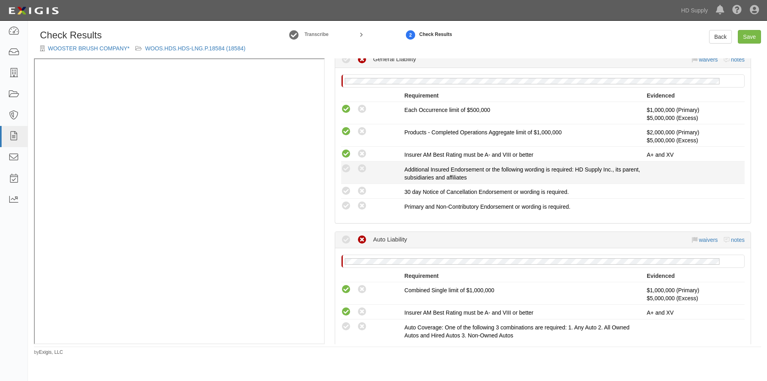
click at [352, 167] on div "Compliant Waived: Non-Compliant" at bounding box center [372, 168] width 63 height 10
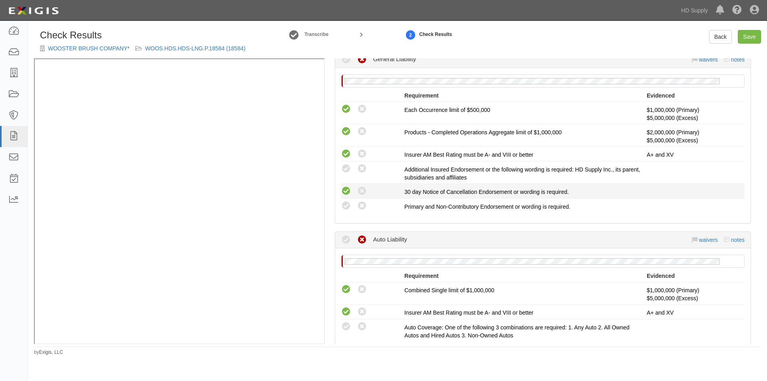
drag, startPoint x: 346, startPoint y: 185, endPoint x: 344, endPoint y: 195, distance: 9.9
click at [346, 189] on li "Compliant Waived: Non-Compliant 30 day Notice of Cancellation Endorsement or wo…" at bounding box center [543, 191] width 404 height 15
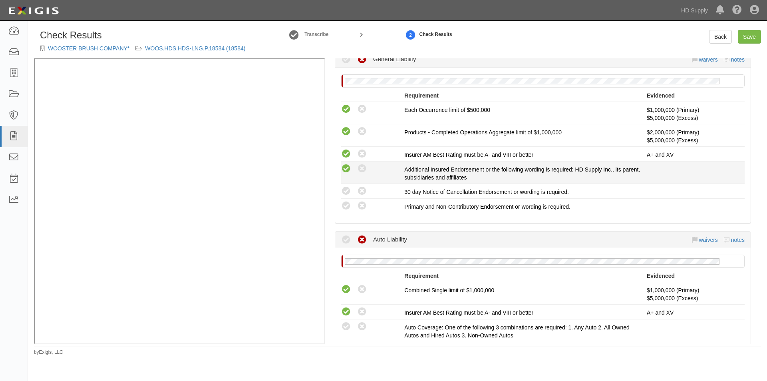
click at [349, 171] on icon at bounding box center [346, 169] width 10 height 10
radio input "true"
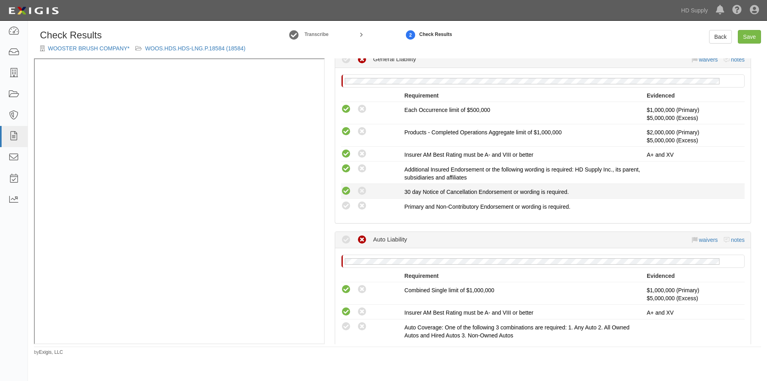
click at [344, 191] on icon at bounding box center [346, 191] width 10 height 10
radio input "true"
click at [344, 205] on icon at bounding box center [346, 206] width 10 height 10
radio input "true"
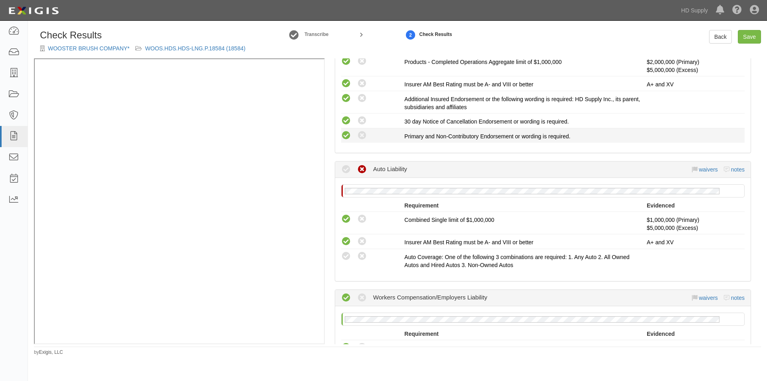
scroll to position [320, 0]
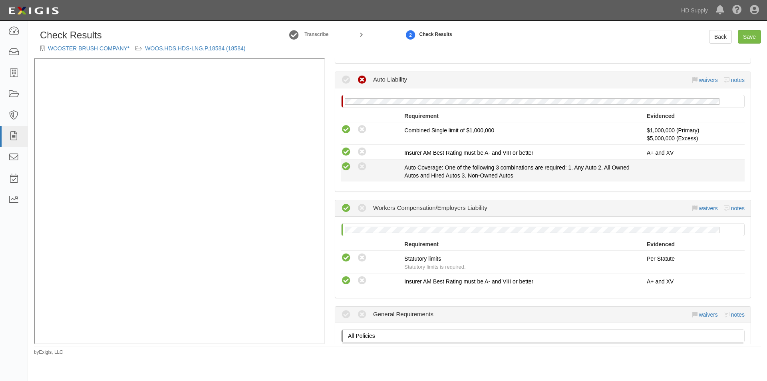
click at [346, 170] on icon at bounding box center [346, 167] width 10 height 10
radio input "true"
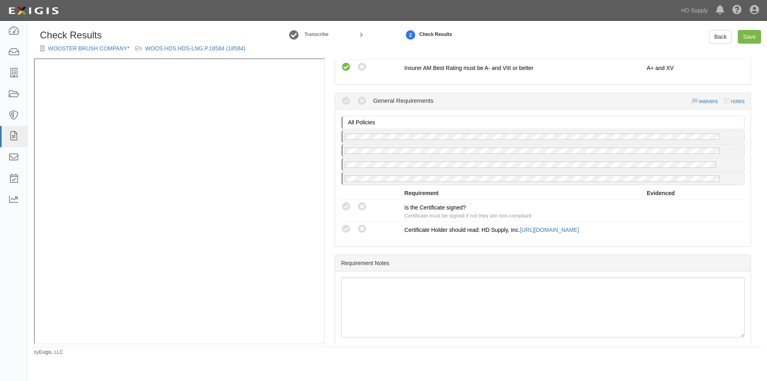
scroll to position [558, 0]
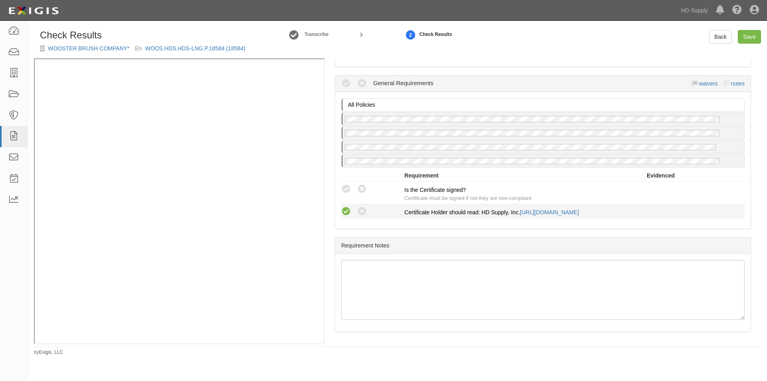
click at [349, 207] on icon at bounding box center [346, 212] width 10 height 10
radio input "true"
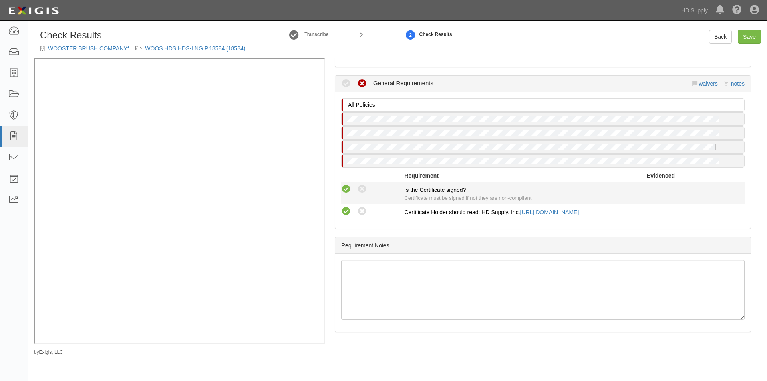
click at [348, 185] on icon at bounding box center [346, 189] width 10 height 10
radio input "true"
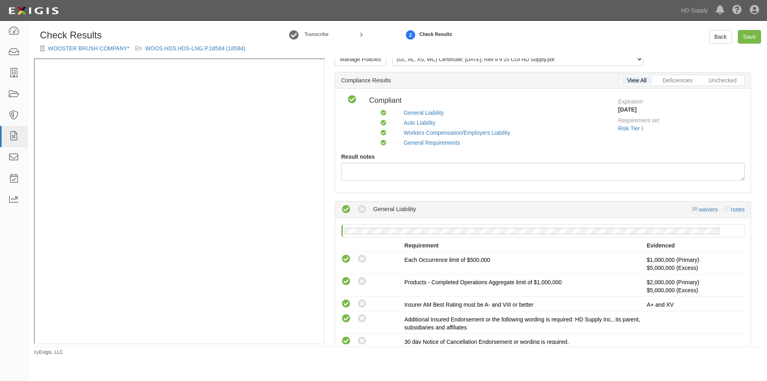
scroll to position [0, 0]
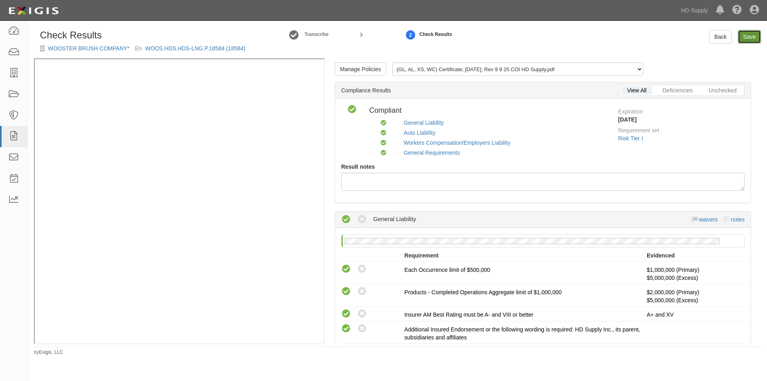
click at [747, 38] on link "Save" at bounding box center [749, 37] width 23 height 14
radio input "true"
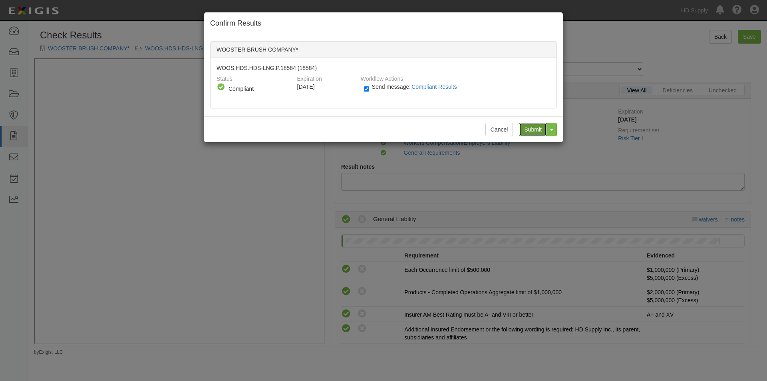
click at [533, 131] on input "Submit" at bounding box center [533, 130] width 28 height 14
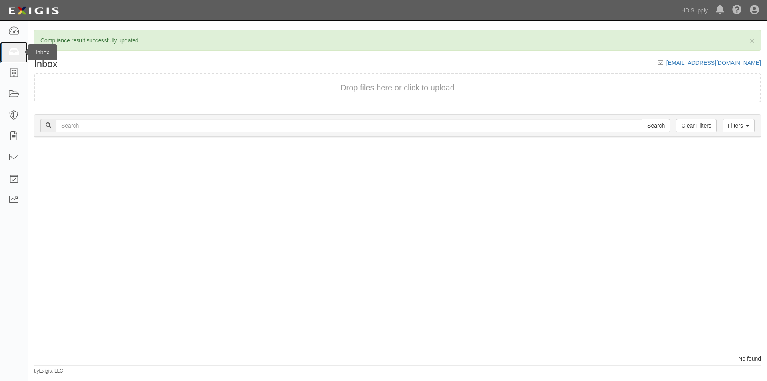
click at [13, 54] on icon at bounding box center [13, 52] width 11 height 9
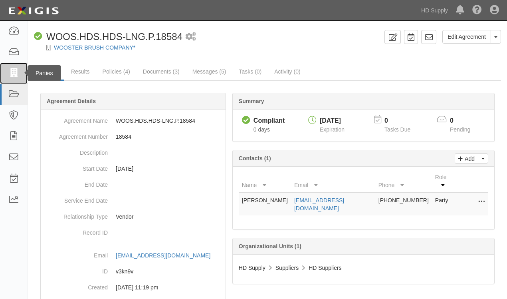
click at [10, 69] on link at bounding box center [14, 73] width 28 height 21
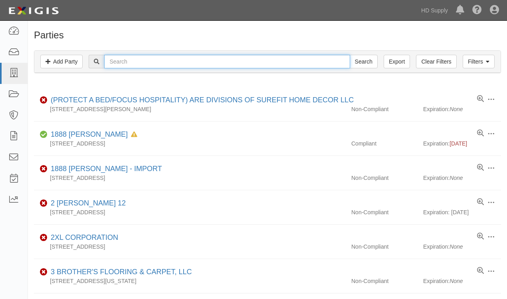
click at [162, 64] on input "text" at bounding box center [227, 62] width 246 height 14
type input "wooster"
click at [350, 55] on input "Search" at bounding box center [364, 62] width 28 height 14
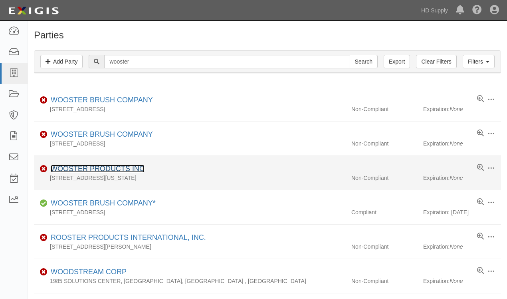
click at [96, 171] on link "WOOSTER PRODUCTS INC" at bounding box center [98, 169] width 94 height 8
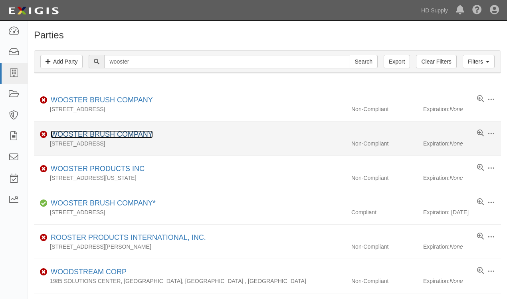
click at [75, 133] on link "WOOSTER BRUSH COMPANY" at bounding box center [102, 134] width 102 height 8
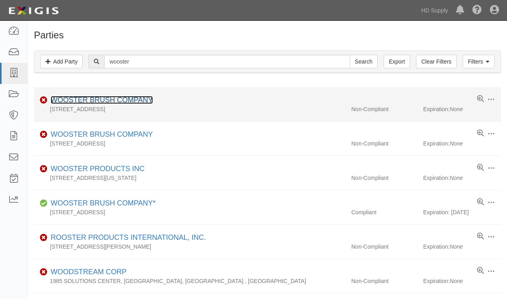
click at [76, 97] on link "WOOSTER BRUSH COMPANY" at bounding box center [102, 100] width 102 height 8
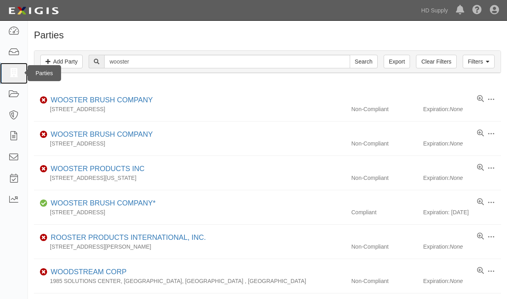
click at [16, 70] on icon at bounding box center [13, 73] width 11 height 9
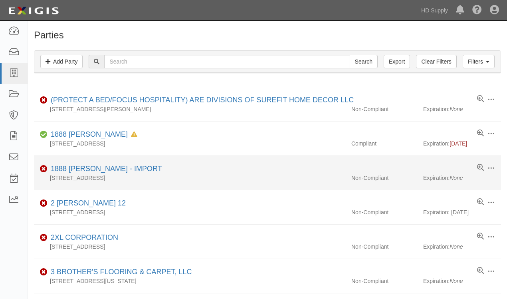
click at [292, 161] on li "Edit Log activity Add task Send message Archive Non-Compliant 1888 [PERSON_NAME…" at bounding box center [268, 173] width 468 height 34
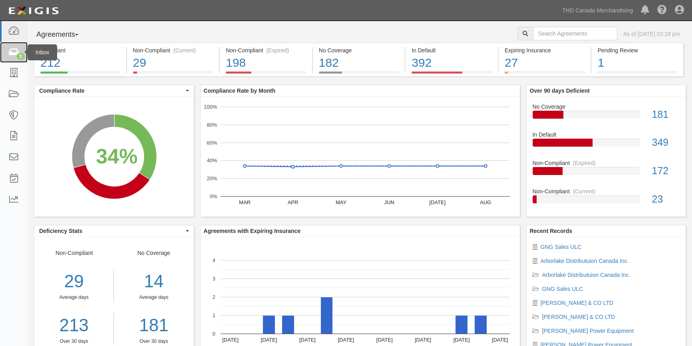
click at [8, 52] on icon at bounding box center [13, 52] width 11 height 9
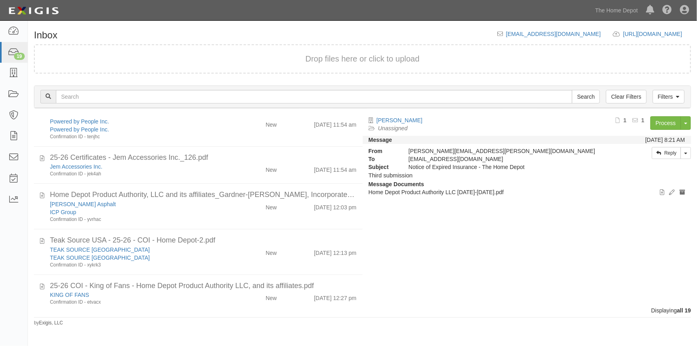
scroll to position [587, 0]
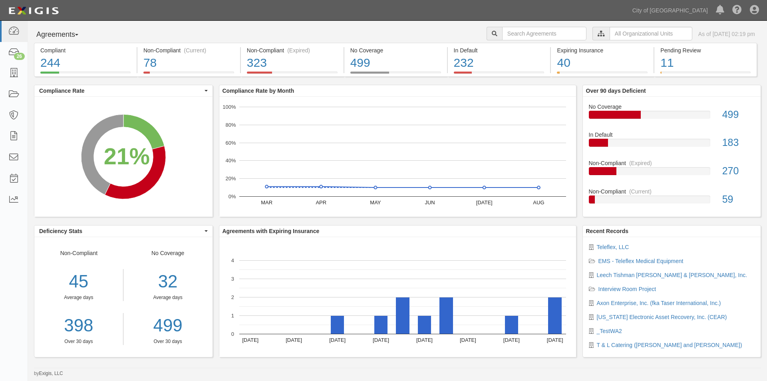
click at [16, 303] on div "Dashboard 26 Inbox Parties Agreements Coverages Documents Messages Tasks Reports" at bounding box center [14, 201] width 28 height 360
click at [16, 51] on icon at bounding box center [13, 52] width 11 height 9
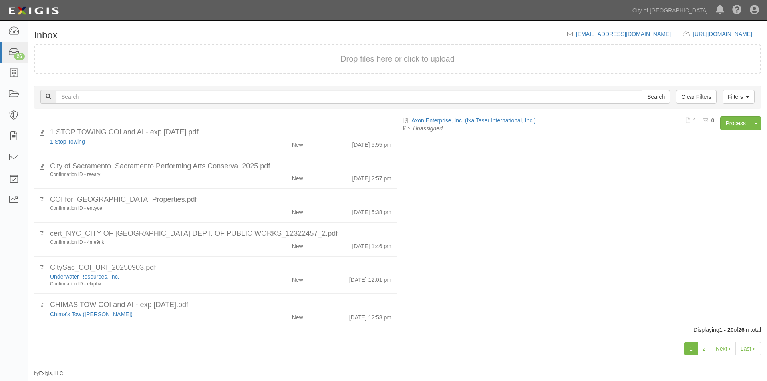
scroll to position [493, 0]
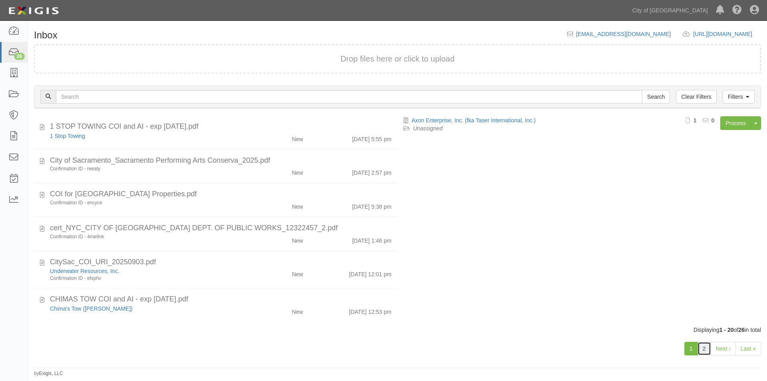
click at [701, 351] on link "2" at bounding box center [705, 349] width 14 height 14
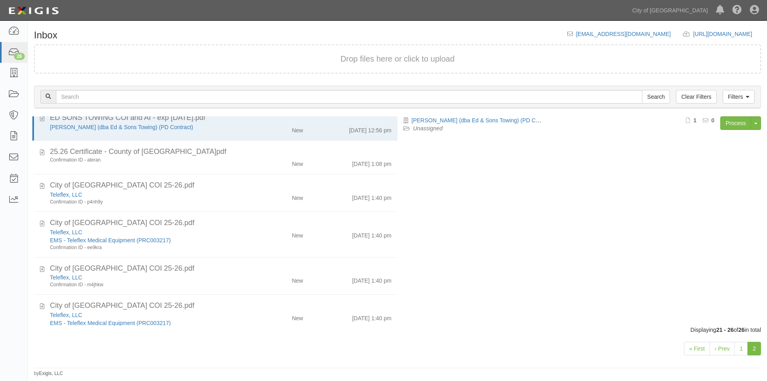
scroll to position [28, 0]
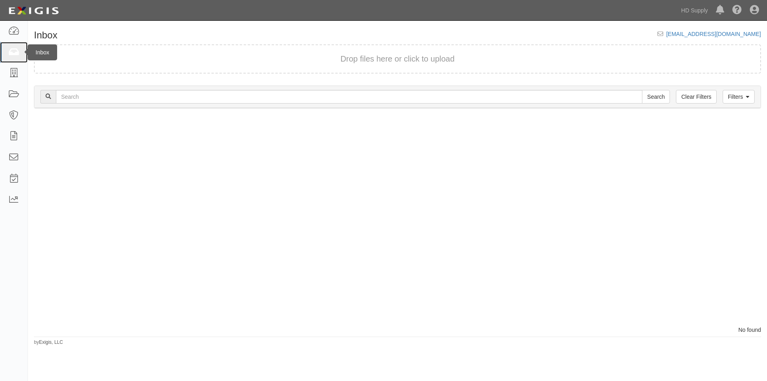
click at [12, 55] on icon at bounding box center [13, 52] width 11 height 9
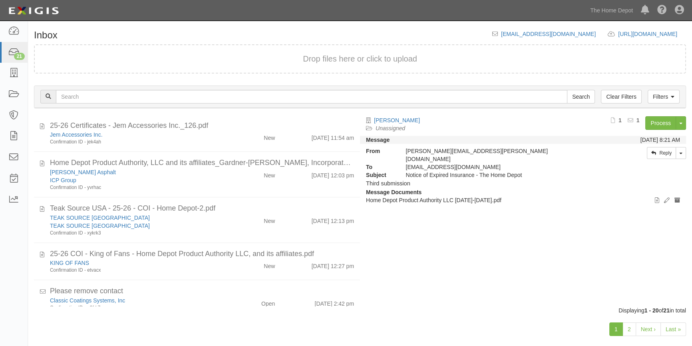
scroll to position [625, 0]
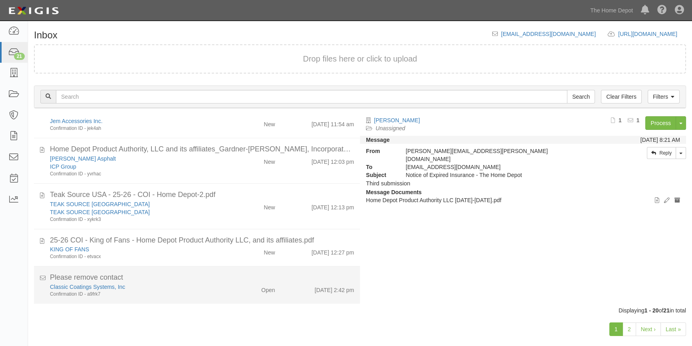
click at [164, 281] on div "Please remove contact" at bounding box center [202, 278] width 304 height 10
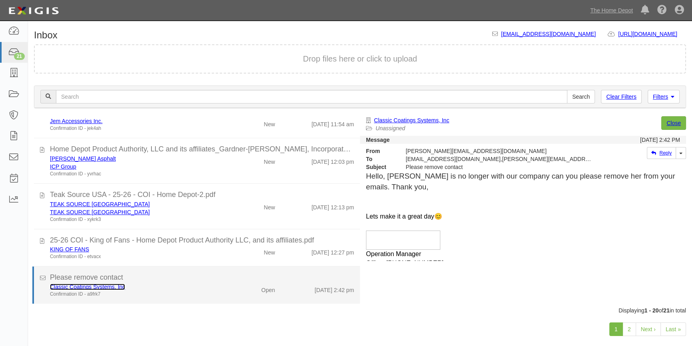
click at [76, 285] on link "Classic Coatings Systems, Inc" at bounding box center [87, 287] width 75 height 6
click at [160, 291] on div "Confirmation ID - a9frk7" at bounding box center [136, 294] width 172 height 7
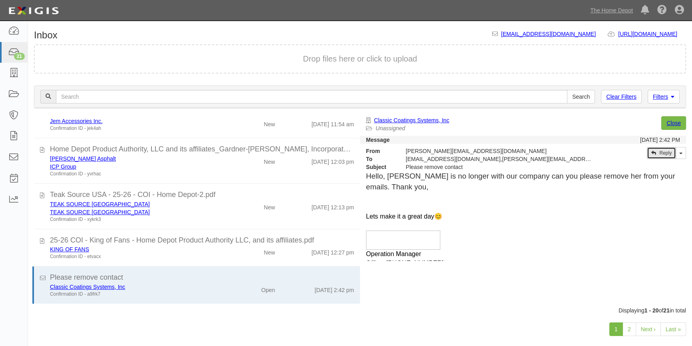
click at [658, 156] on link "Reply" at bounding box center [661, 153] width 29 height 12
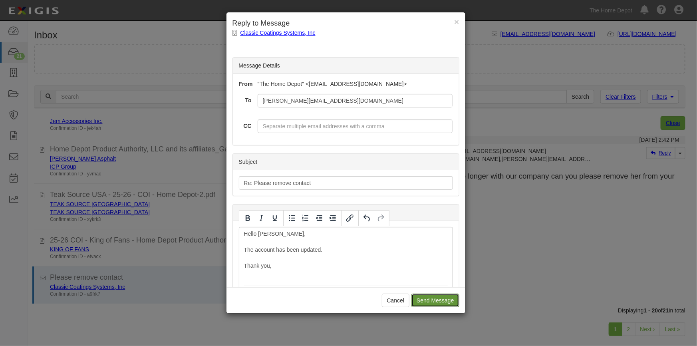
click at [419, 300] on input "Send Message" at bounding box center [436, 301] width 48 height 14
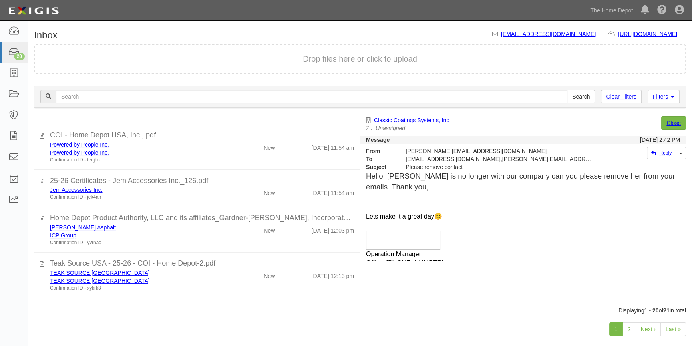
scroll to position [588, 0]
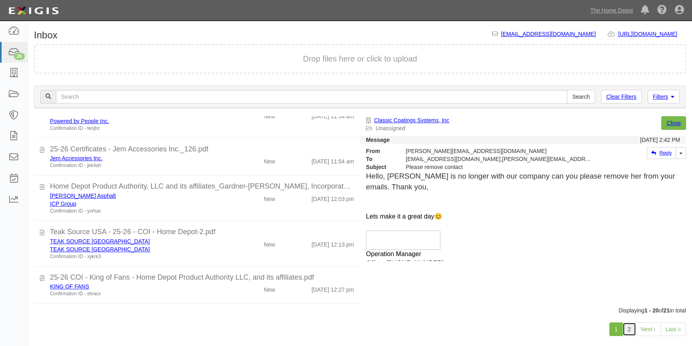
click at [631, 329] on link "2" at bounding box center [630, 329] width 14 height 14
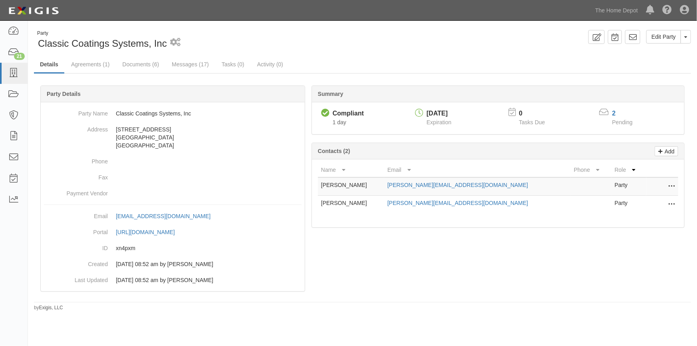
click at [672, 203] on icon at bounding box center [672, 204] width 6 height 10
click at [639, 218] on link "Delete" at bounding box center [643, 216] width 63 height 14
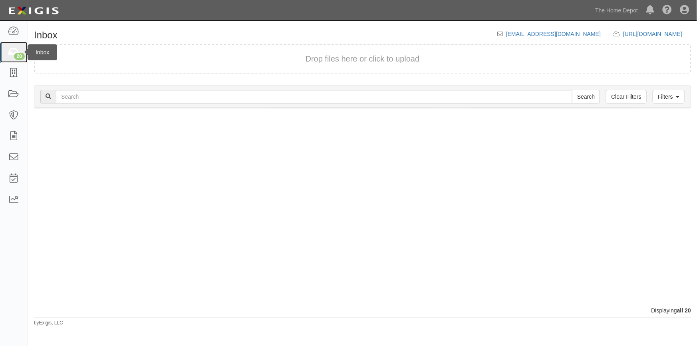
click at [18, 52] on icon at bounding box center [13, 52] width 11 height 9
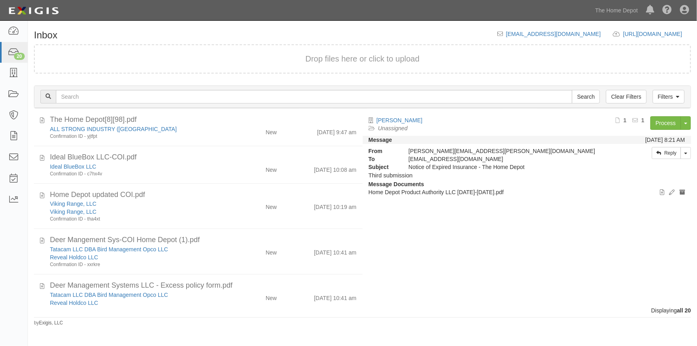
scroll to position [133, 0]
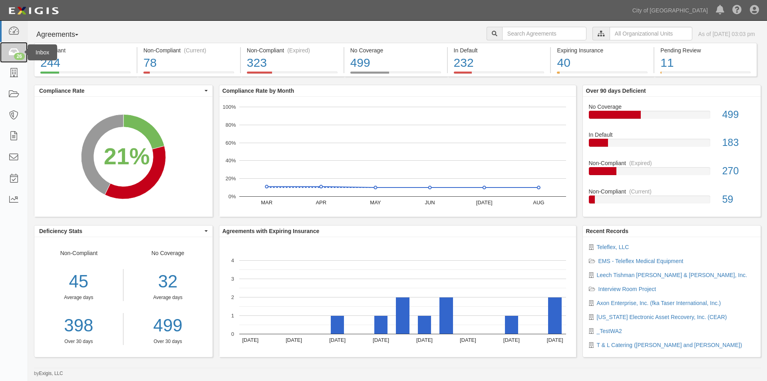
click at [12, 52] on icon at bounding box center [13, 52] width 11 height 9
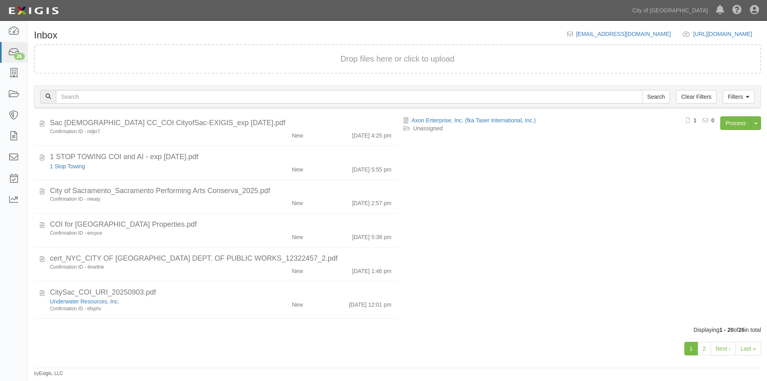
scroll to position [493, 0]
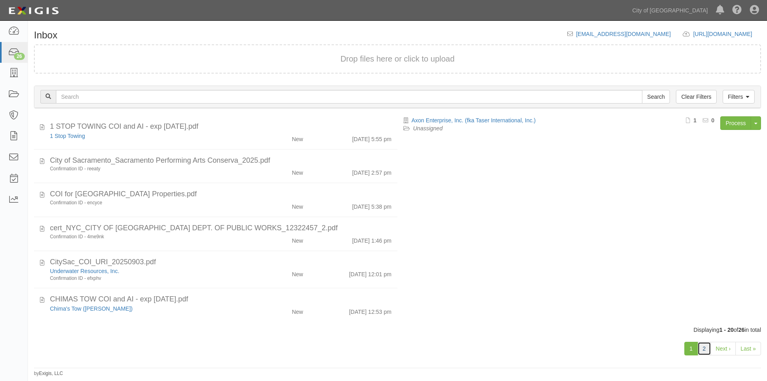
click at [705, 350] on link "2" at bounding box center [705, 349] width 14 height 14
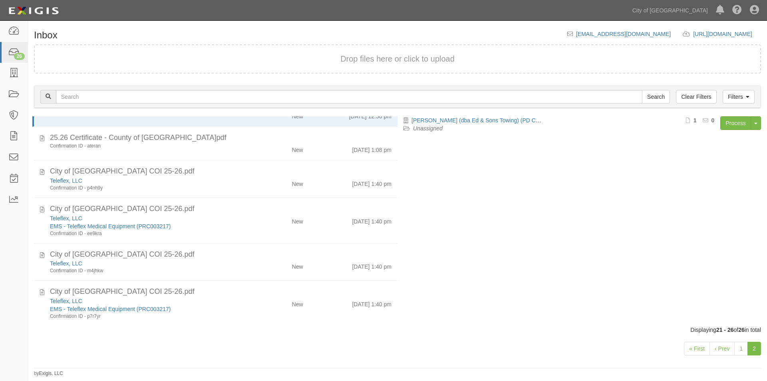
scroll to position [28, 0]
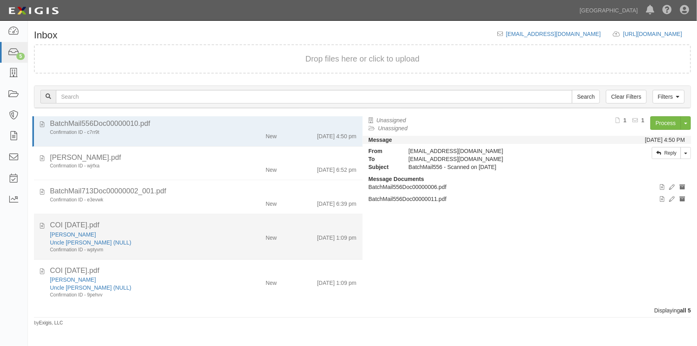
scroll to position [5, 0]
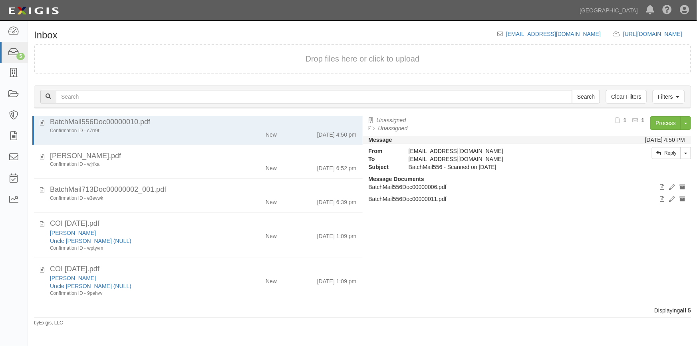
click at [84, 309] on div "Displaying all 5" at bounding box center [362, 310] width 669 height 8
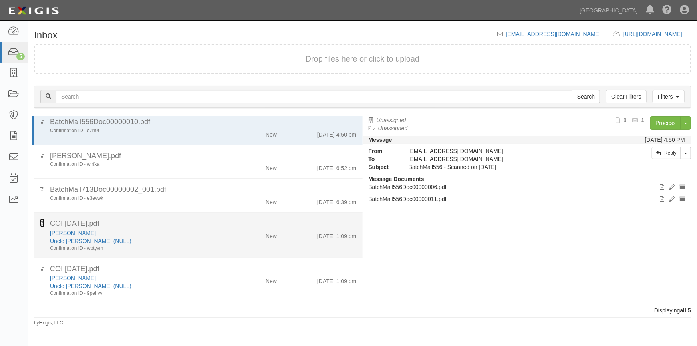
click at [40, 226] on icon at bounding box center [42, 223] width 4 height 9
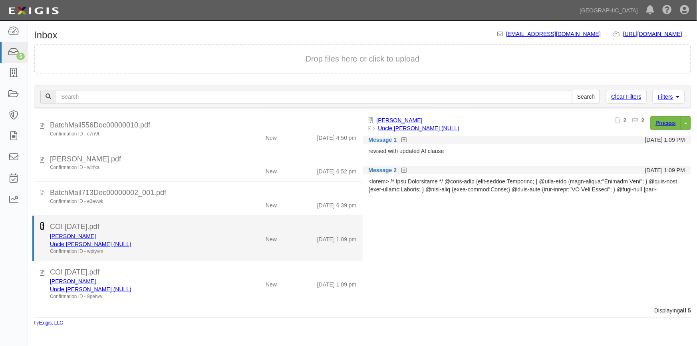
scroll to position [1, 0]
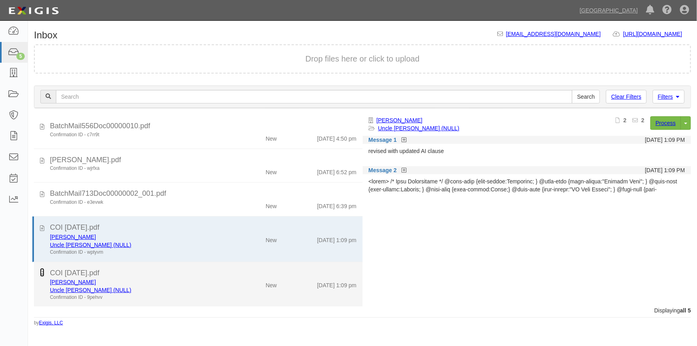
click at [42, 272] on icon at bounding box center [42, 272] width 4 height 9
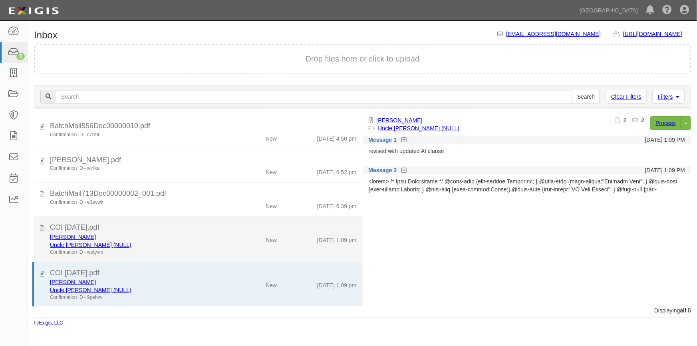
click at [138, 241] on div "Uncle [PERSON_NAME] (NULL)" at bounding box center [137, 245] width 174 height 8
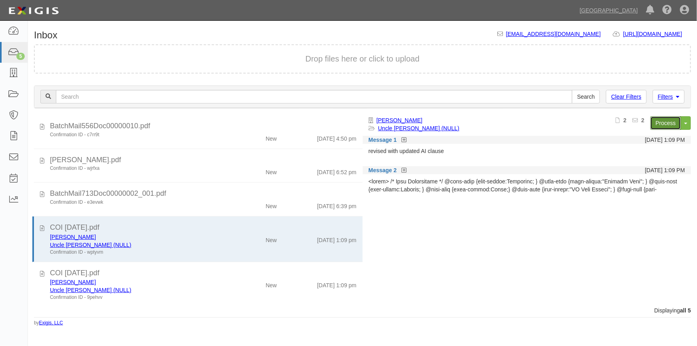
click at [667, 120] on link "Process" at bounding box center [666, 123] width 31 height 14
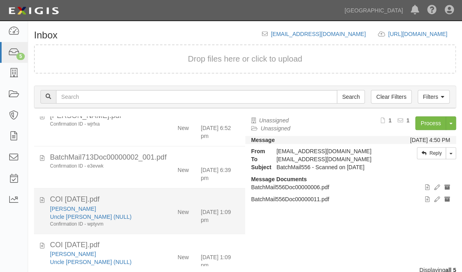
scroll to position [70, 0]
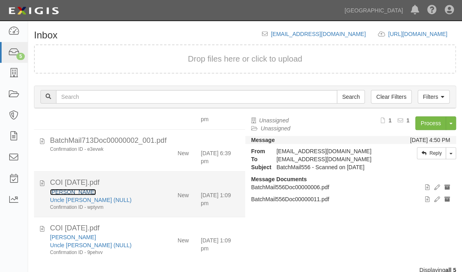
click at [62, 190] on link "[PERSON_NAME]" at bounding box center [73, 192] width 46 height 6
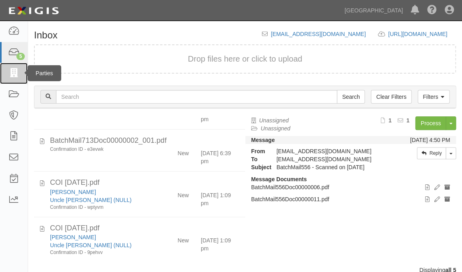
click at [13, 75] on icon at bounding box center [13, 73] width 11 height 9
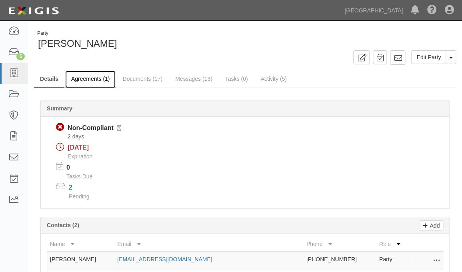
click at [86, 81] on link "Agreements (1)" at bounding box center [90, 79] width 50 height 17
click at [84, 76] on link "Agreements (1)" at bounding box center [90, 79] width 50 height 17
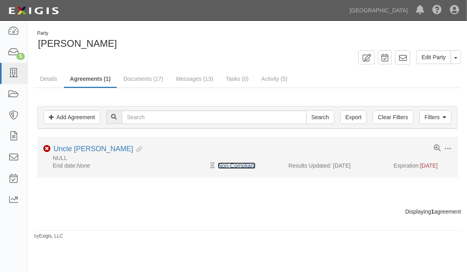
click at [235, 163] on link "Non-Compliant" at bounding box center [236, 165] width 37 height 6
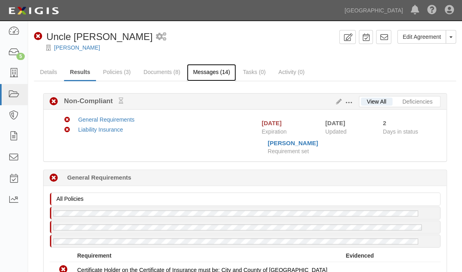
click at [204, 70] on link "Messages (14)" at bounding box center [211, 72] width 49 height 17
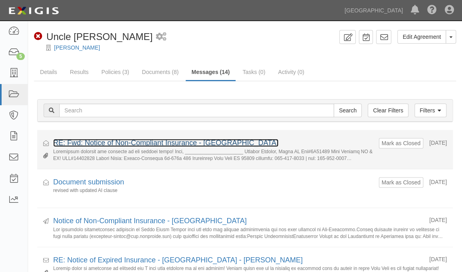
click at [175, 139] on link "RE: Fwd: Notice of Non-Compliant Insurance - [GEOGRAPHIC_DATA]" at bounding box center [165, 143] width 225 height 8
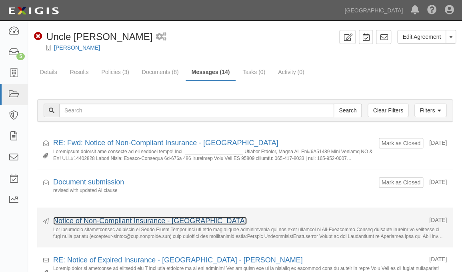
click at [94, 223] on link "Notice of Non-Compliant Insurance - [GEOGRAPHIC_DATA]" at bounding box center [149, 221] width 193 height 8
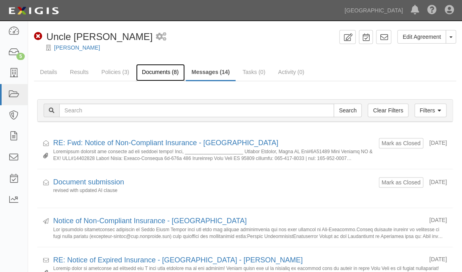
click at [149, 70] on link "Documents (8)" at bounding box center [160, 72] width 49 height 17
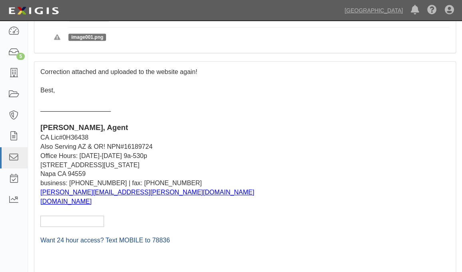
scroll to position [218, 0]
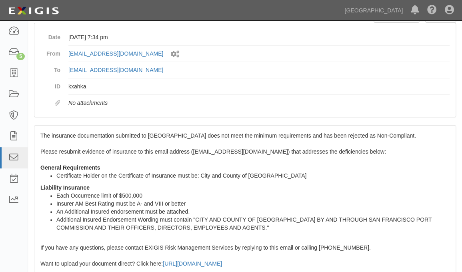
scroll to position [109, 0]
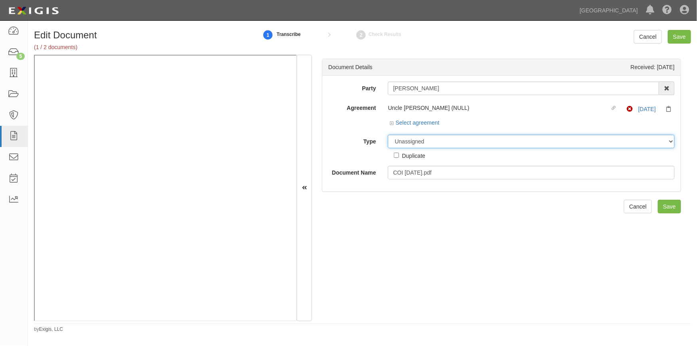
click at [406, 143] on select "Unassigned Binder Cancellation Notice Certificate Contract Endorsement Insuranc…" at bounding box center [531, 142] width 287 height 14
select select "CertificateDetail"
click at [388, 135] on select "Unassigned Binder Cancellation Notice Certificate Contract Endorsement Insuranc…" at bounding box center [531, 142] width 287 height 14
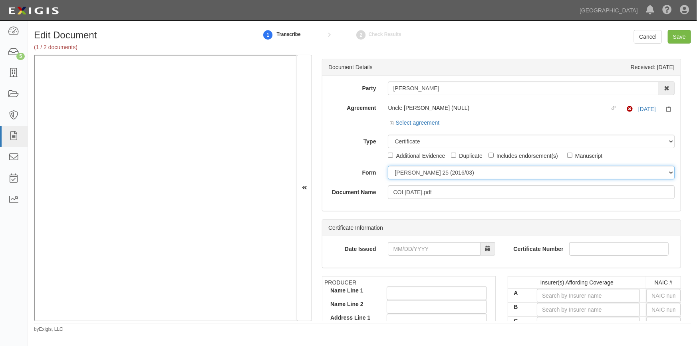
click at [402, 175] on select "ACORD 25 (2016/03) ACORD 101 ACORD 855 NY (2014/05) General" at bounding box center [531, 173] width 287 height 14
select select "GeneralFormDetail"
click at [388, 166] on select "ACORD 25 (2016/03) ACORD 101 ACORD 855 NY (2014/05) General" at bounding box center [531, 173] width 287 height 14
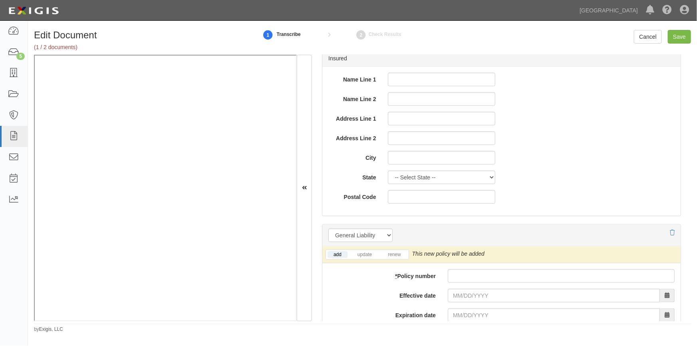
scroll to position [472, 0]
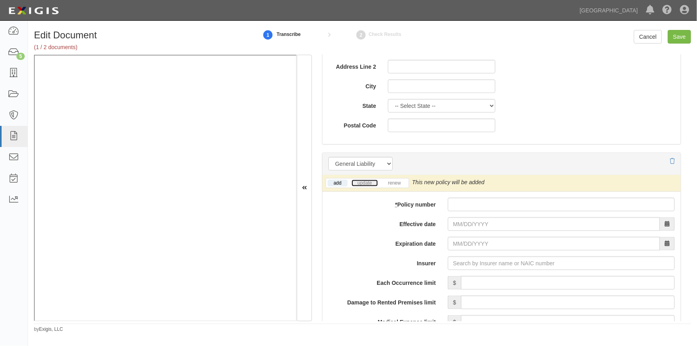
click at [359, 183] on link "update" at bounding box center [365, 183] width 26 height 7
click at [19, 54] on div "5" at bounding box center [20, 56] width 8 height 7
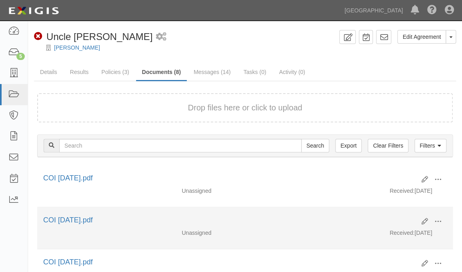
click at [304, 215] on div "COI [DATE].pdf" at bounding box center [229, 220] width 372 height 10
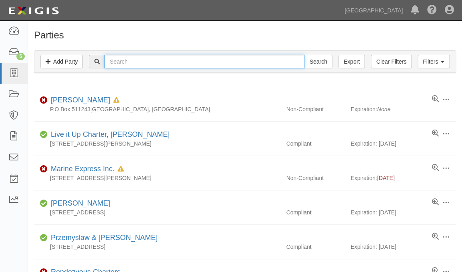
click at [125, 61] on input "text" at bounding box center [204, 62] width 200 height 14
type input "[PERSON_NAME]"
click at [304, 55] on input "Search" at bounding box center [318, 62] width 28 height 14
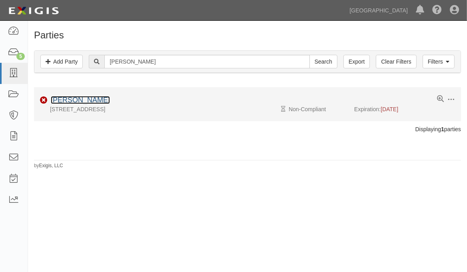
click at [79, 102] on link "[PERSON_NAME]" at bounding box center [80, 100] width 59 height 8
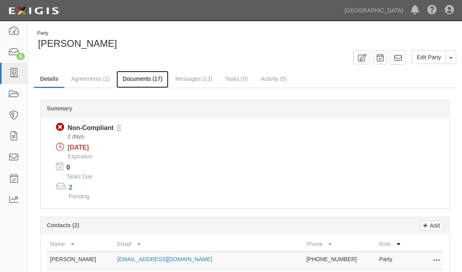
click at [140, 77] on link "Documents (17)" at bounding box center [142, 79] width 52 height 17
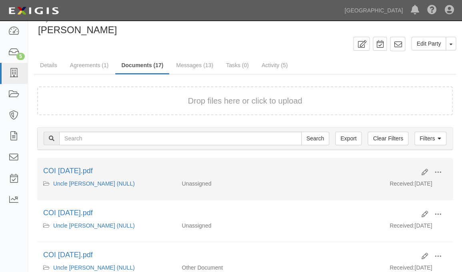
scroll to position [145, 0]
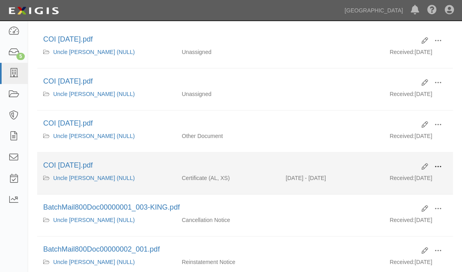
click at [436, 164] on span at bounding box center [437, 166] width 7 height 7
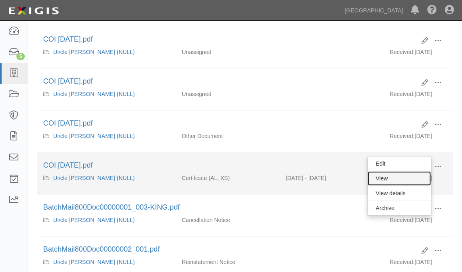
click at [388, 176] on link "View" at bounding box center [398, 178] width 63 height 14
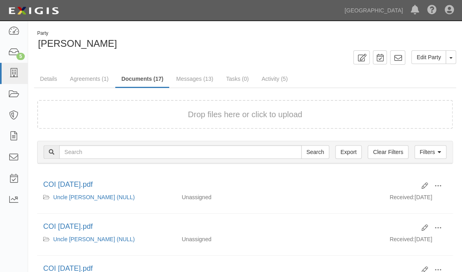
scroll to position [0, 0]
click at [39, 77] on link "Details" at bounding box center [48, 79] width 29 height 17
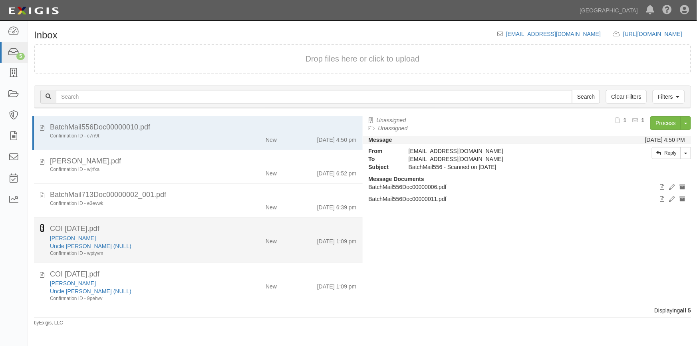
click at [43, 229] on icon at bounding box center [42, 228] width 4 height 9
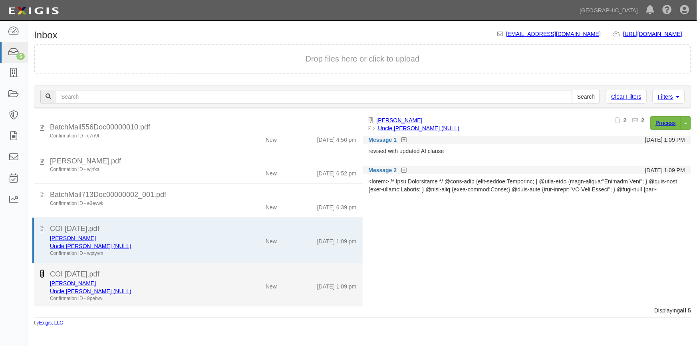
click at [43, 274] on icon at bounding box center [42, 273] width 4 height 9
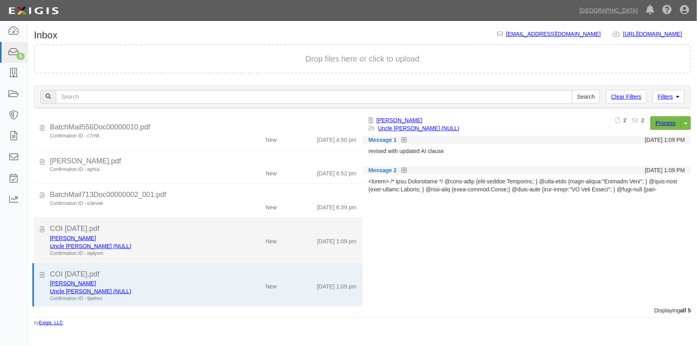
click at [142, 247] on div "Uncle [PERSON_NAME] (NULL)" at bounding box center [137, 246] width 174 height 8
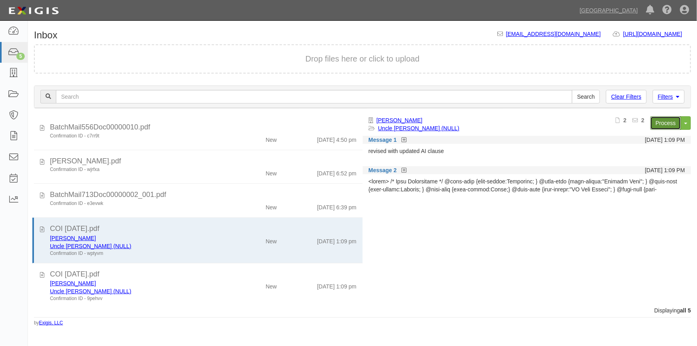
click at [662, 122] on link "Process" at bounding box center [666, 123] width 31 height 14
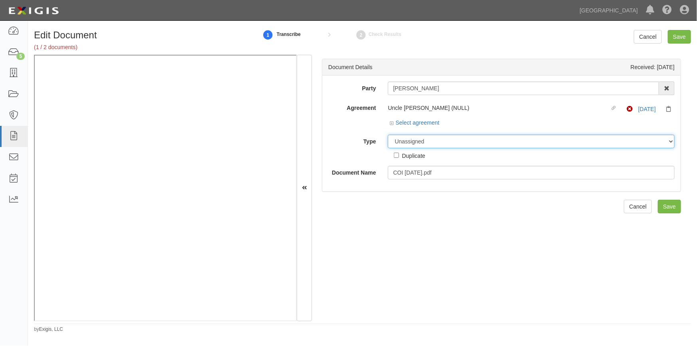
click at [417, 143] on select "Unassigned Binder Cancellation Notice Certificate Contract Endorsement Insuranc…" at bounding box center [531, 142] width 287 height 14
select select "OtherDetail"
click at [388, 135] on select "Unassigned Binder Cancellation Notice Certificate Contract Endorsement Insuranc…" at bounding box center [531, 142] width 287 height 14
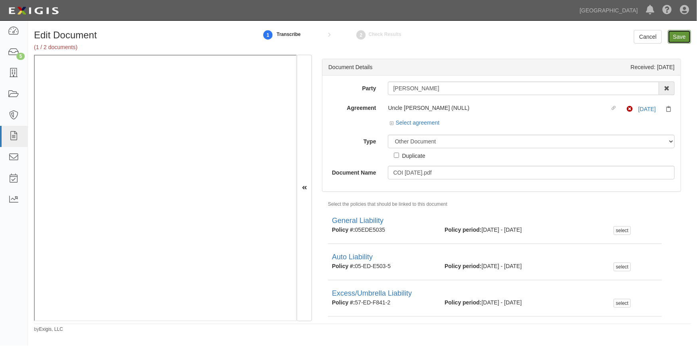
click at [672, 36] on input "Save" at bounding box center [679, 37] width 23 height 14
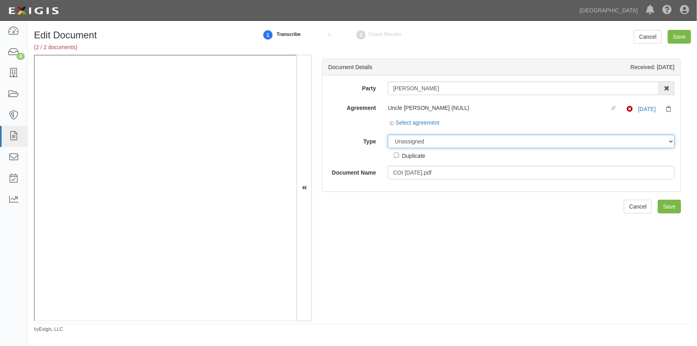
click at [404, 142] on select "Unassigned Binder Cancellation Notice Certificate Contract Endorsement Insuranc…" at bounding box center [531, 142] width 287 height 14
select select "OtherDetail"
click at [388, 135] on select "Unassigned Binder Cancellation Notice Certificate Contract Endorsement Insuranc…" at bounding box center [531, 142] width 287 height 14
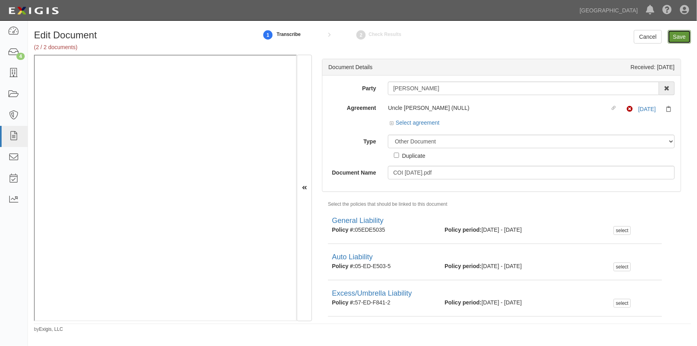
click at [675, 39] on input "Save" at bounding box center [679, 37] width 23 height 14
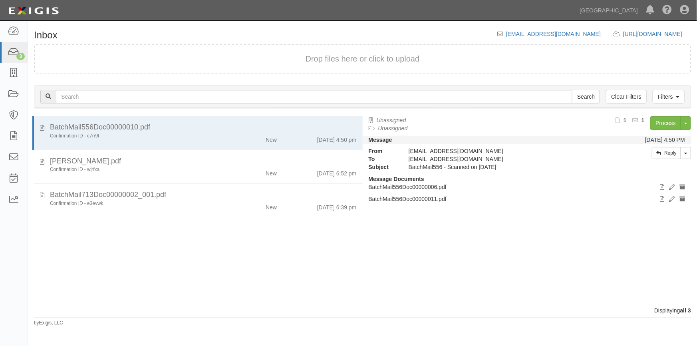
click at [49, 234] on div "BatchMail556Doc00000010.pdf Confirmation ID - c7rr9t New [DATE] 4:50 pm [PERSON…" at bounding box center [195, 211] width 335 height 190
